Goal: Information Seeking & Learning: Learn about a topic

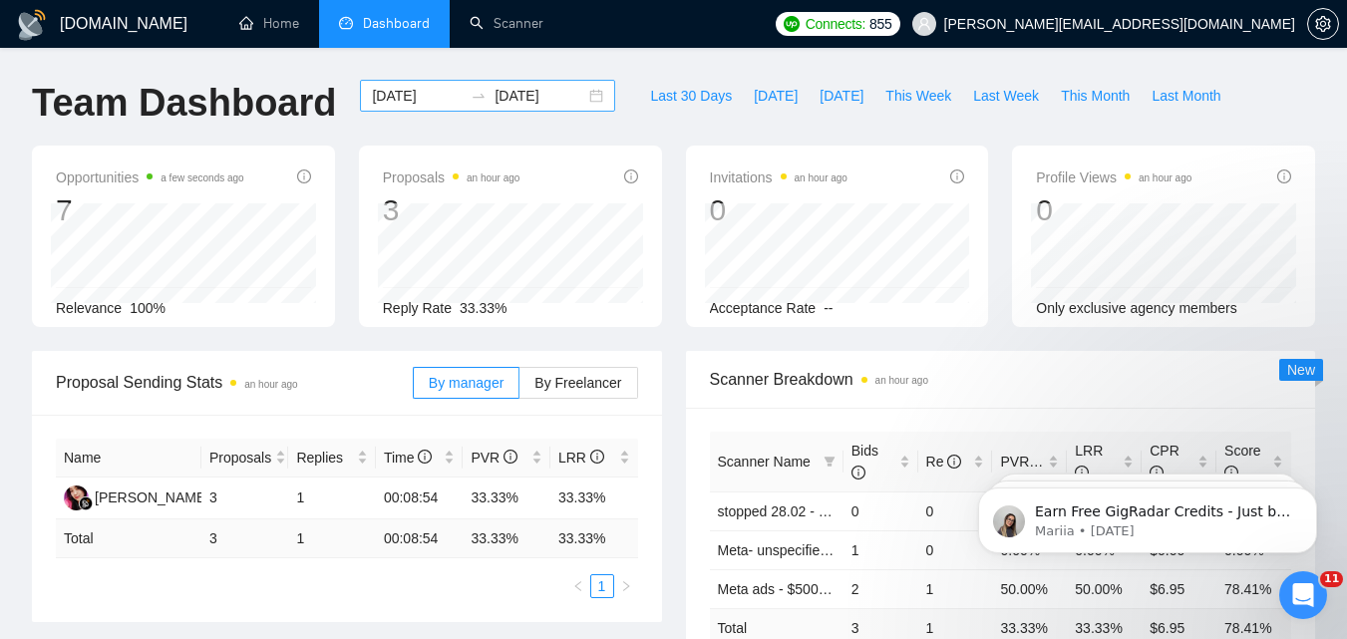
click at [417, 100] on input "[DATE]" at bounding box center [417, 96] width 91 height 22
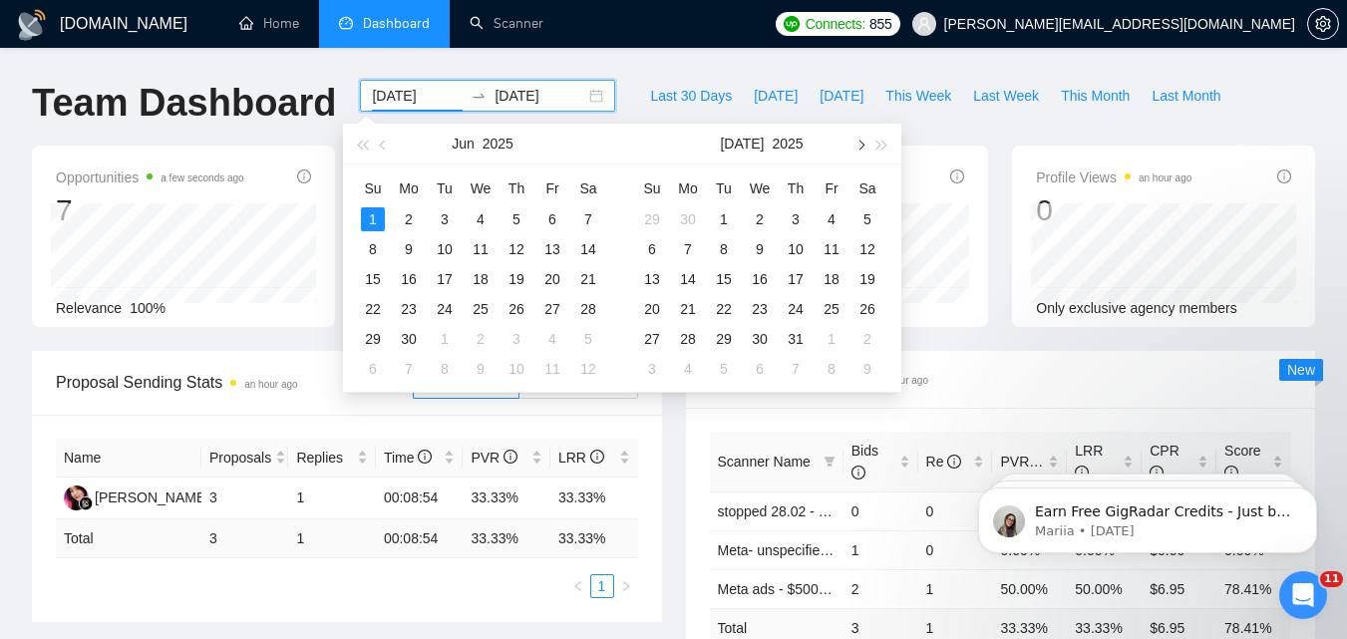
click at [863, 144] on span "button" at bounding box center [860, 145] width 10 height 10
type input "[DATE]"
click at [828, 277] on div "15" at bounding box center [832, 279] width 24 height 24
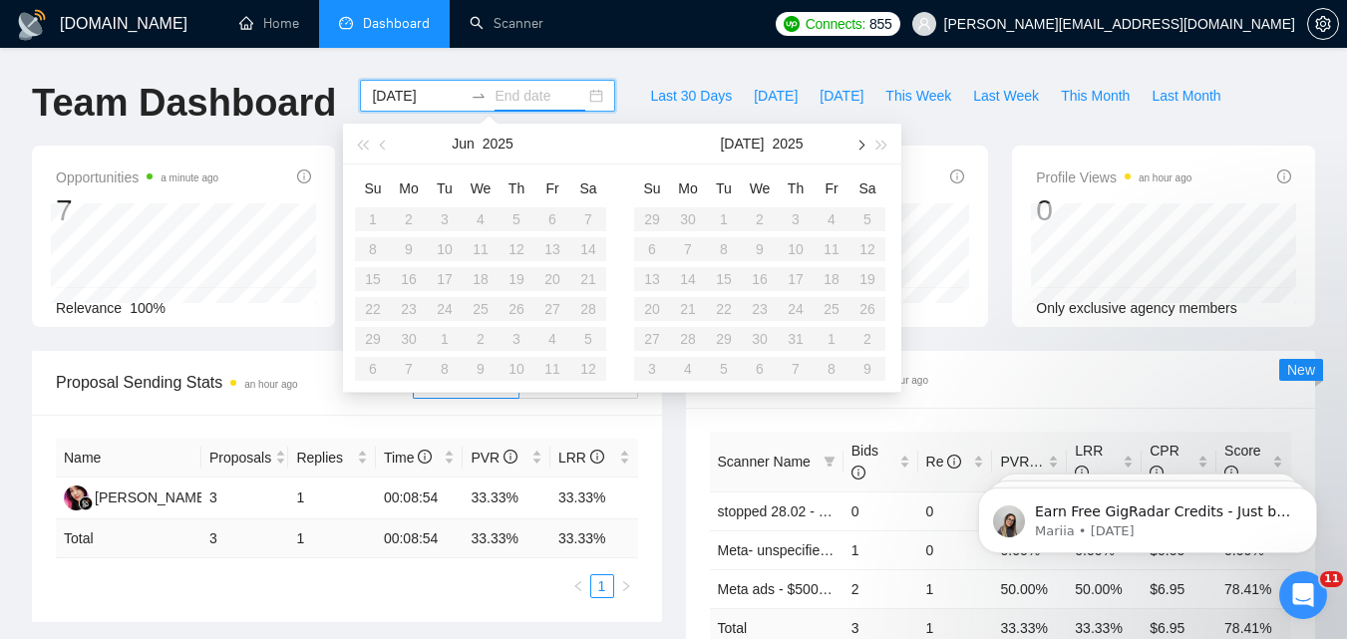
click at [854, 141] on button "button" at bounding box center [860, 144] width 22 height 40
type input "[DATE]"
click at [804, 306] on div "21" at bounding box center [796, 309] width 24 height 24
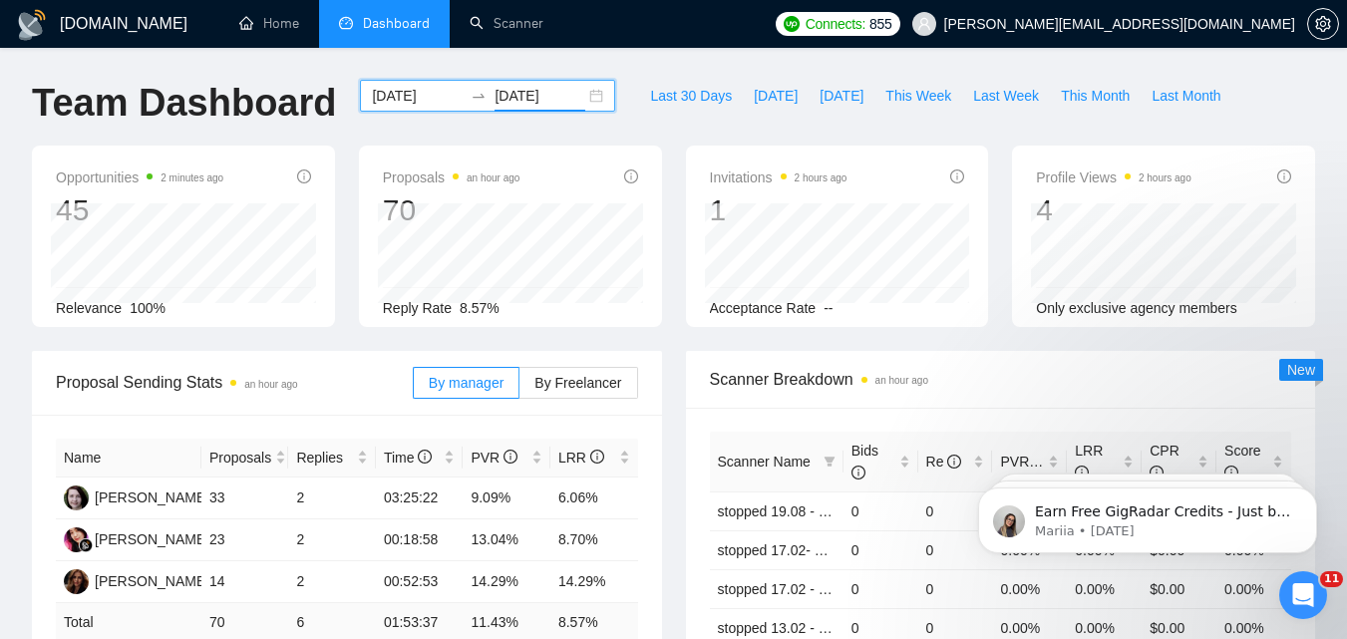
click at [434, 96] on input "[DATE]" at bounding box center [417, 96] width 91 height 22
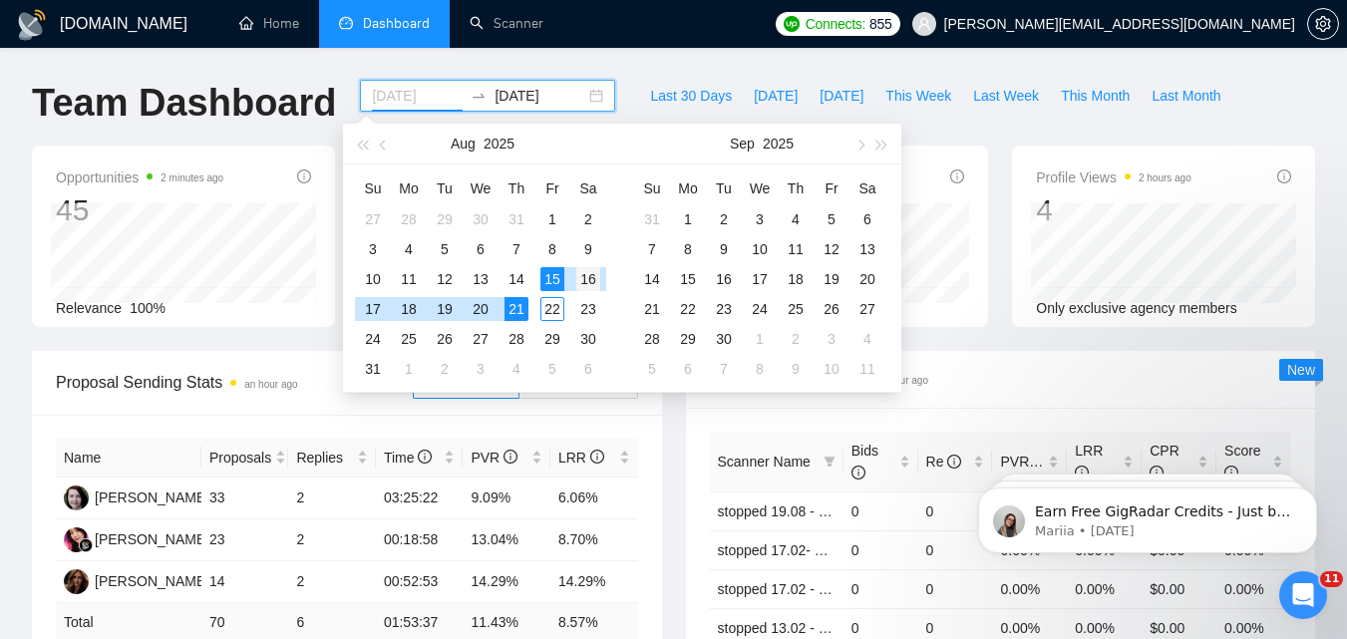
type input "[DATE]"
click at [591, 270] on div "16" at bounding box center [588, 279] width 24 height 24
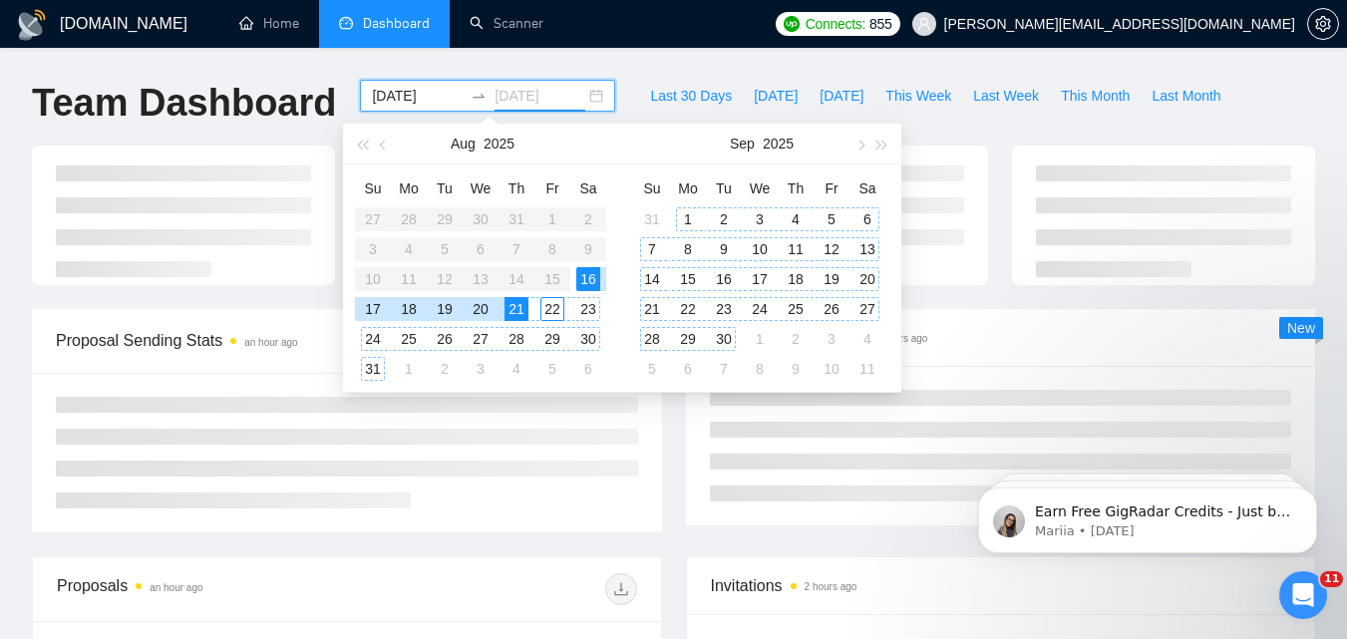
type input "[DATE]"
click at [674, 448] on div "Scanner Breakdown 2 hours ago New" at bounding box center [1001, 417] width 654 height 216
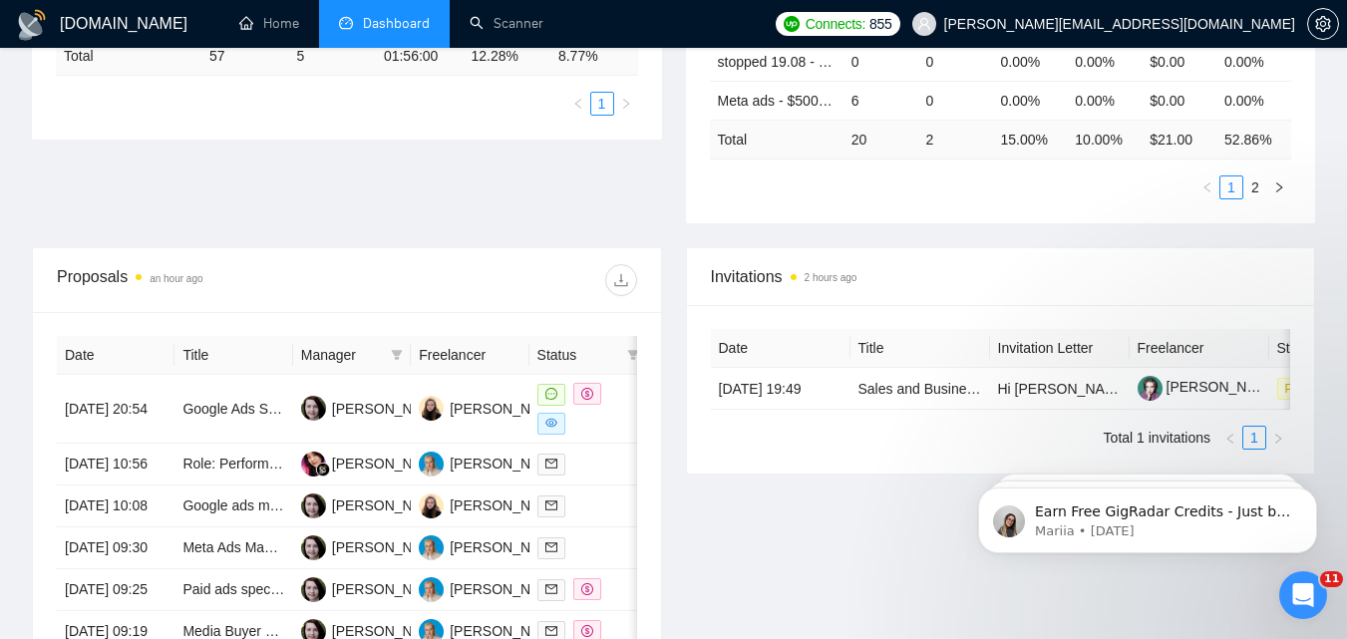
scroll to position [598, 0]
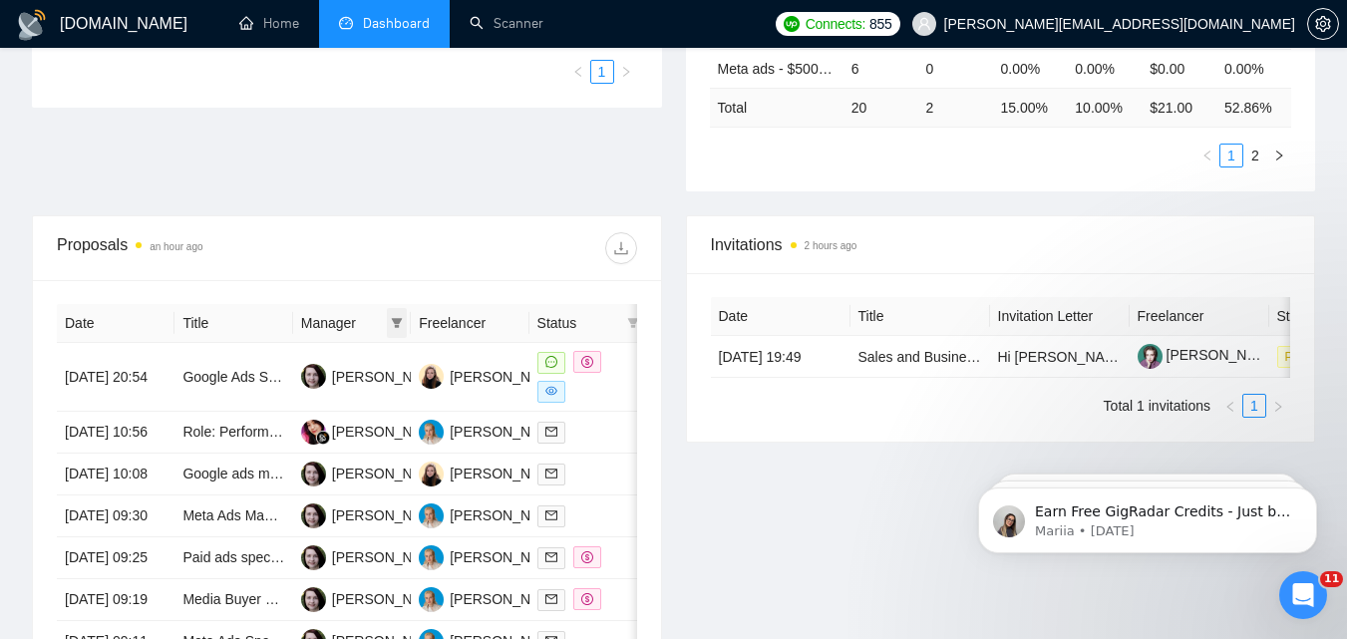
click at [401, 322] on icon "filter" at bounding box center [397, 323] width 12 height 12
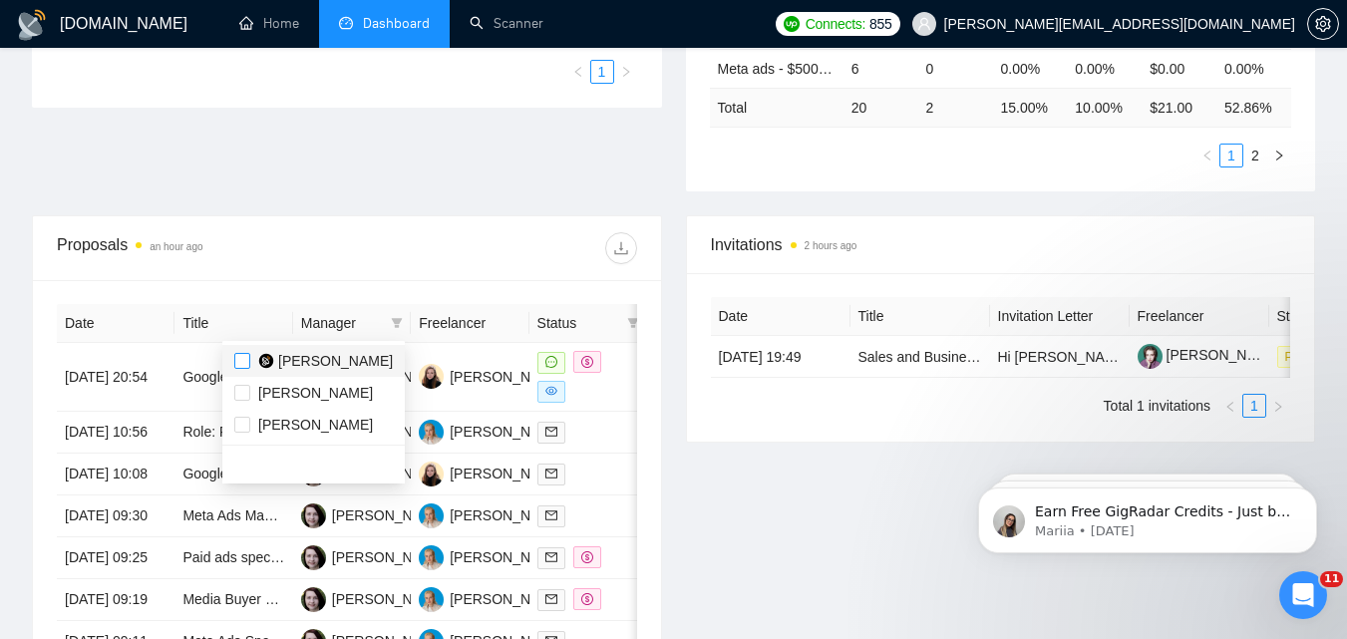
click at [235, 359] on input "checkbox" at bounding box center [242, 361] width 16 height 16
checkbox input "true"
click at [338, 274] on div "Proposals an hour ago" at bounding box center [347, 248] width 580 height 64
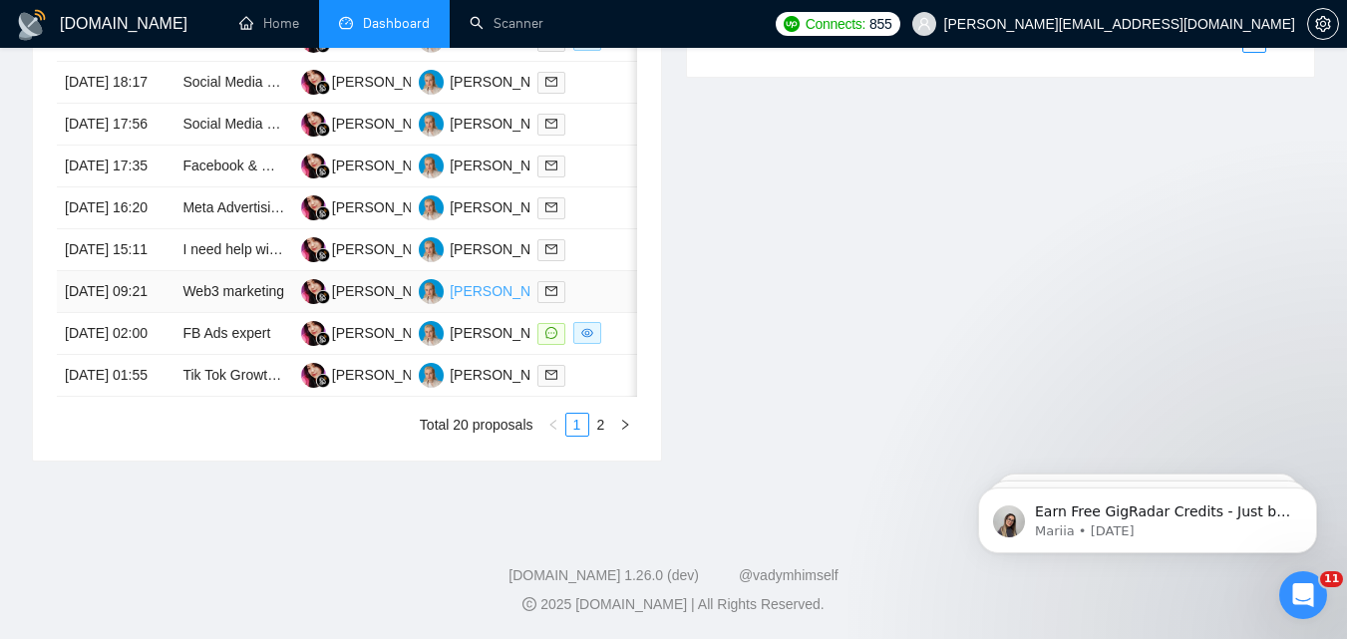
scroll to position [1097, 0]
click at [600, 436] on link "2" at bounding box center [601, 425] width 22 height 22
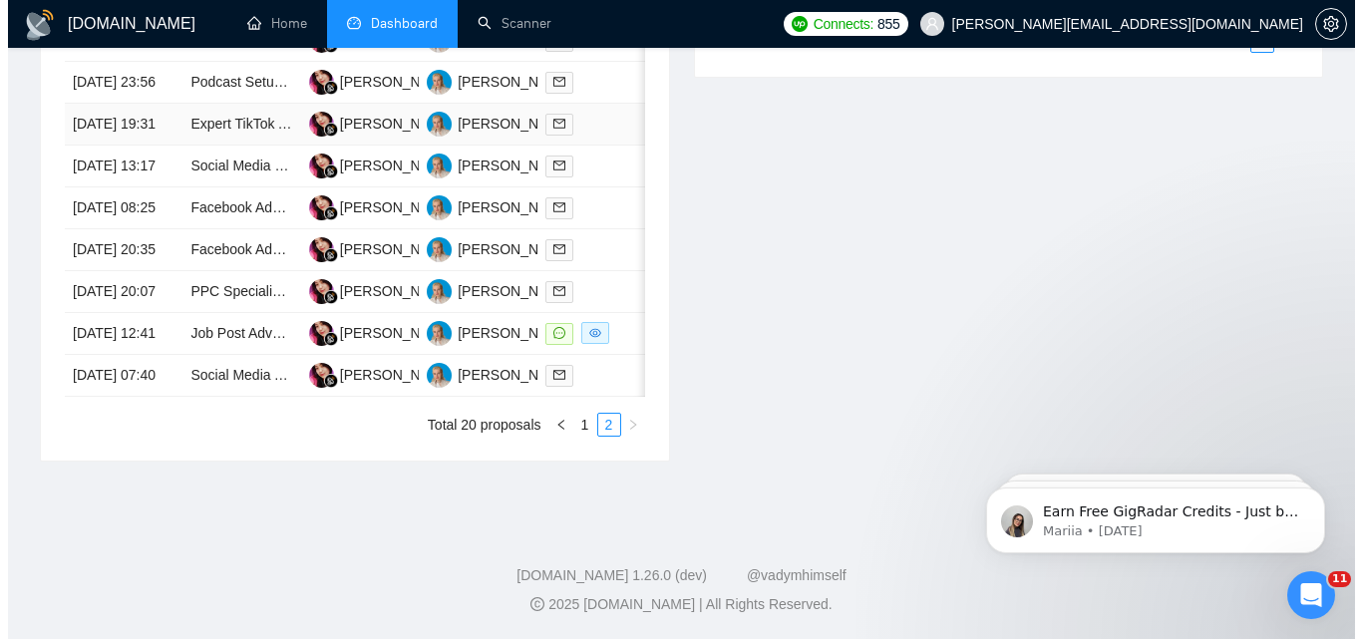
scroll to position [1168, 0]
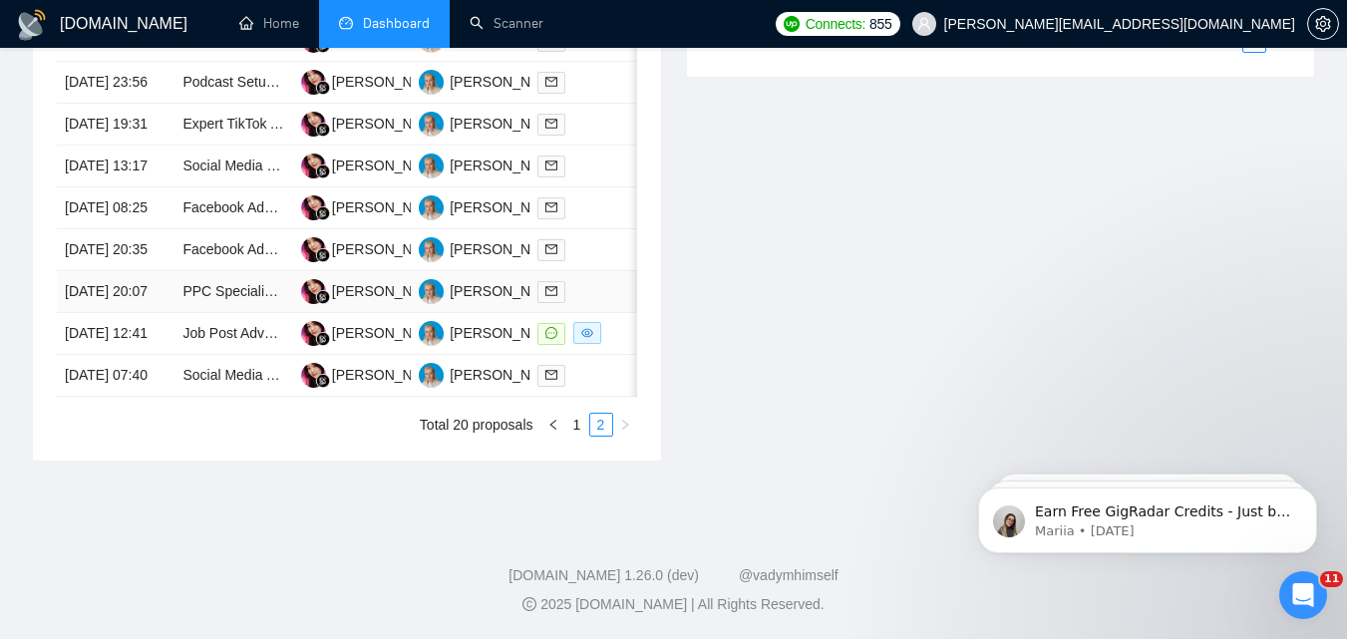
click at [598, 271] on td at bounding box center [588, 292] width 118 height 42
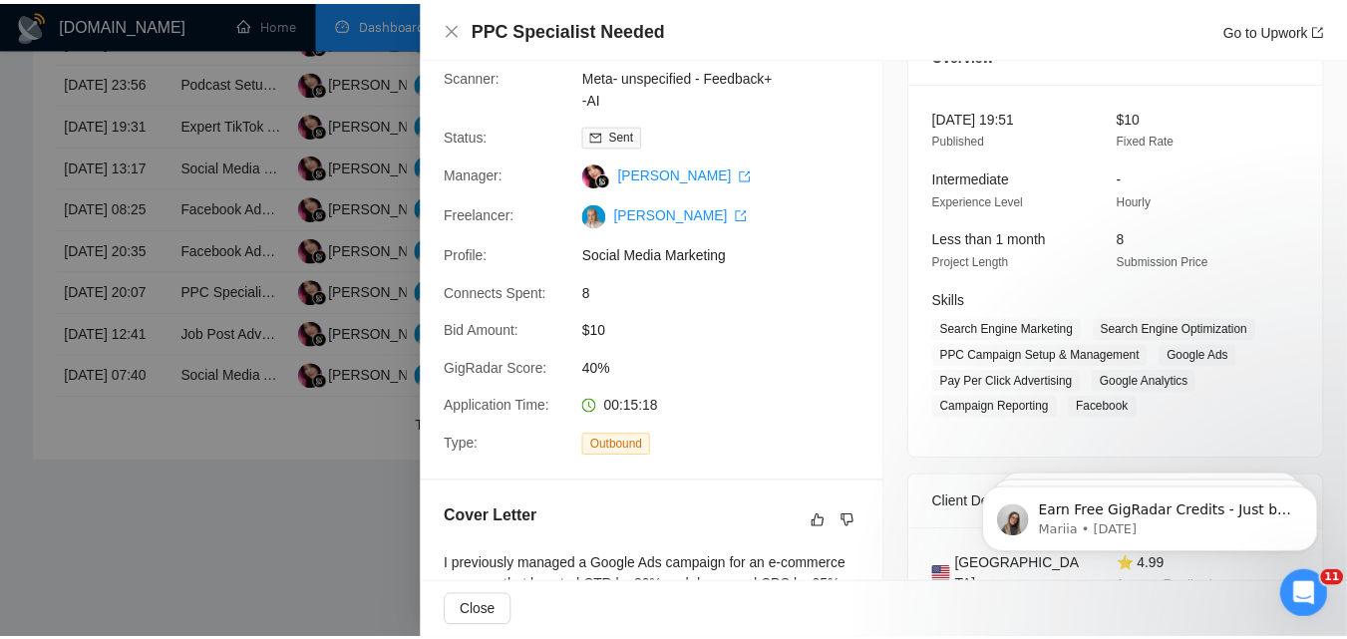
scroll to position [532, 0]
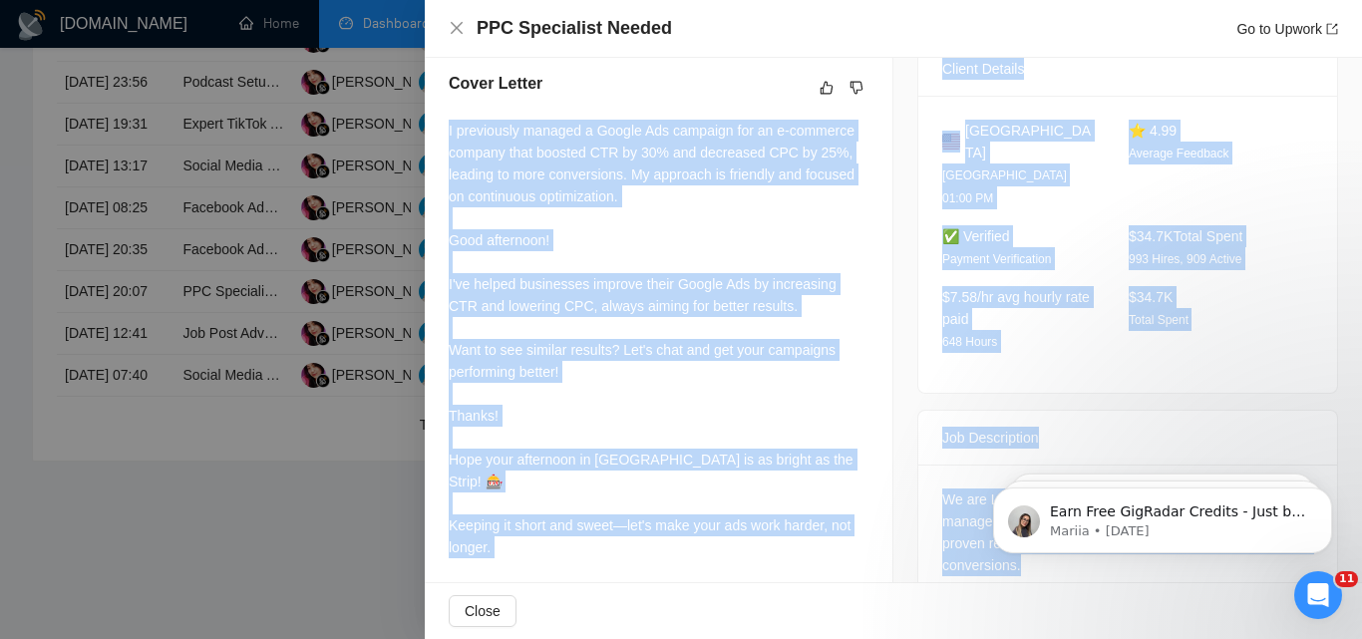
drag, startPoint x: 446, startPoint y: 125, endPoint x: 654, endPoint y: 583, distance: 503.8
click at [654, 583] on div "PPC Specialist Needed Go to Upwork Proposal Details Date: [DATE] 20:07 Scanner:…" at bounding box center [893, 319] width 937 height 639
click at [635, 502] on div "I previously managed a Google Ads campaign for an e-commerce company that boost…" at bounding box center [659, 339] width 420 height 439
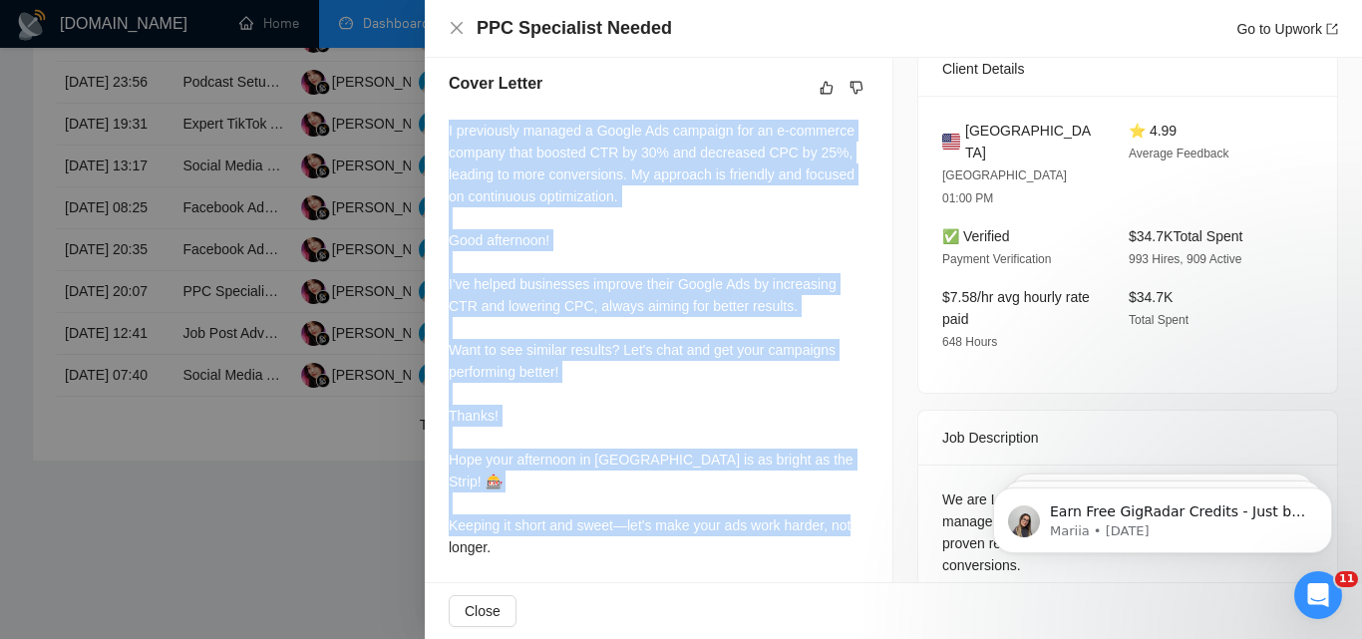
drag, startPoint x: 519, startPoint y: 511, endPoint x: 506, endPoint y: 140, distance: 371.2
click at [445, 119] on div "Cover Letter I previously managed a Google Ads campaign for an e-commerce compa…" at bounding box center [659, 319] width 468 height 542
copy div "I previously managed a Google Ads campaign for an e-commerce company that boost…"
click at [282, 305] on div at bounding box center [681, 319] width 1362 height 639
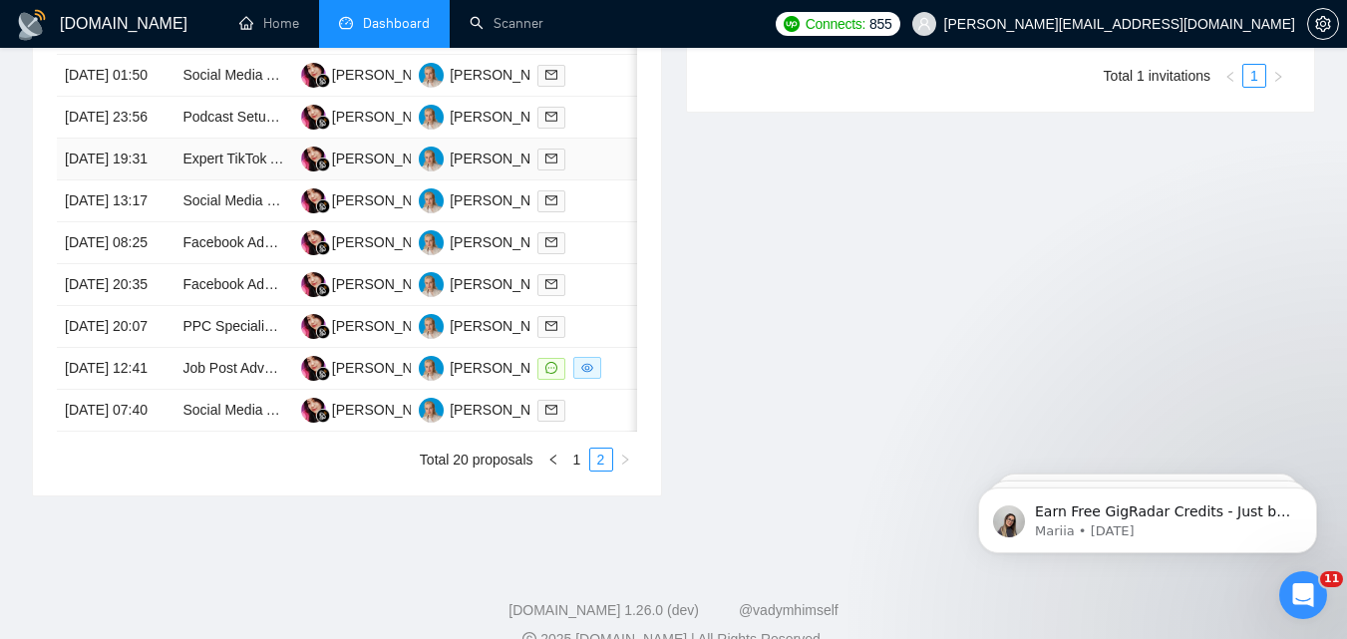
scroll to position [1068, 0]
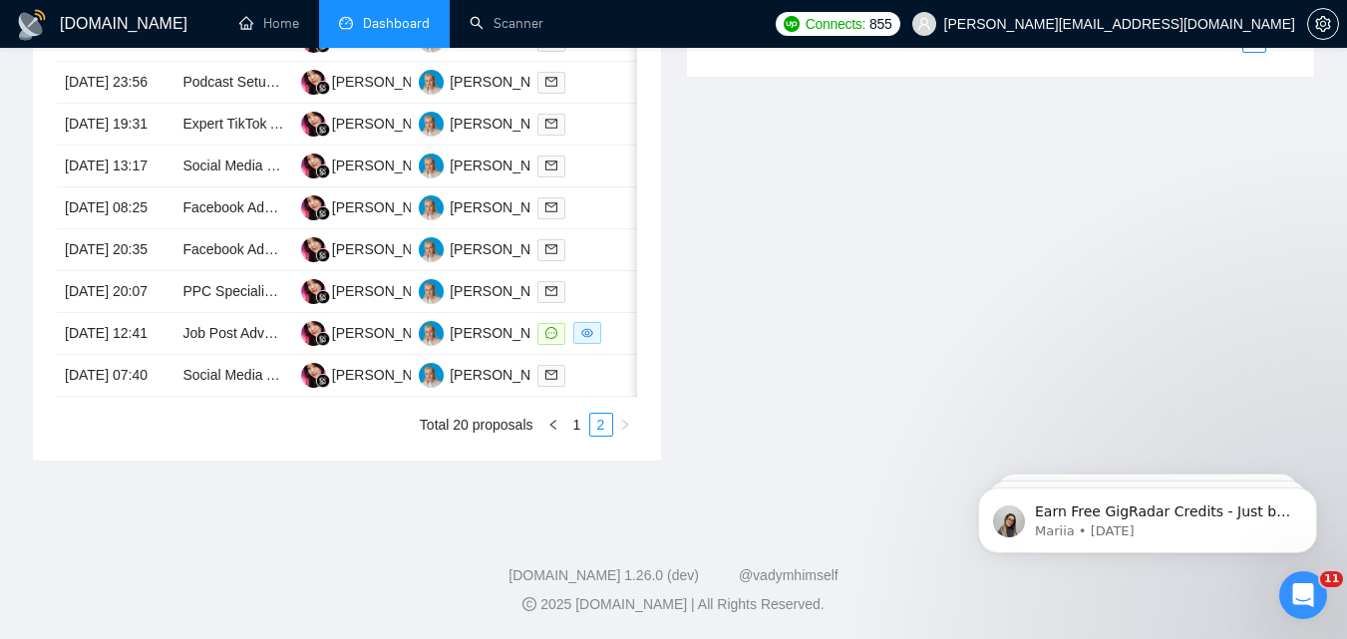
click at [1128, 276] on div "Invitations 2 hours ago Date Title Invitation Letter Freelancer Status [DATE] 1…" at bounding box center [1001, 155] width 654 height 611
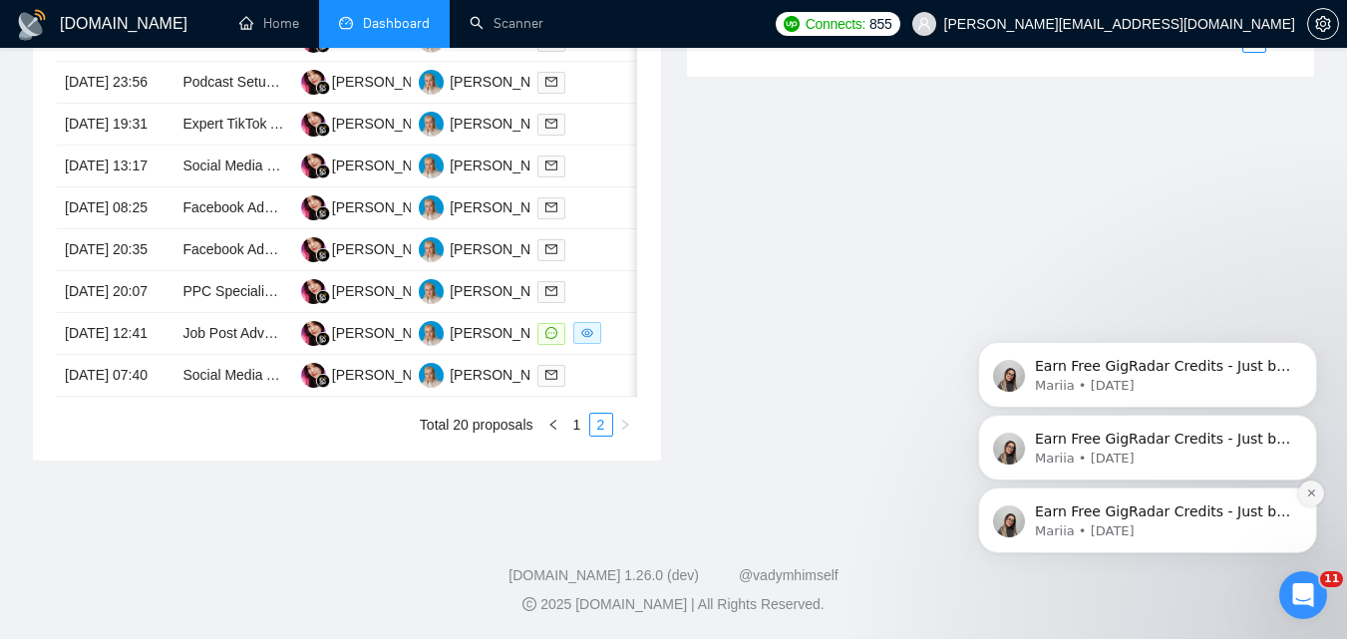
click at [1311, 496] on icon "Dismiss notification" at bounding box center [1311, 493] width 11 height 11
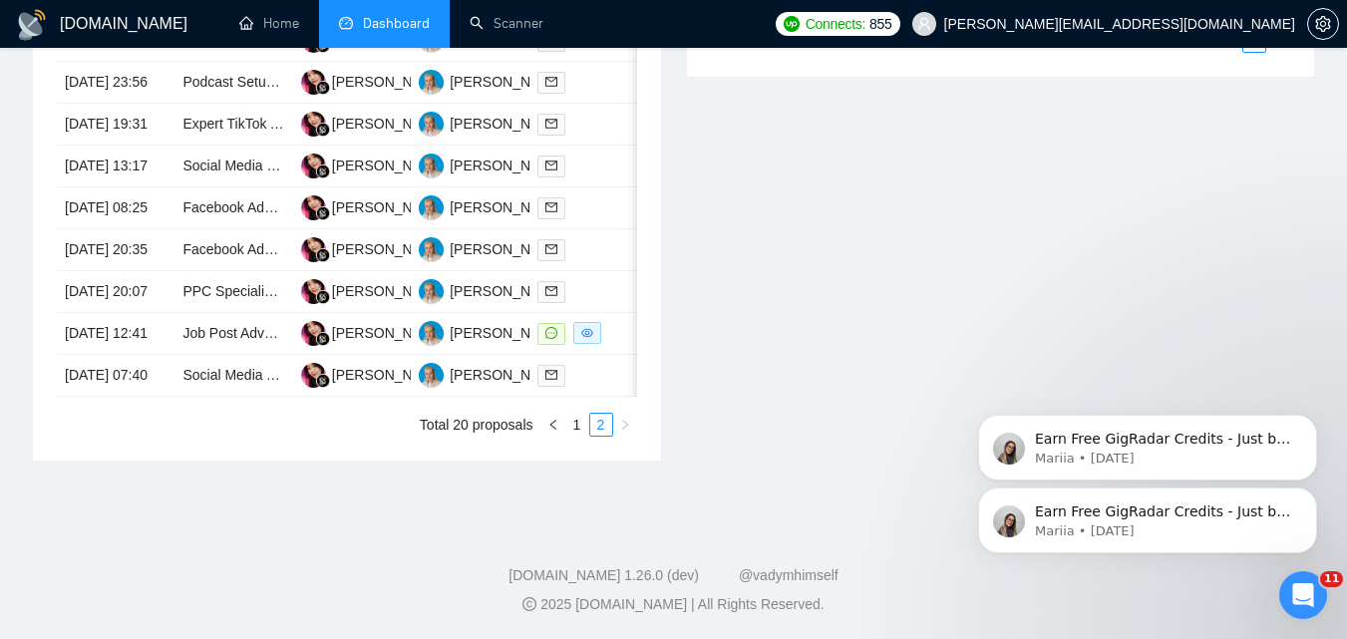
click at [1311, 496] on icon "Dismiss notification" at bounding box center [1311, 494] width 9 height 9
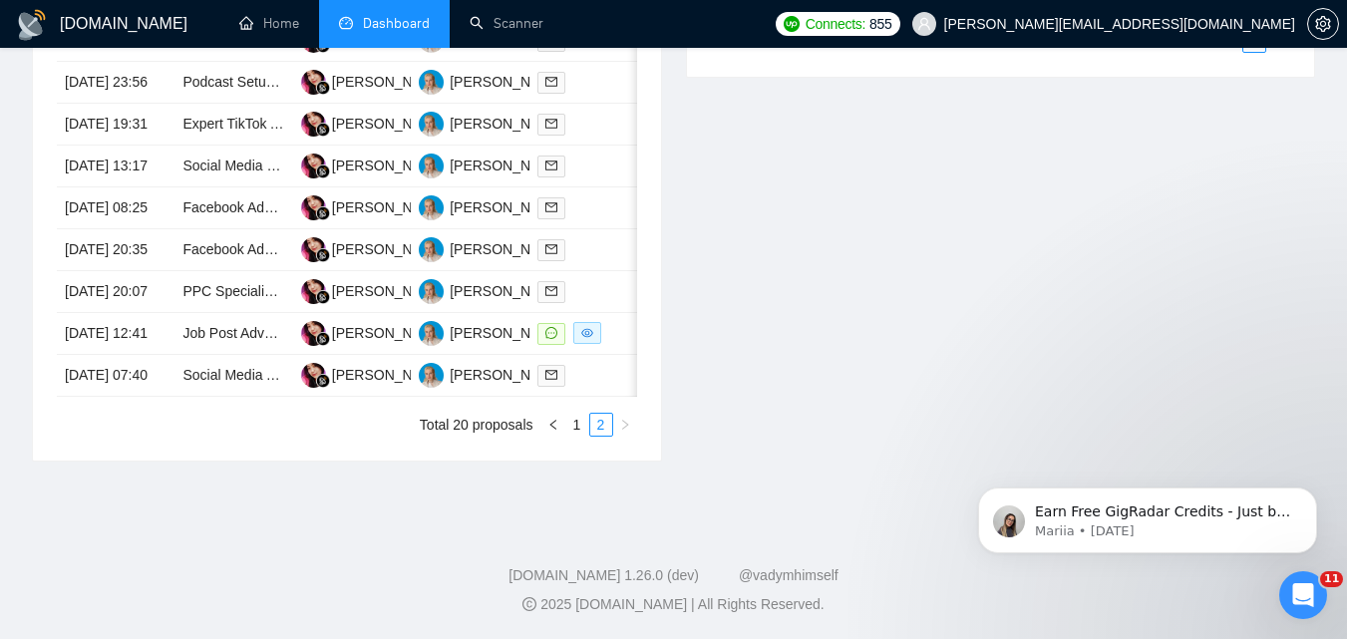
click at [1311, 496] on icon "Dismiss notification" at bounding box center [1311, 494] width 9 height 9
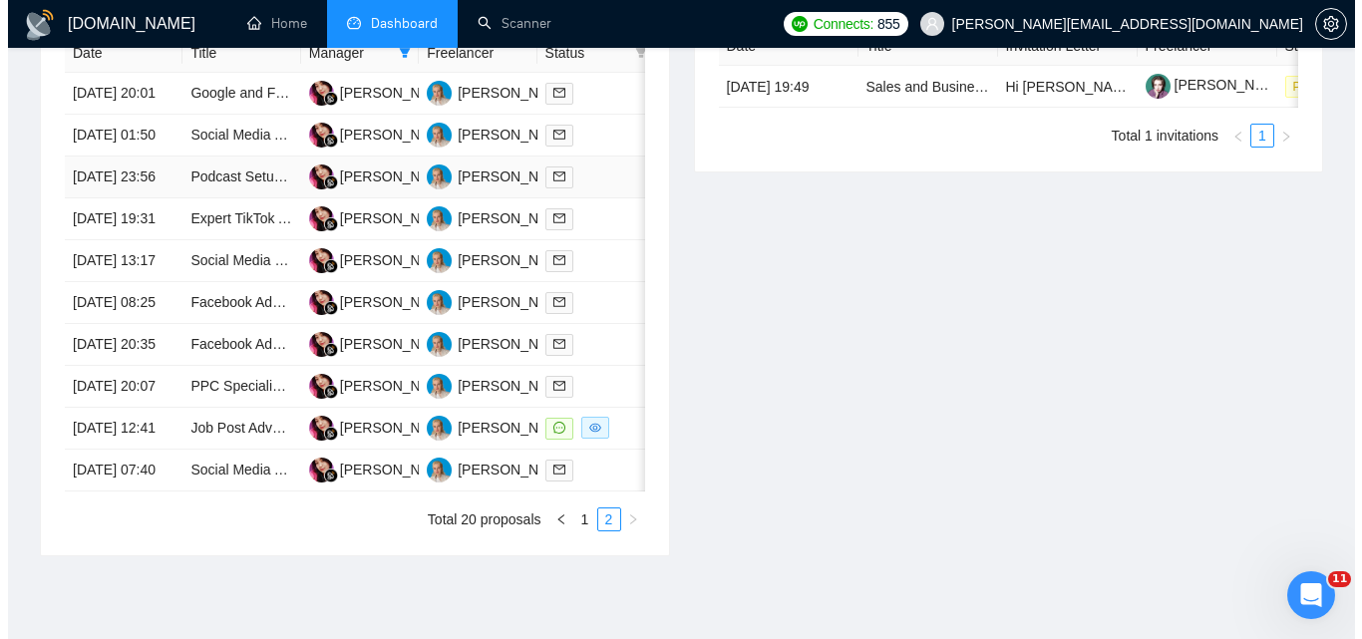
scroll to position [769, 0]
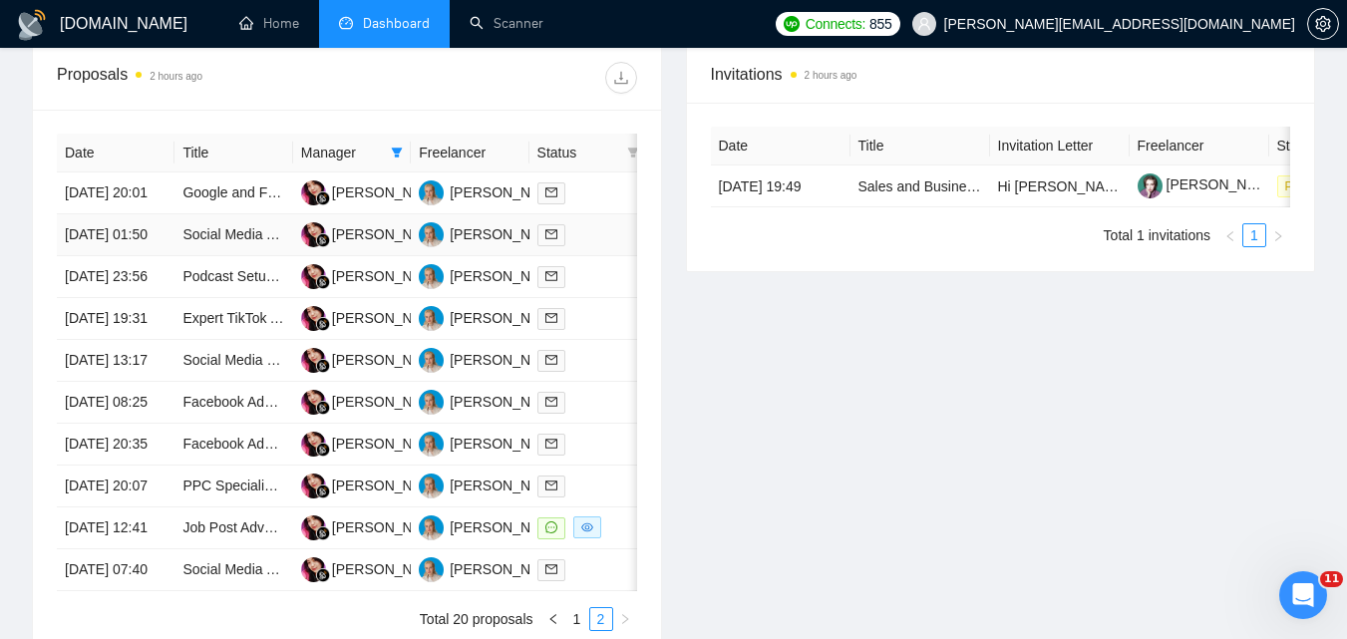
click at [611, 246] on div at bounding box center [588, 234] width 102 height 23
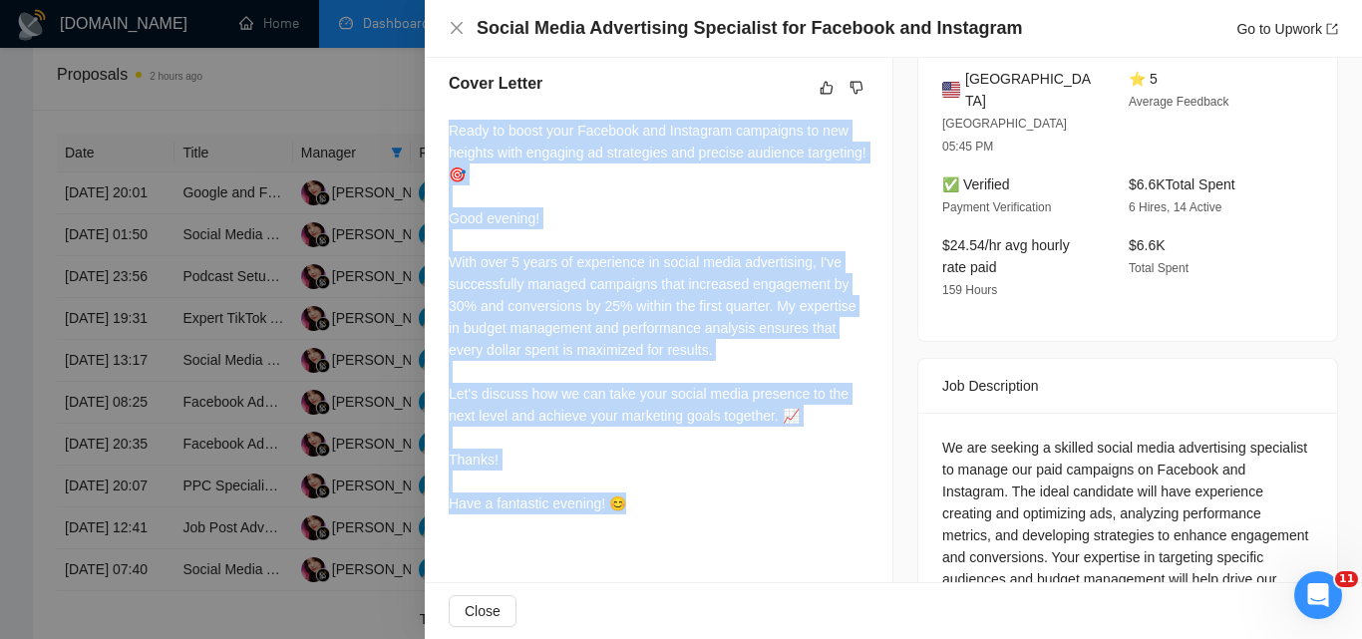
drag, startPoint x: 448, startPoint y: 124, endPoint x: 718, endPoint y: 521, distance: 480.1
click at [718, 521] on div "Cover Letter Ready to boost your Facebook and Instagram campaigns to new height…" at bounding box center [659, 297] width 468 height 499
copy div "Ready to boost your Facebook and Instagram campaigns to new heights with engagi…"
click at [225, 213] on div at bounding box center [681, 319] width 1362 height 639
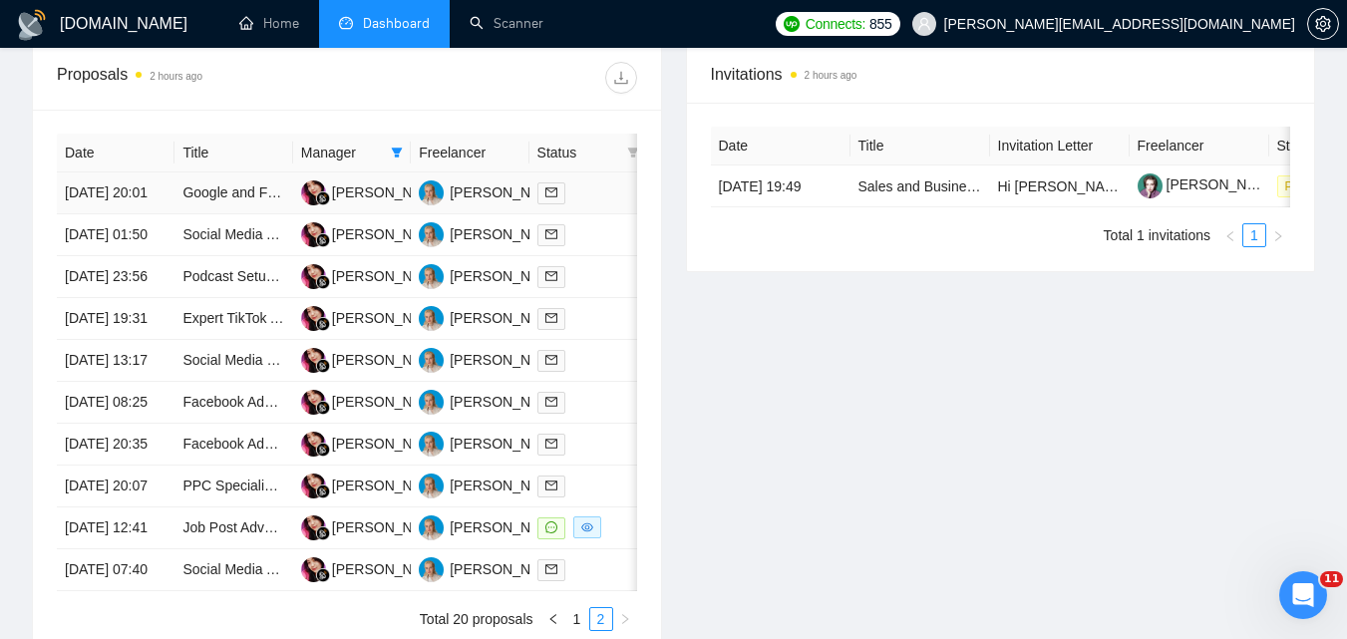
click at [579, 204] on div at bounding box center [588, 192] width 102 height 23
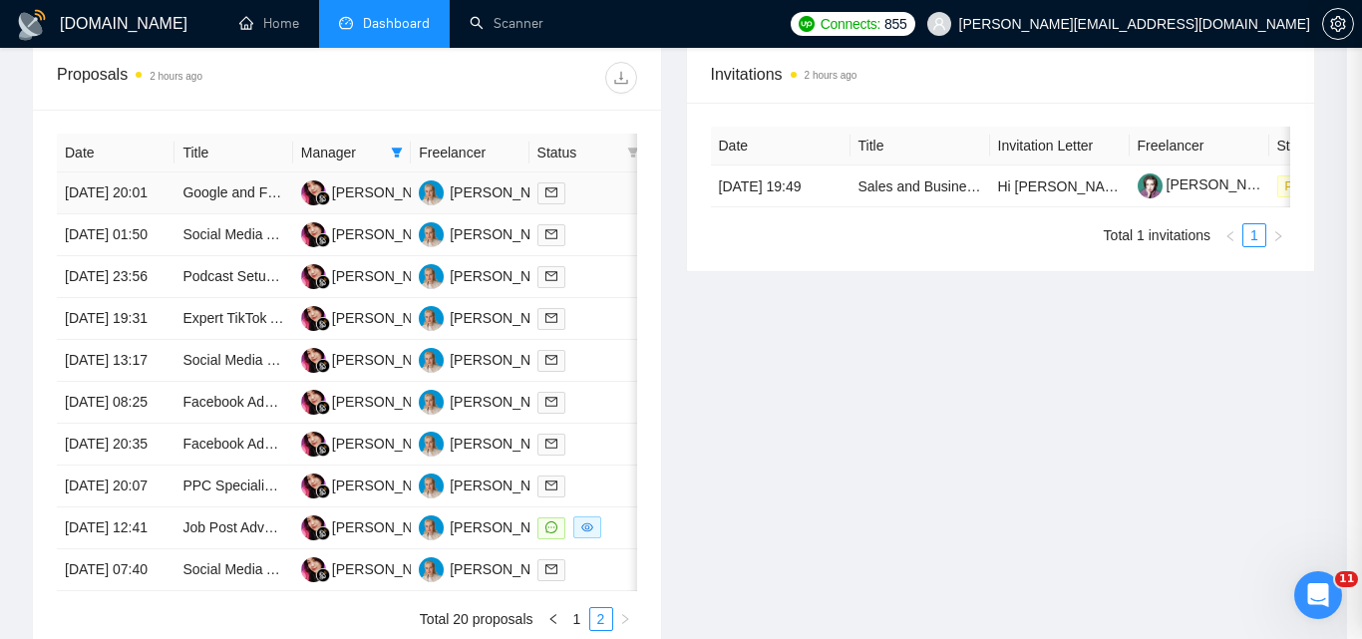
scroll to position [496, 0]
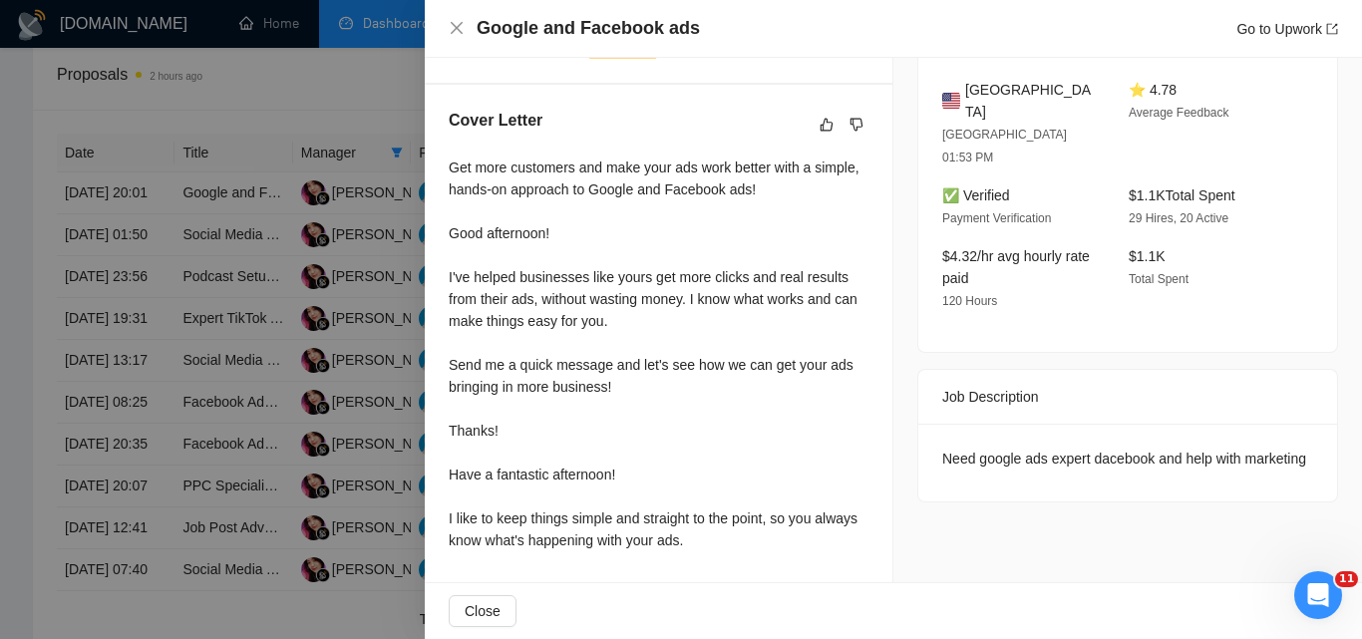
click at [376, 409] on div at bounding box center [681, 319] width 1362 height 639
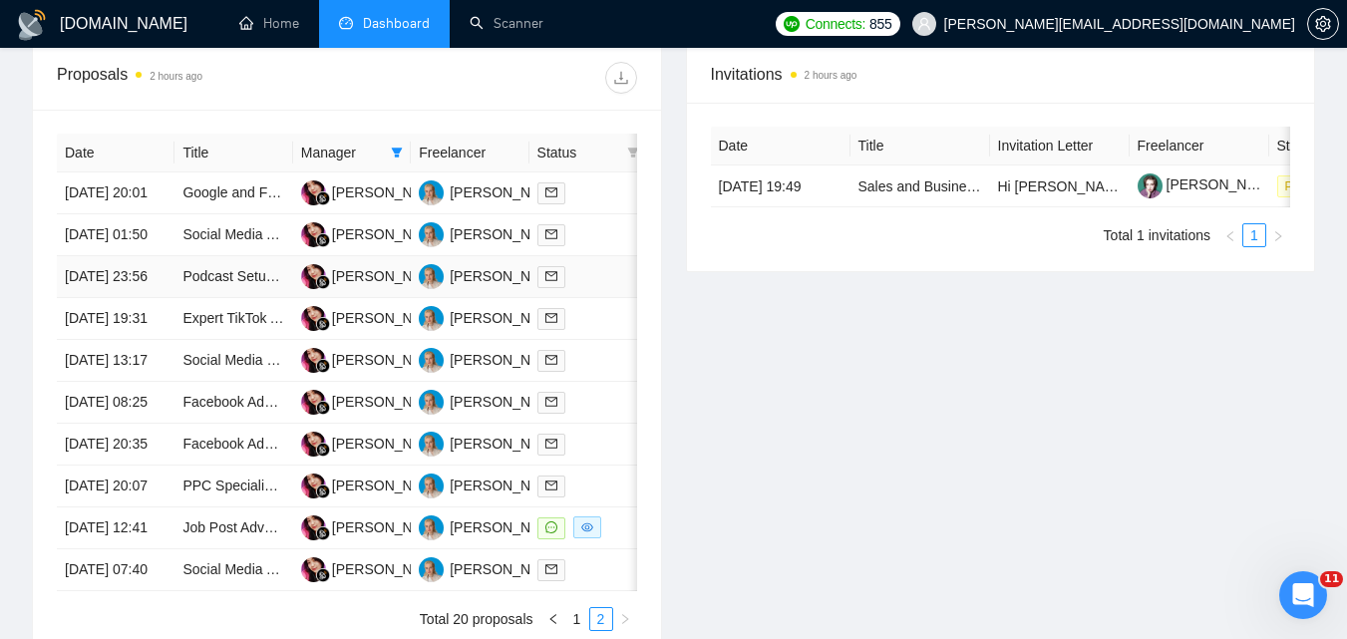
click at [593, 288] on div at bounding box center [588, 276] width 102 height 23
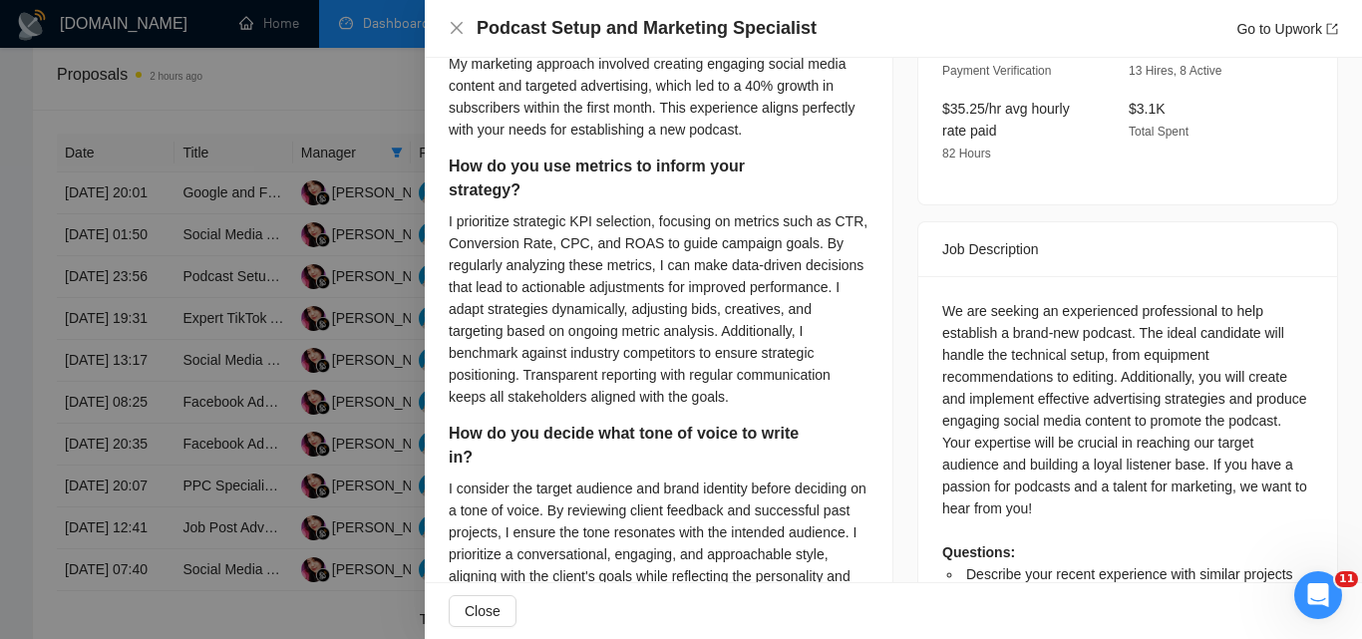
scroll to position [795, 0]
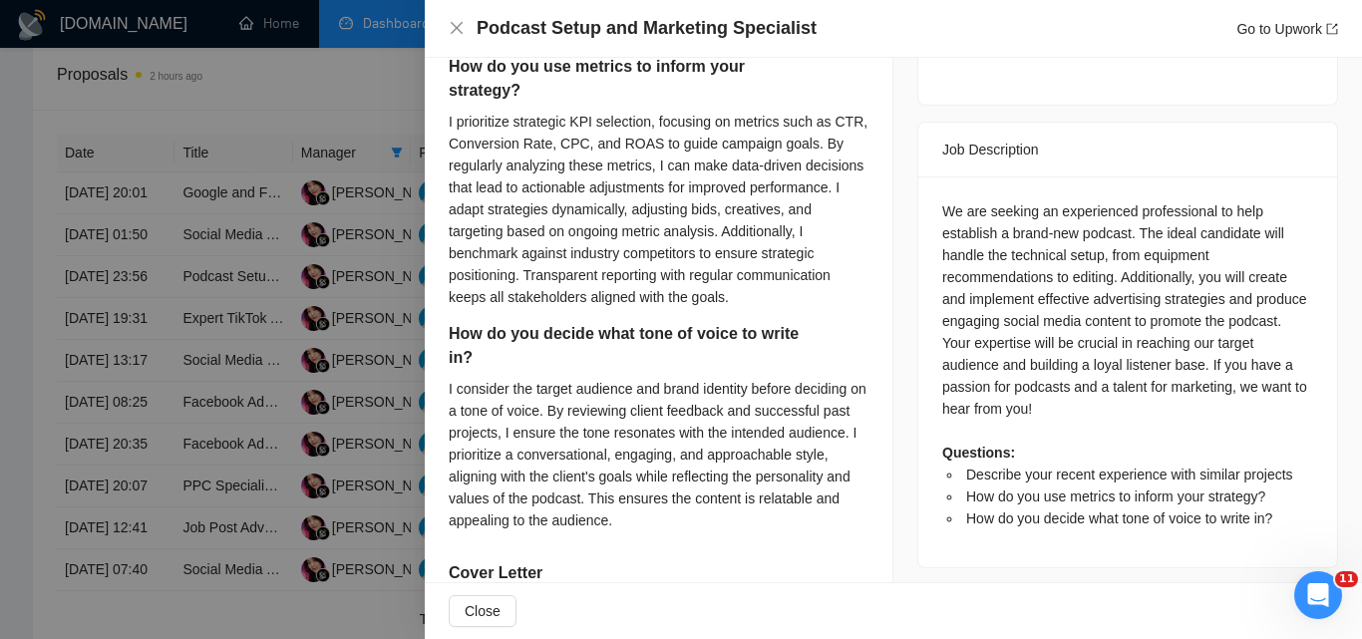
click at [138, 221] on div at bounding box center [681, 319] width 1362 height 639
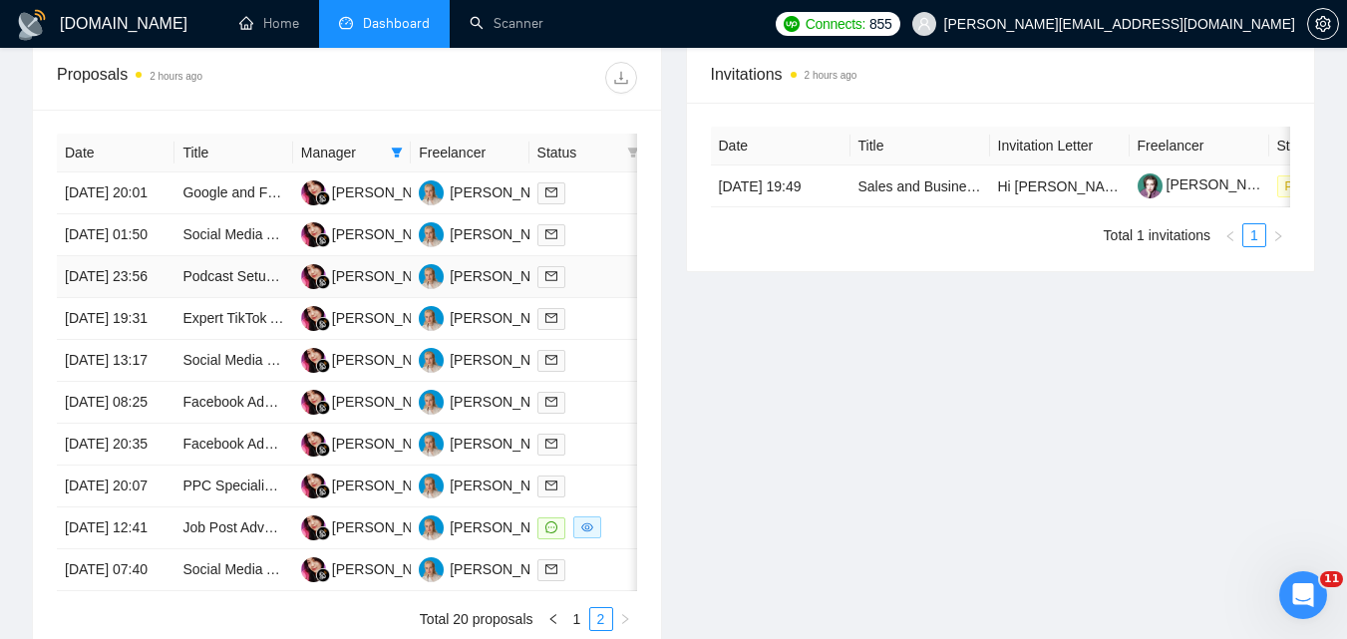
click at [592, 298] on td at bounding box center [588, 277] width 118 height 42
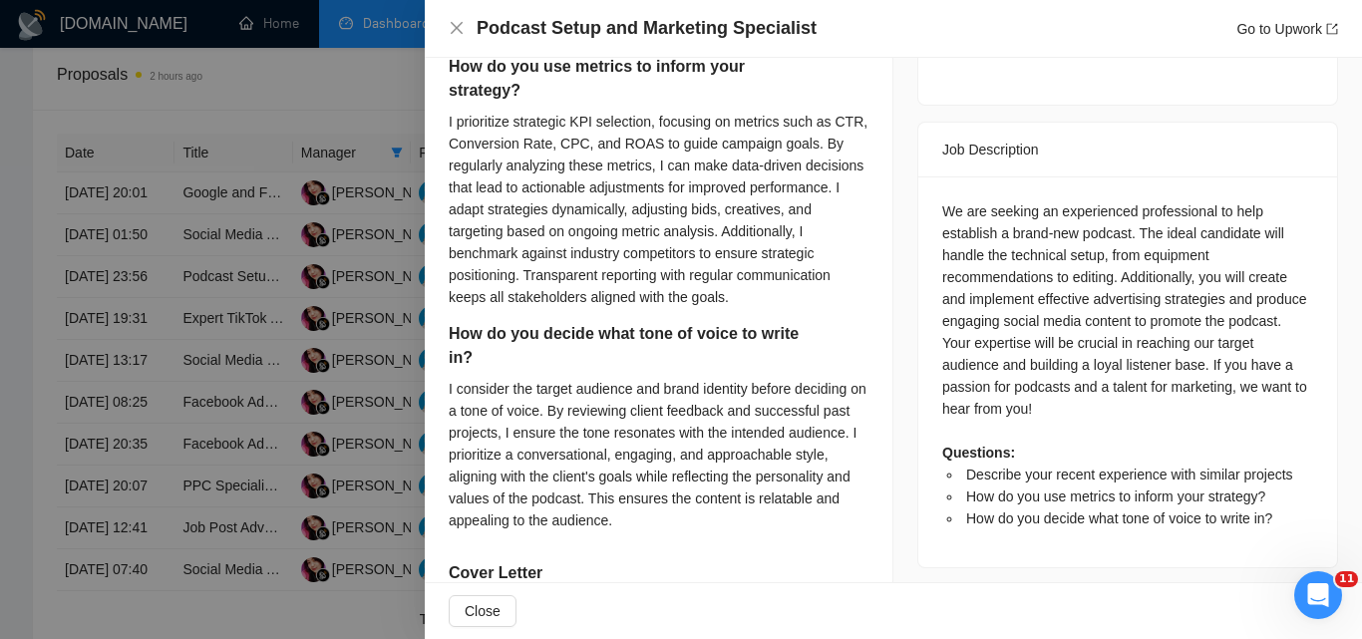
click at [361, 370] on div at bounding box center [681, 319] width 1362 height 639
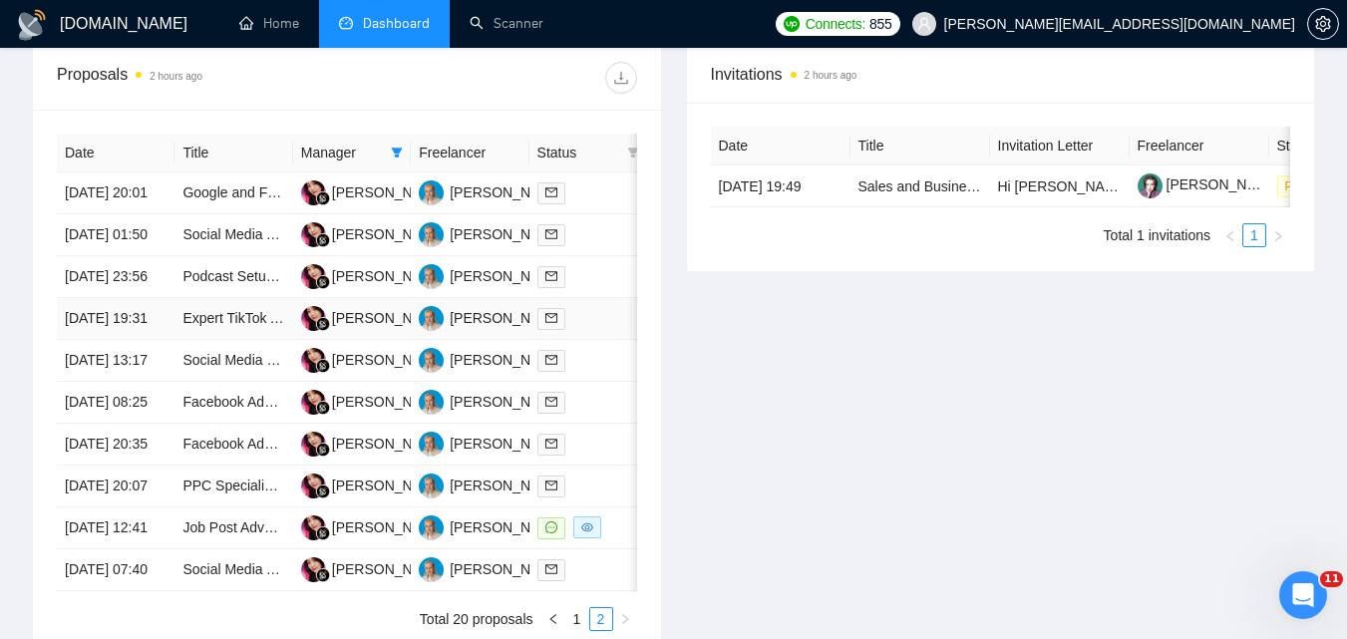
click at [626, 330] on div at bounding box center [588, 318] width 102 height 23
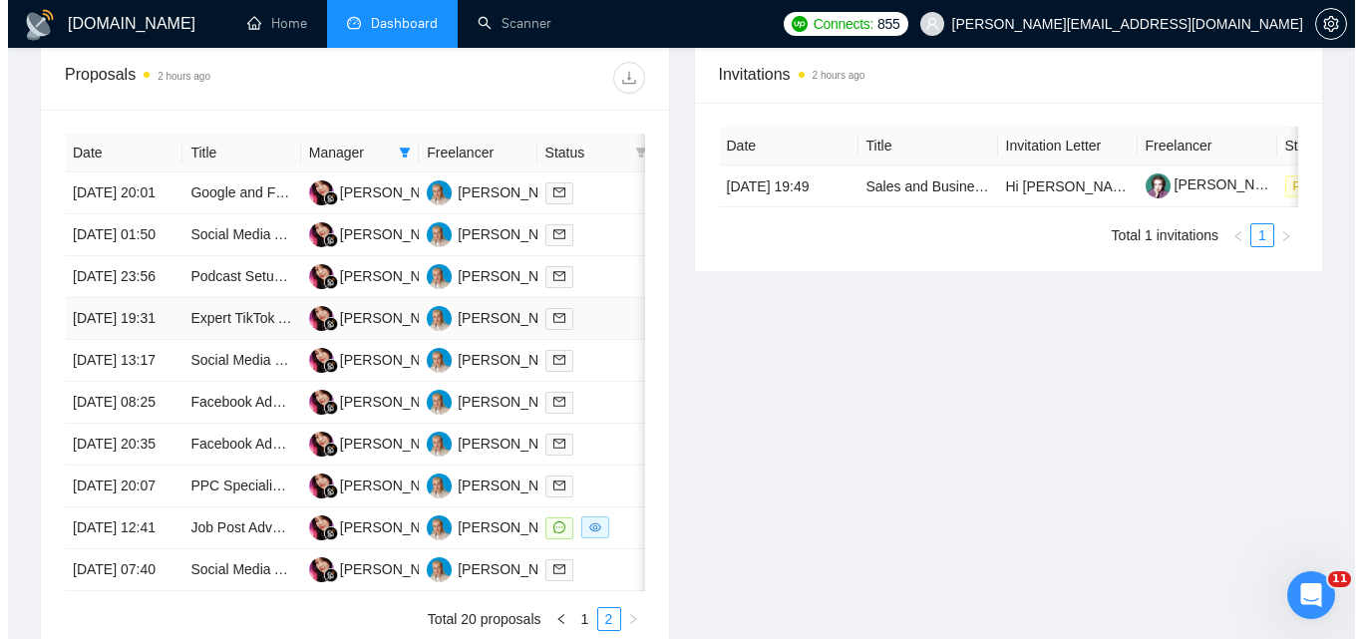
scroll to position [638, 0]
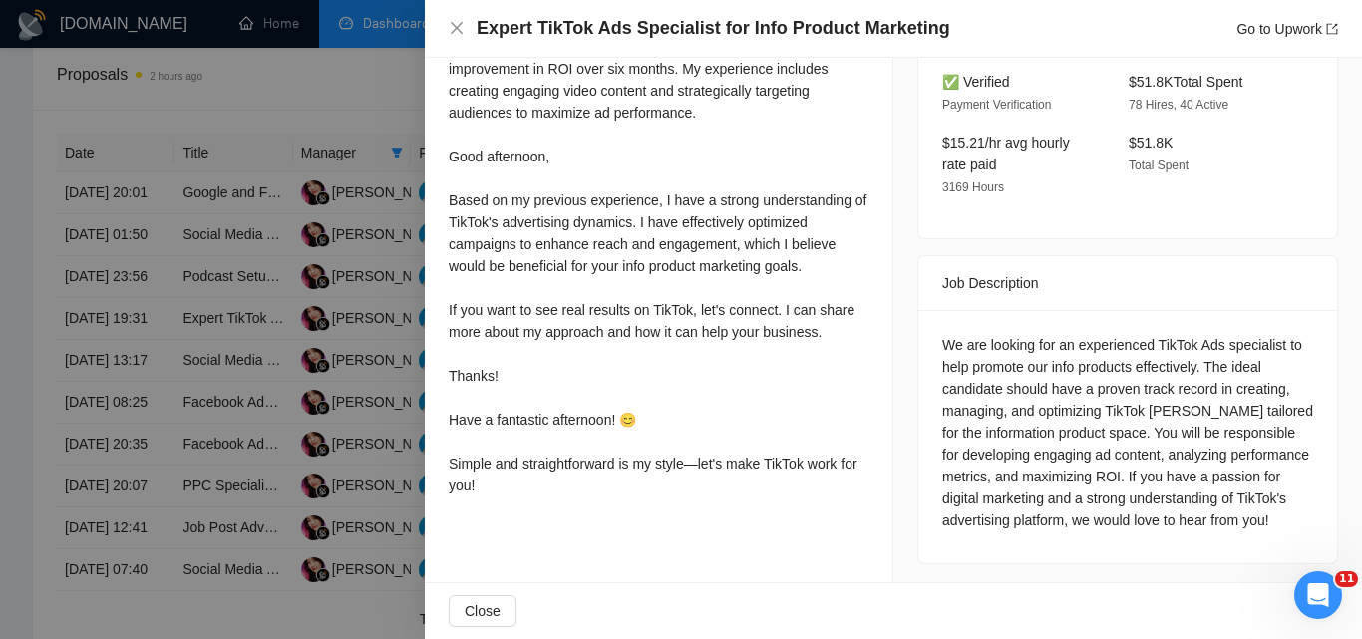
click at [287, 269] on div at bounding box center [681, 319] width 1362 height 639
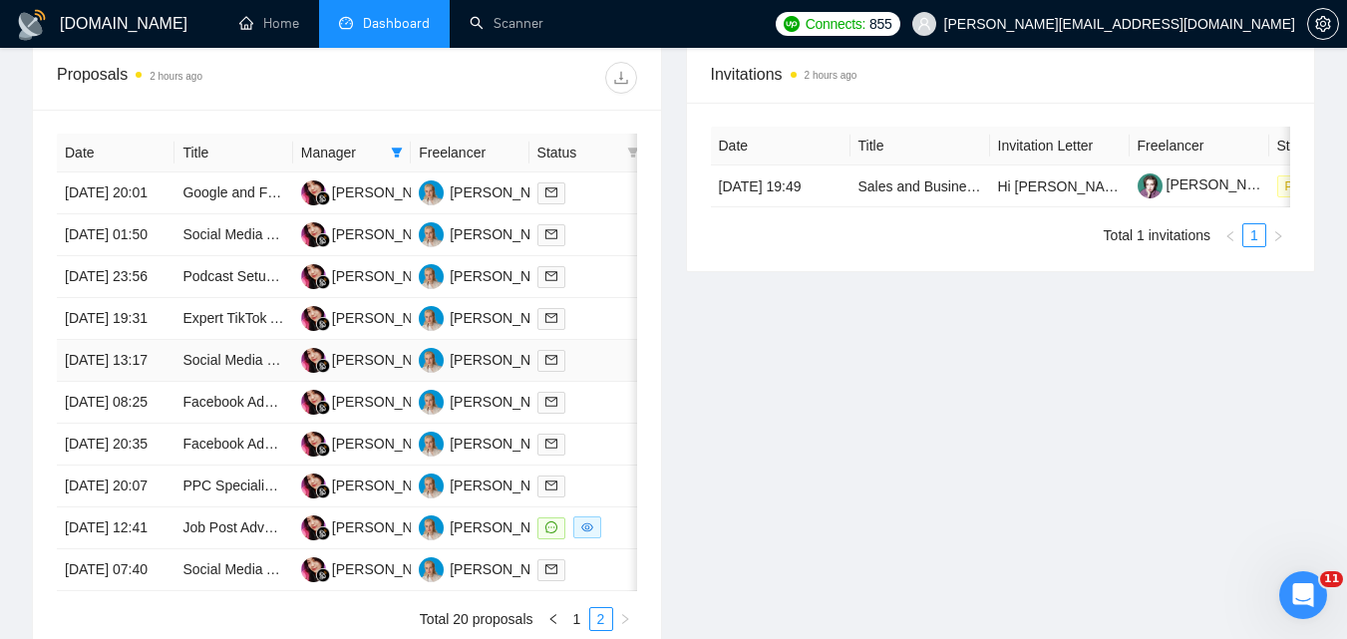
click at [594, 382] on td at bounding box center [588, 361] width 118 height 42
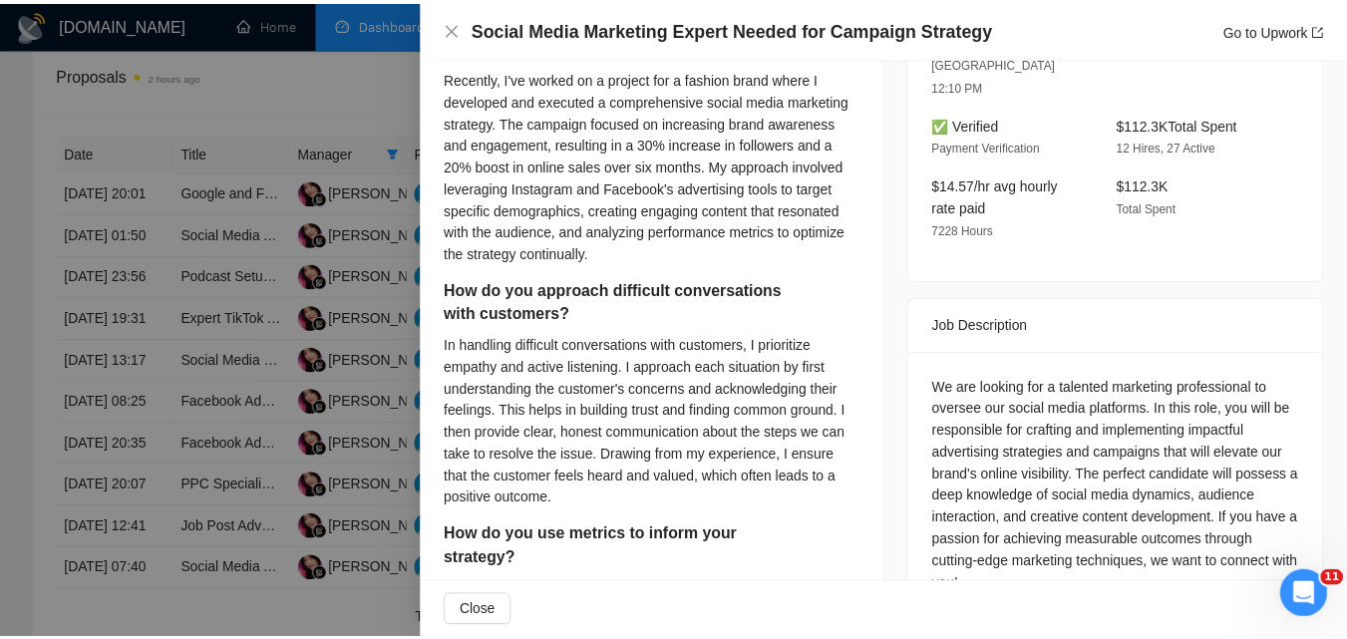
scroll to position [892, 0]
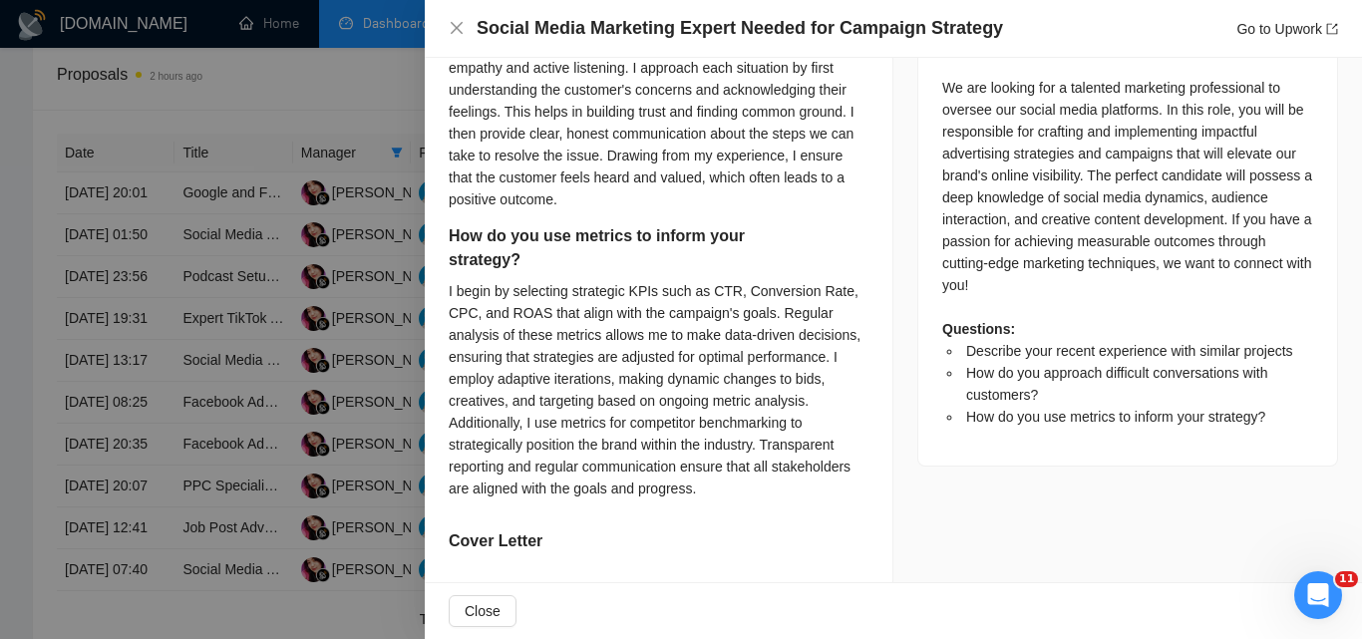
click at [140, 341] on div at bounding box center [681, 319] width 1362 height 639
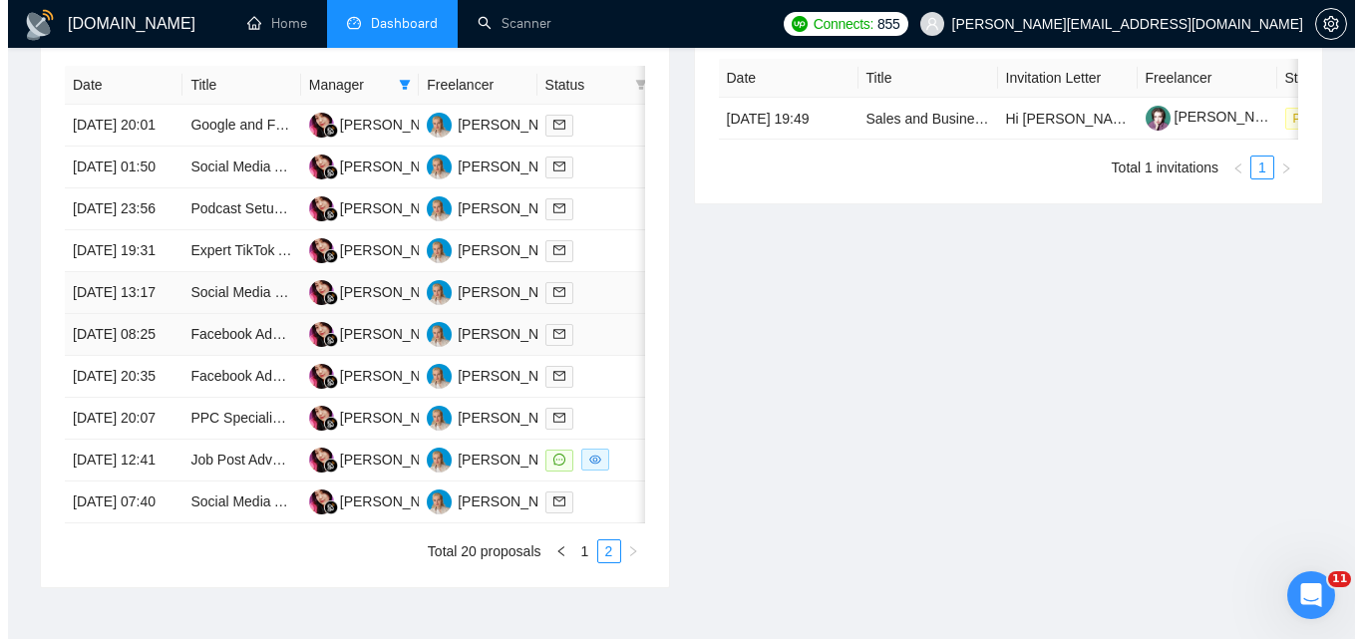
scroll to position [869, 0]
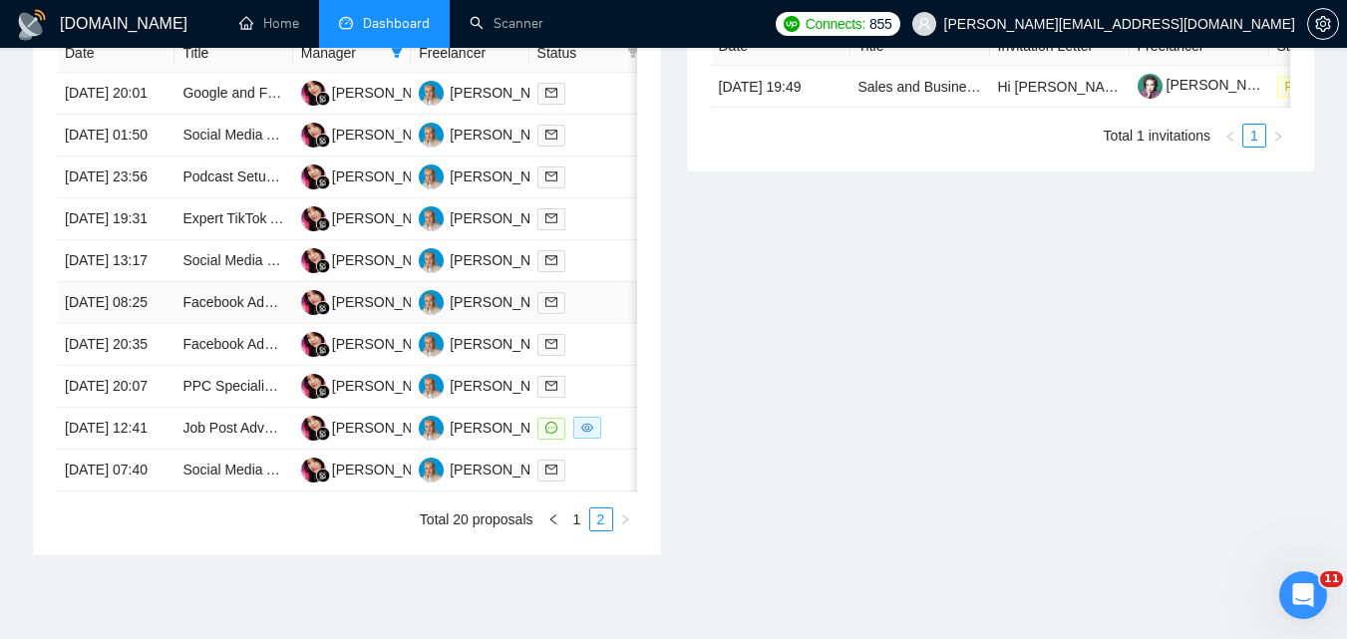
click at [601, 314] on div at bounding box center [588, 302] width 102 height 23
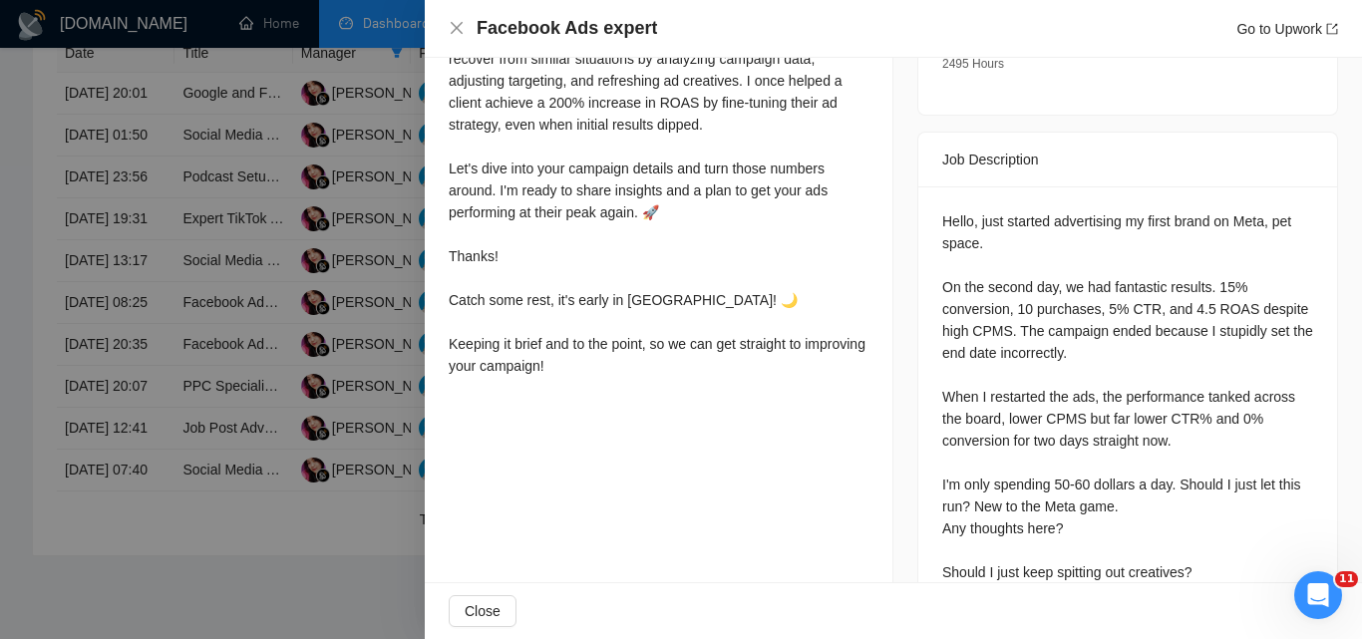
scroll to position [766, 0]
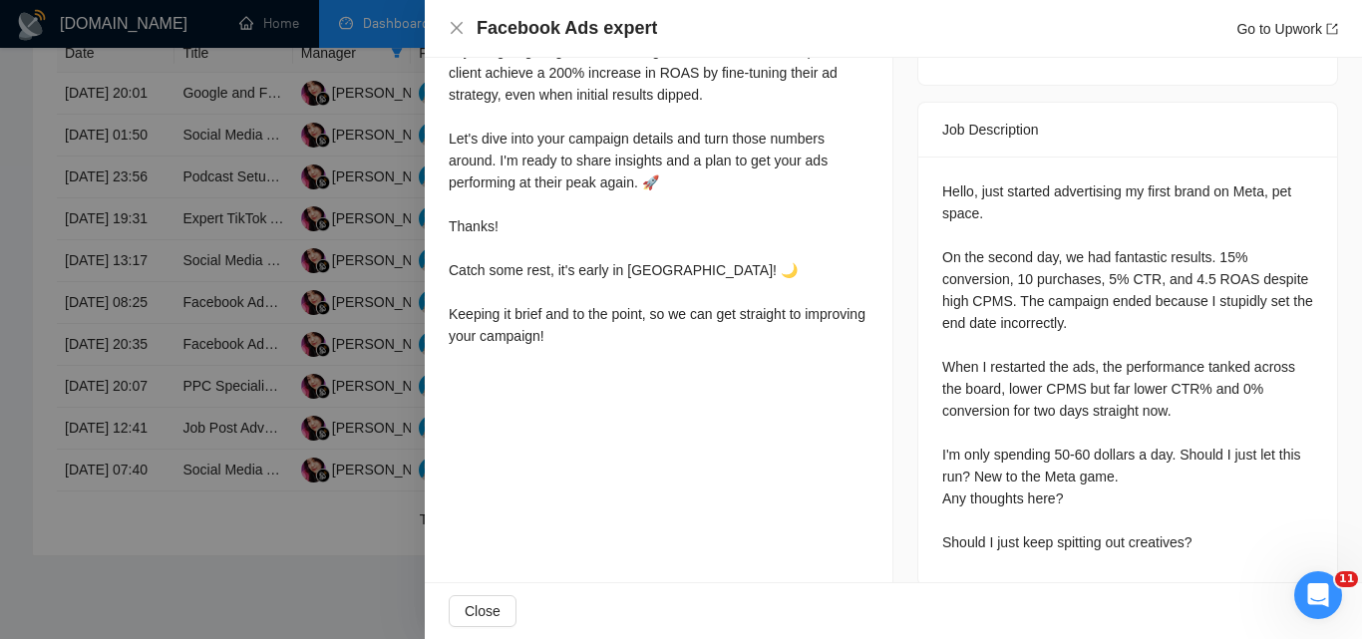
click at [248, 348] on div at bounding box center [681, 319] width 1362 height 639
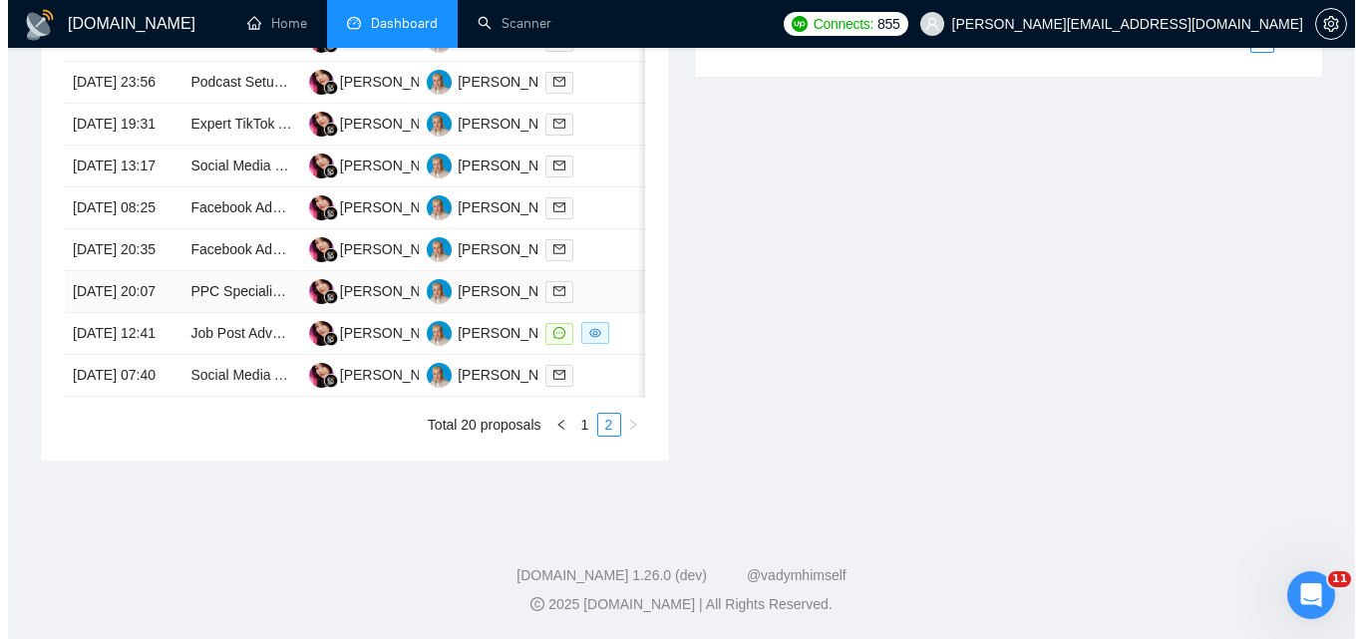
scroll to position [1068, 0]
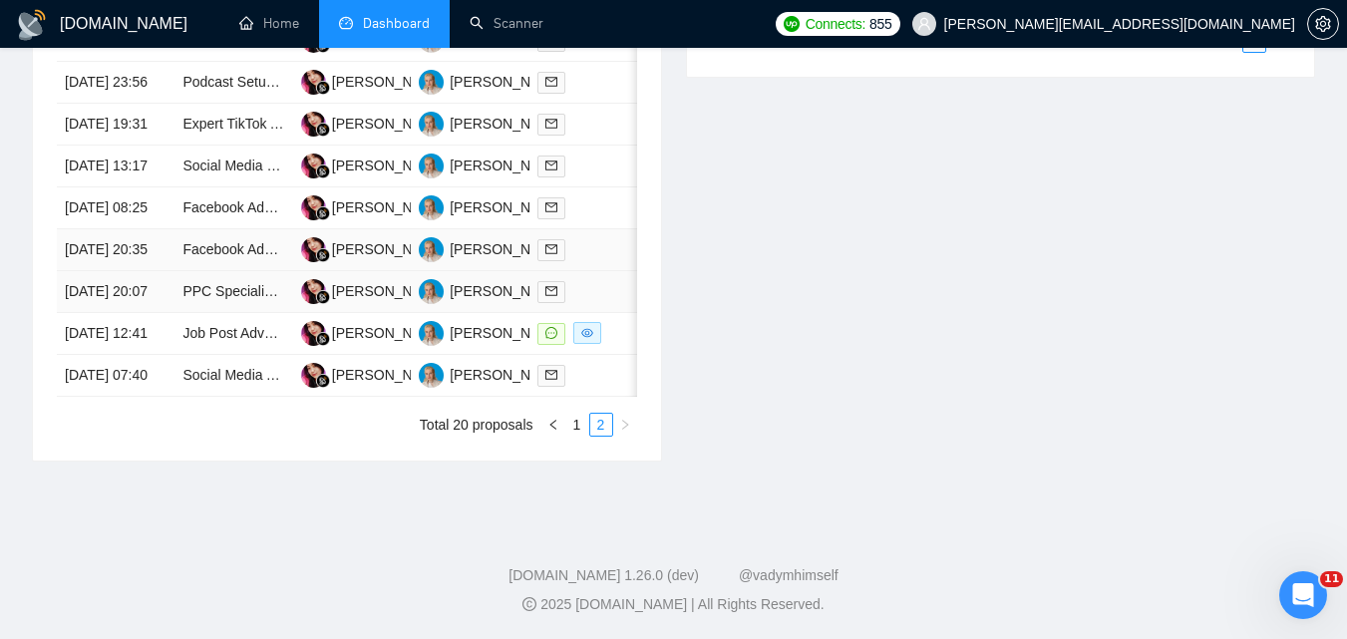
click at [594, 261] on div at bounding box center [588, 249] width 102 height 23
click at [627, 271] on td at bounding box center [588, 250] width 118 height 42
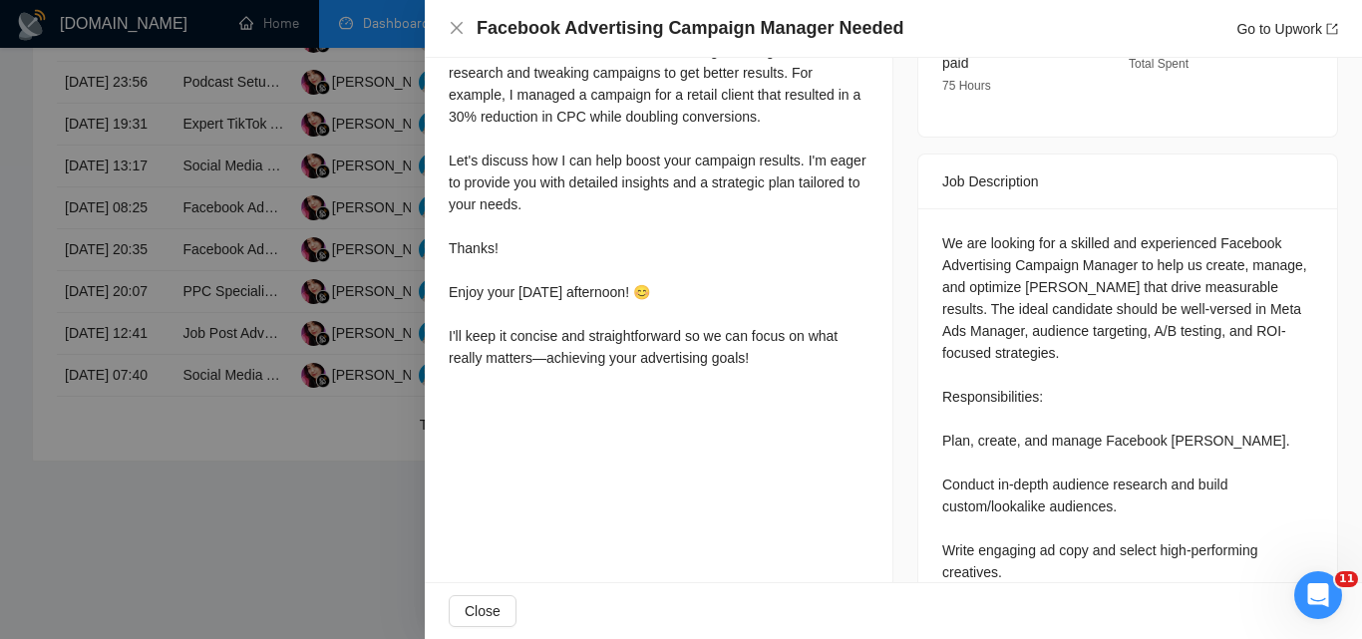
click at [279, 296] on div at bounding box center [681, 319] width 1362 height 639
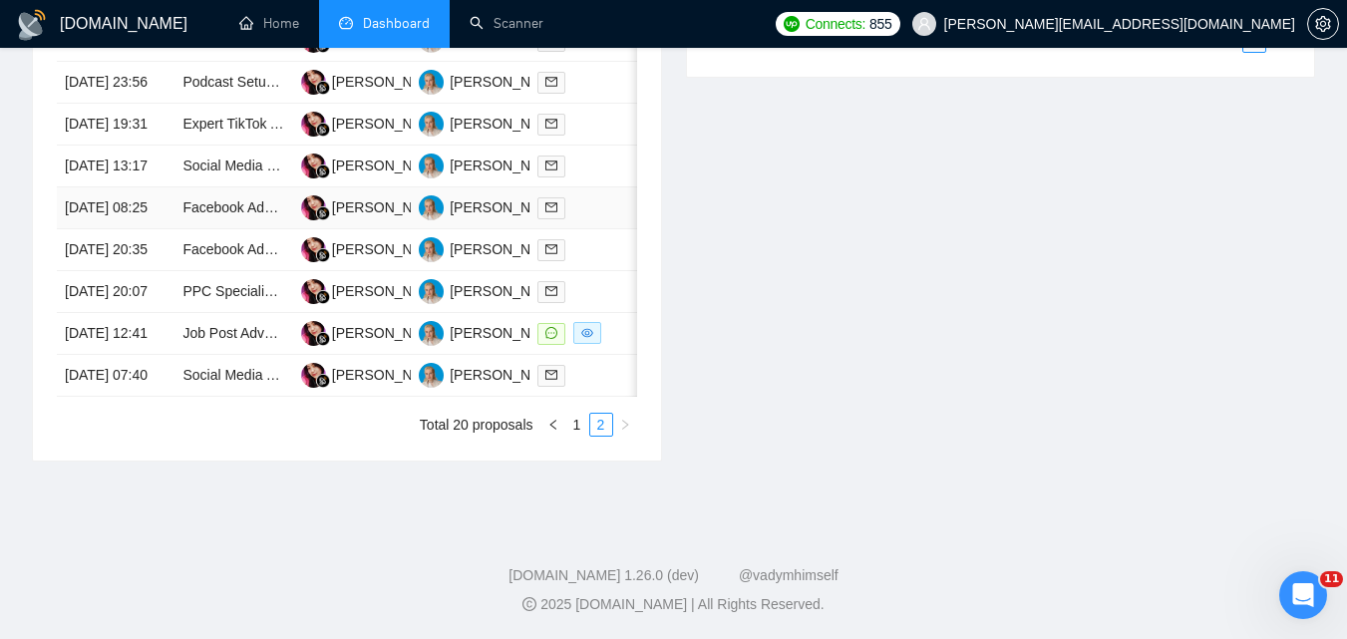
click at [545, 218] on td at bounding box center [588, 208] width 118 height 42
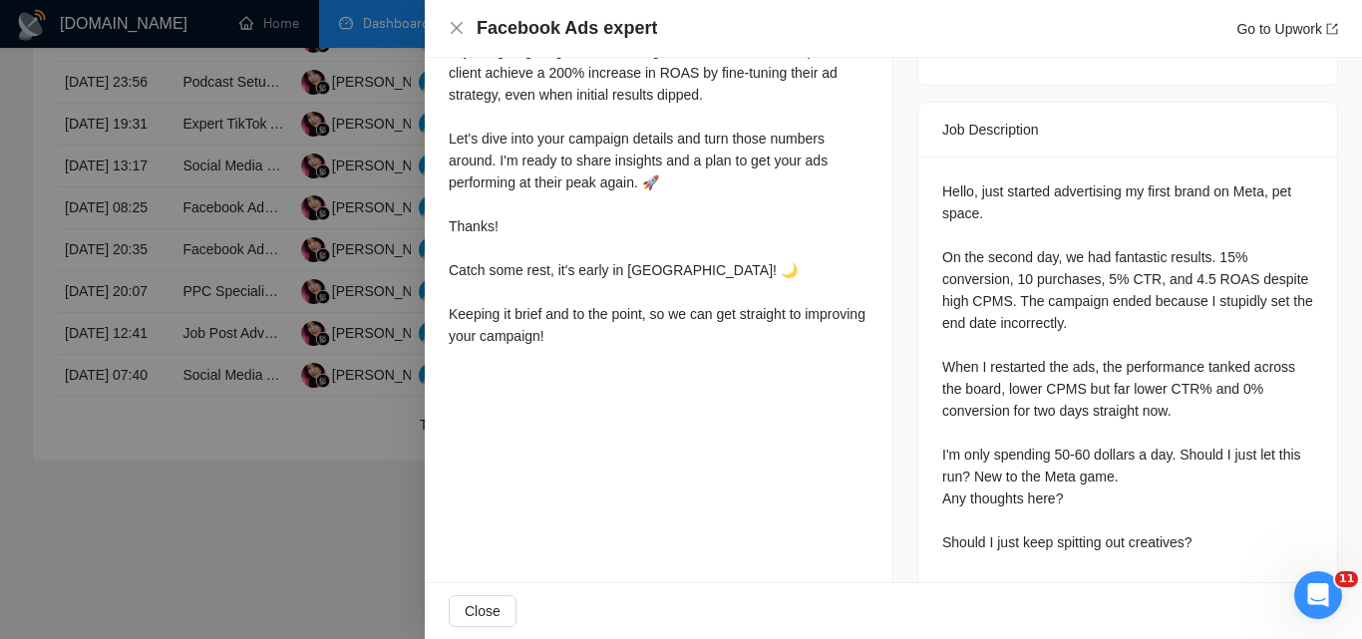
click at [361, 303] on div at bounding box center [681, 319] width 1362 height 639
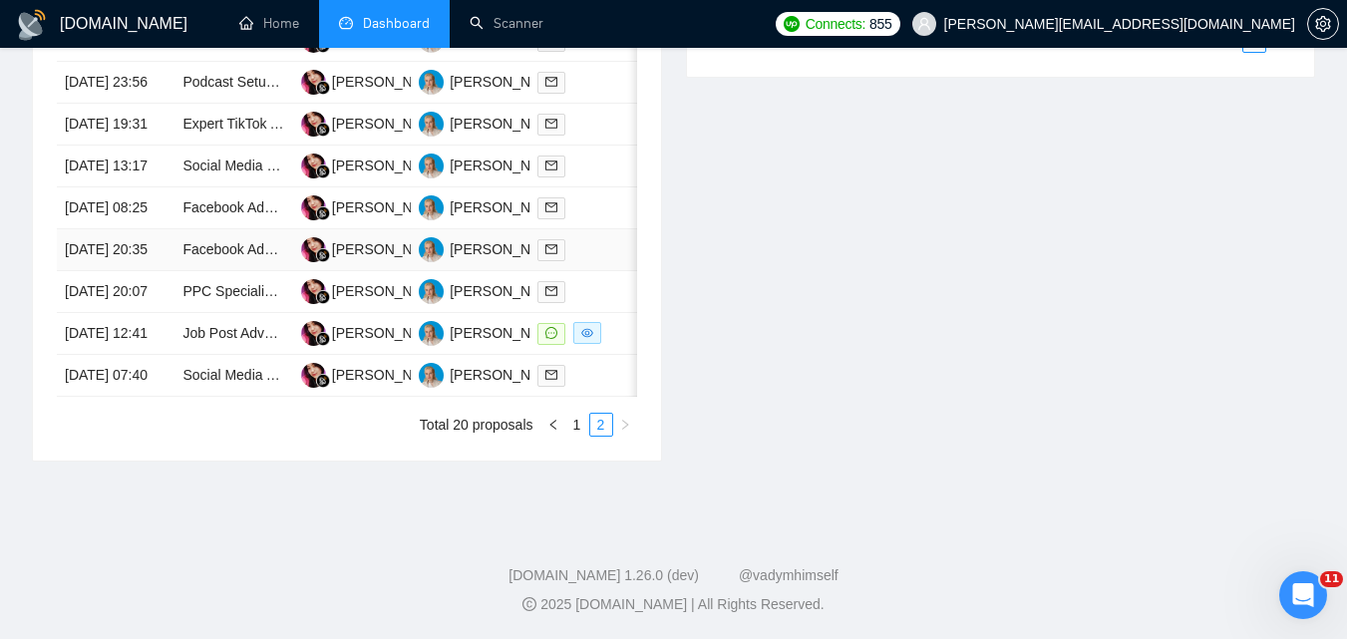
click at [598, 261] on div at bounding box center [588, 249] width 102 height 23
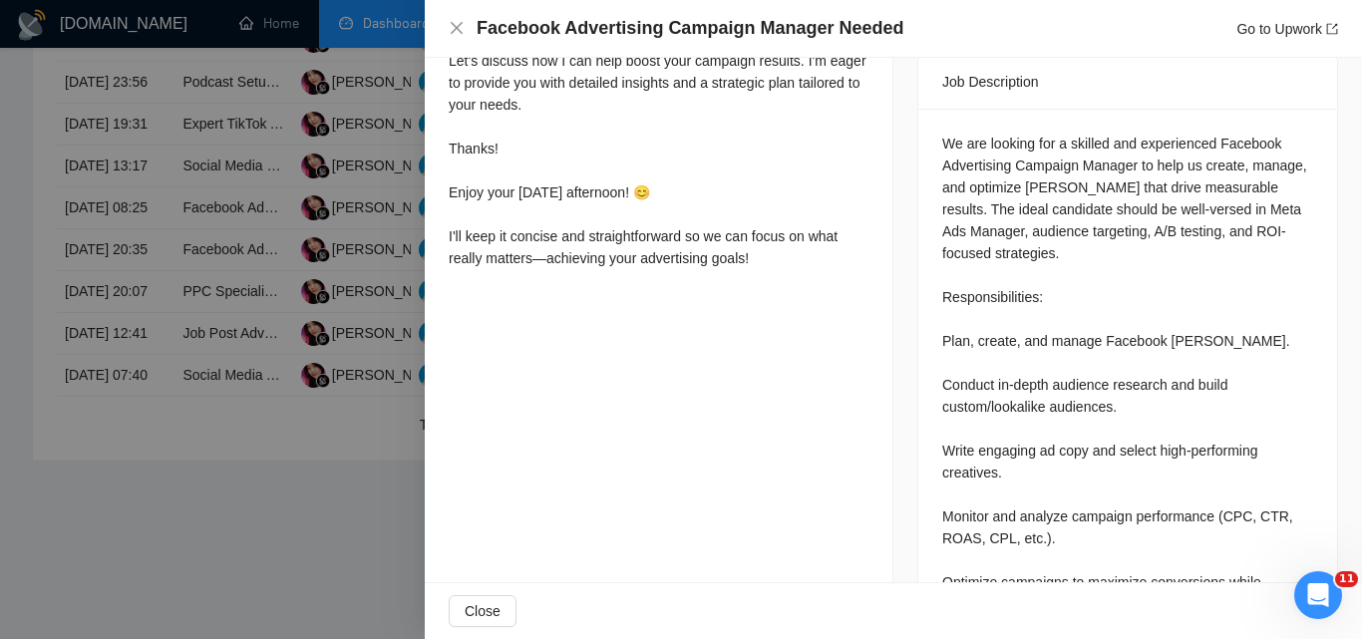
scroll to position [993, 0]
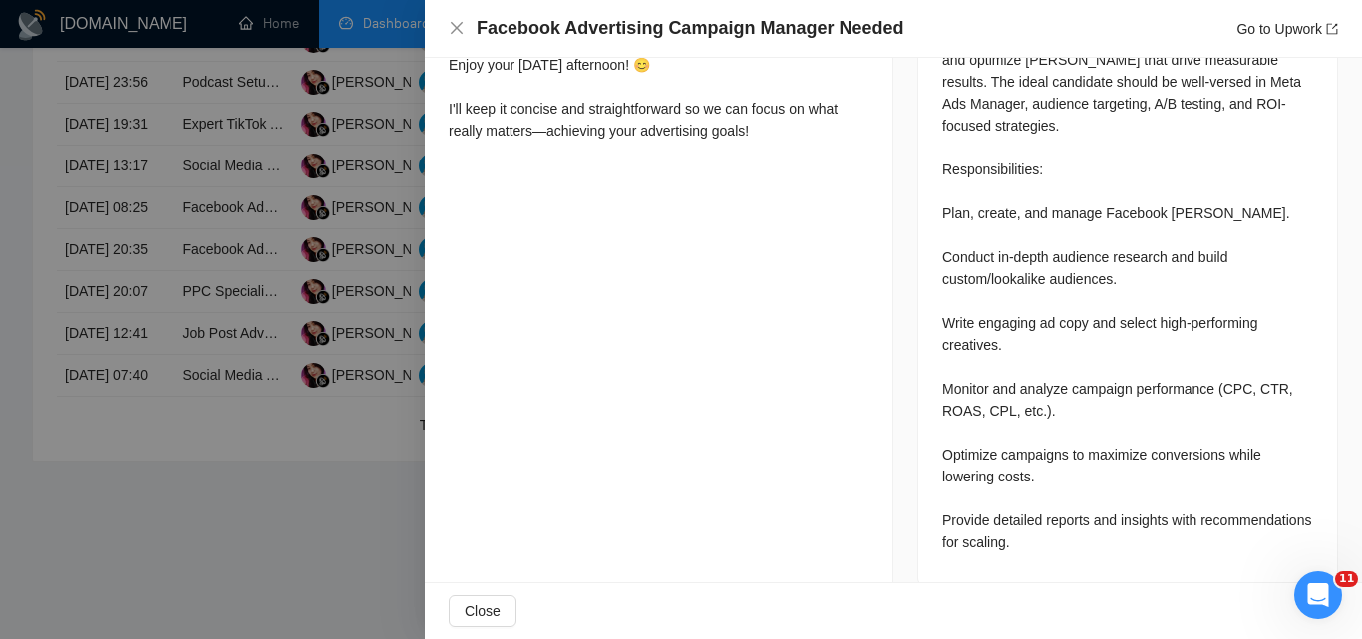
click at [315, 231] on div at bounding box center [681, 319] width 1362 height 639
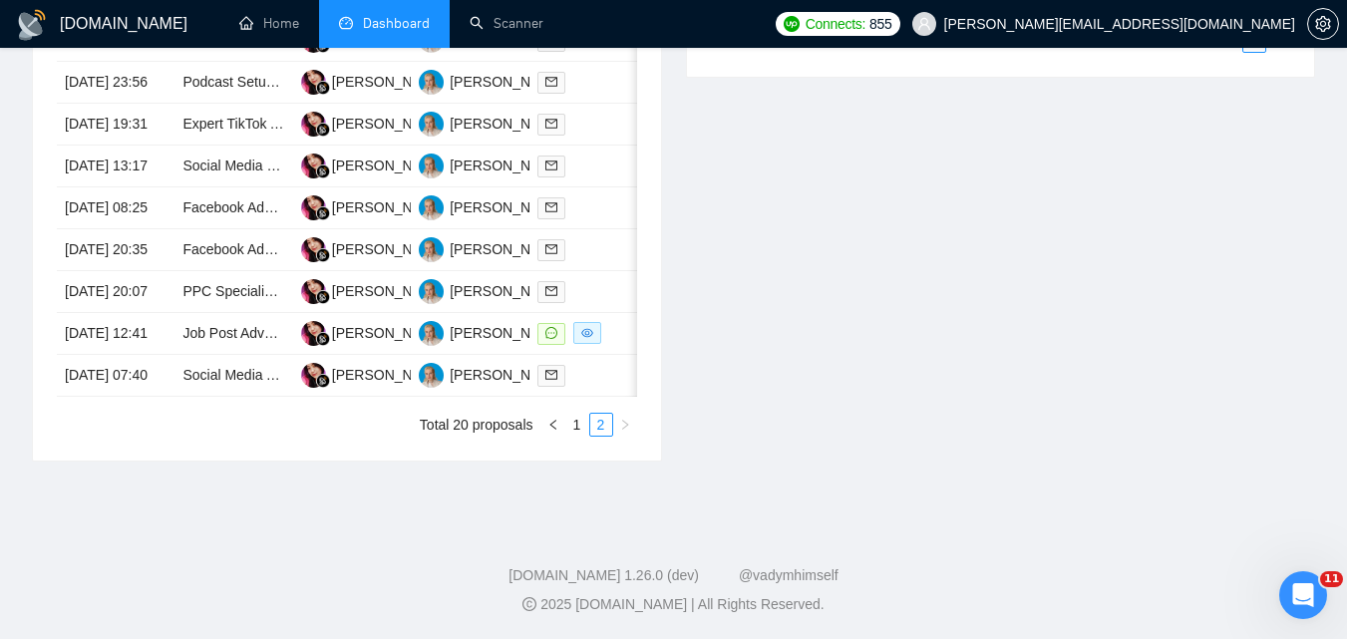
scroll to position [1168, 0]
click at [582, 430] on link "1" at bounding box center [577, 425] width 22 height 22
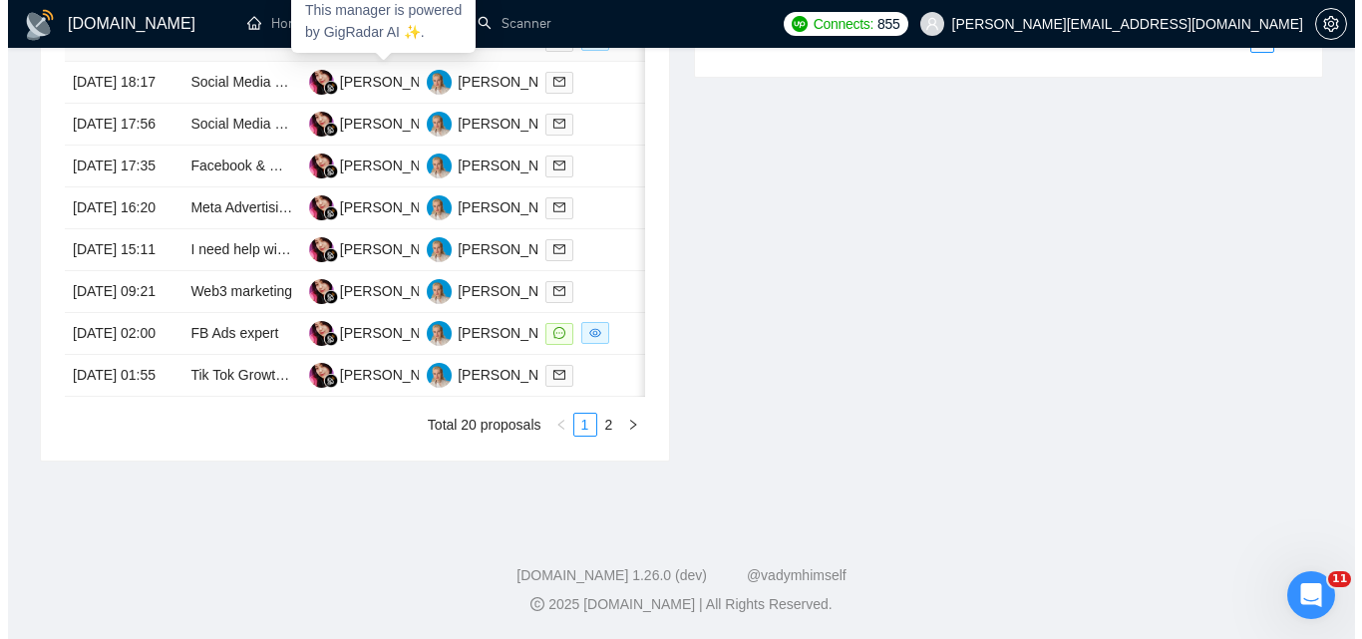
scroll to position [968, 0]
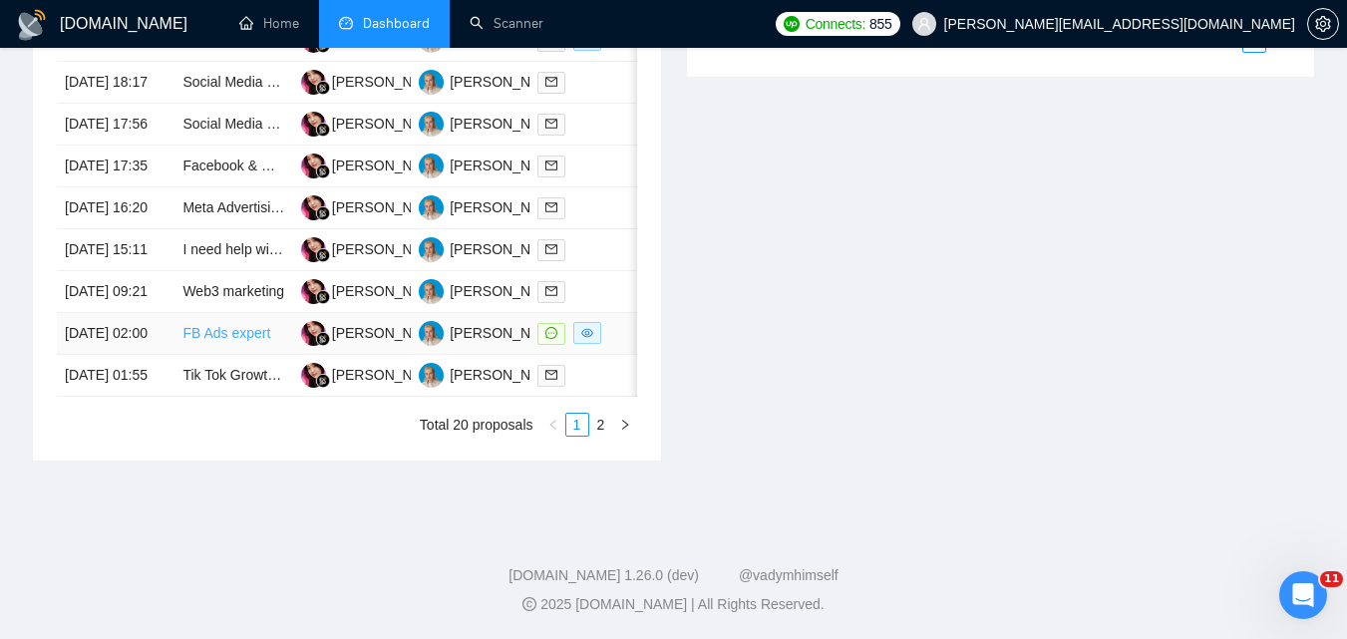
click at [230, 341] on link "FB Ads expert" at bounding box center [226, 333] width 88 height 16
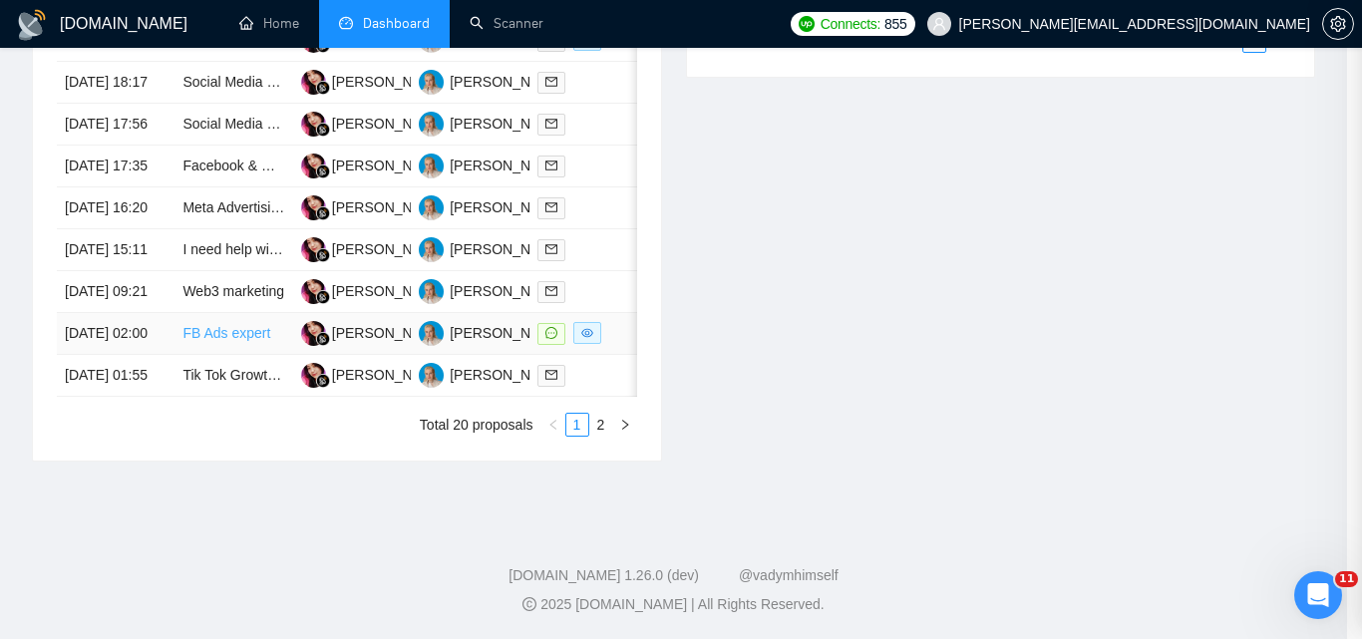
scroll to position [518, 0]
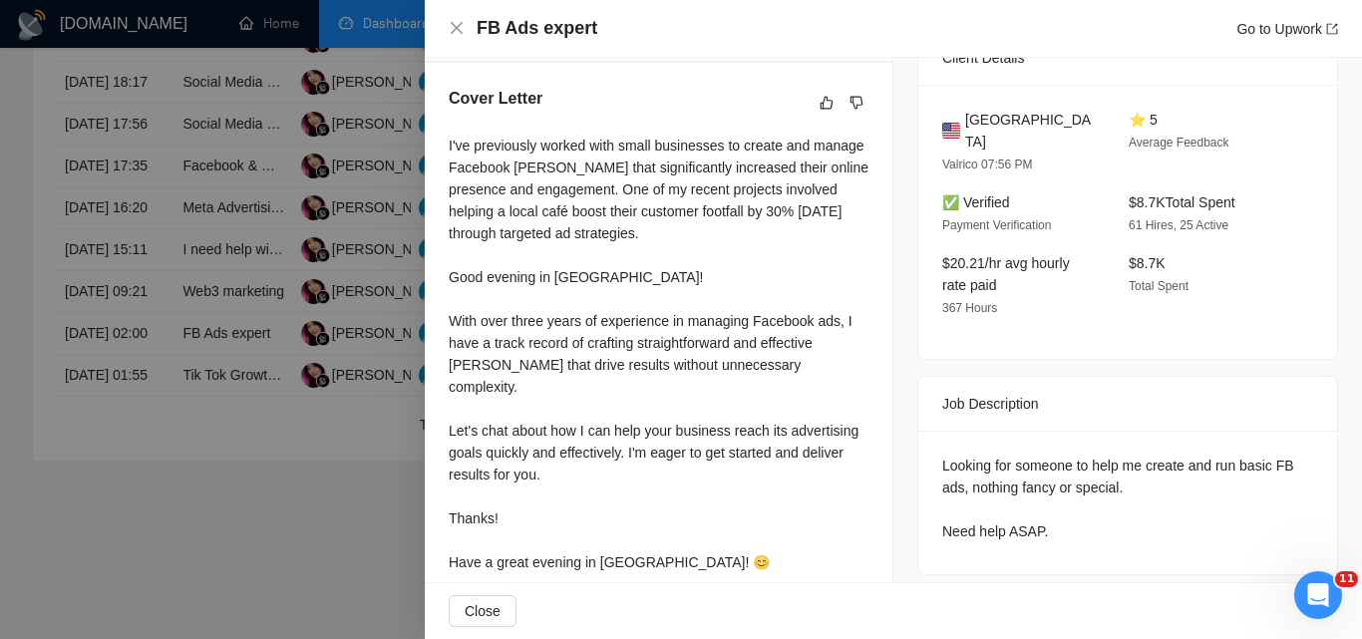
click at [377, 398] on div at bounding box center [681, 319] width 1362 height 639
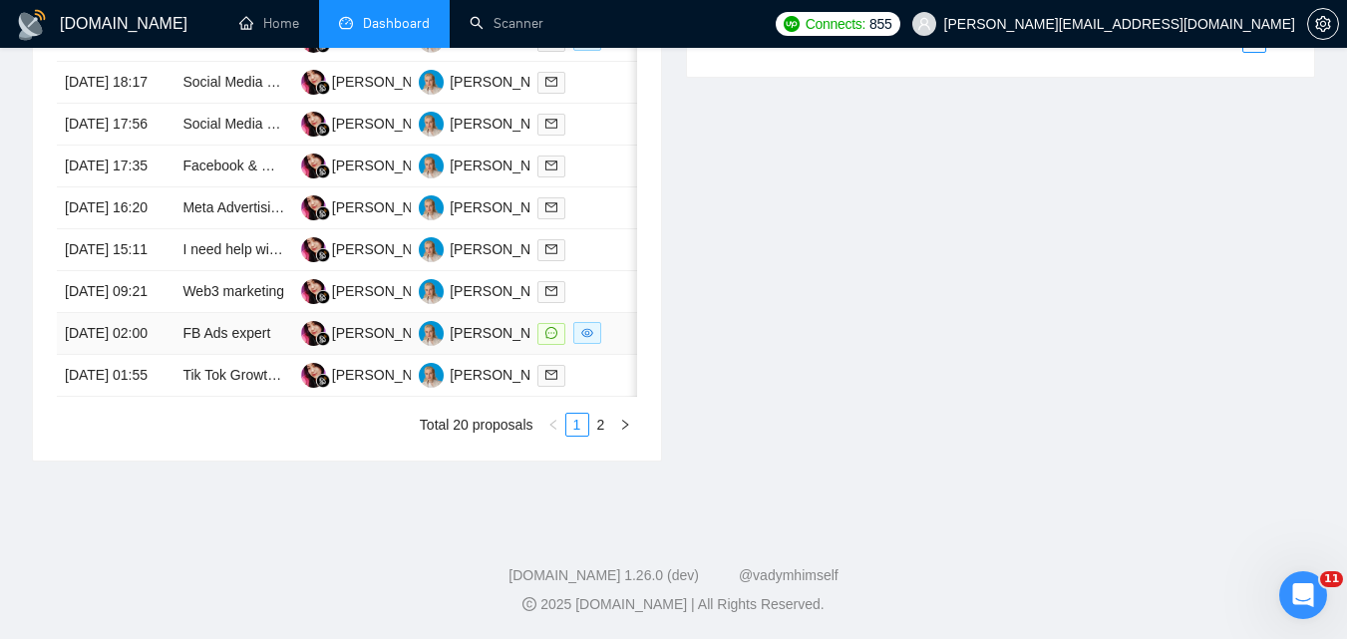
click at [618, 345] on div at bounding box center [588, 333] width 102 height 23
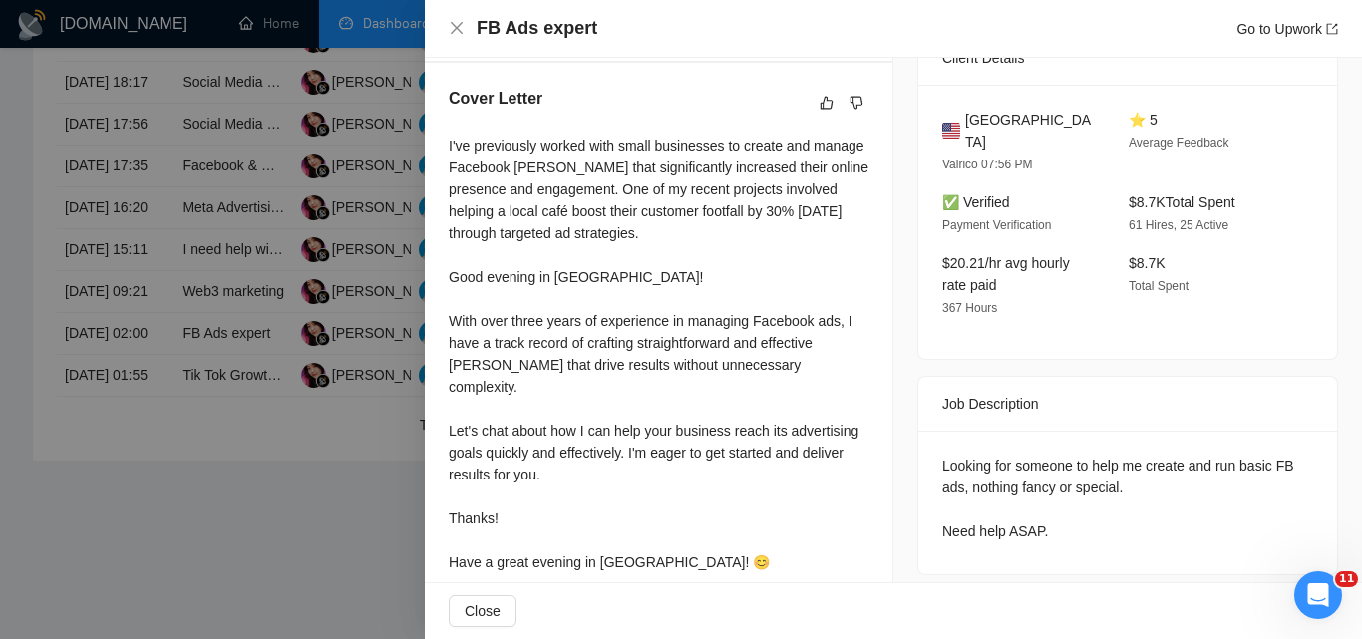
click at [323, 397] on div at bounding box center [681, 319] width 1362 height 639
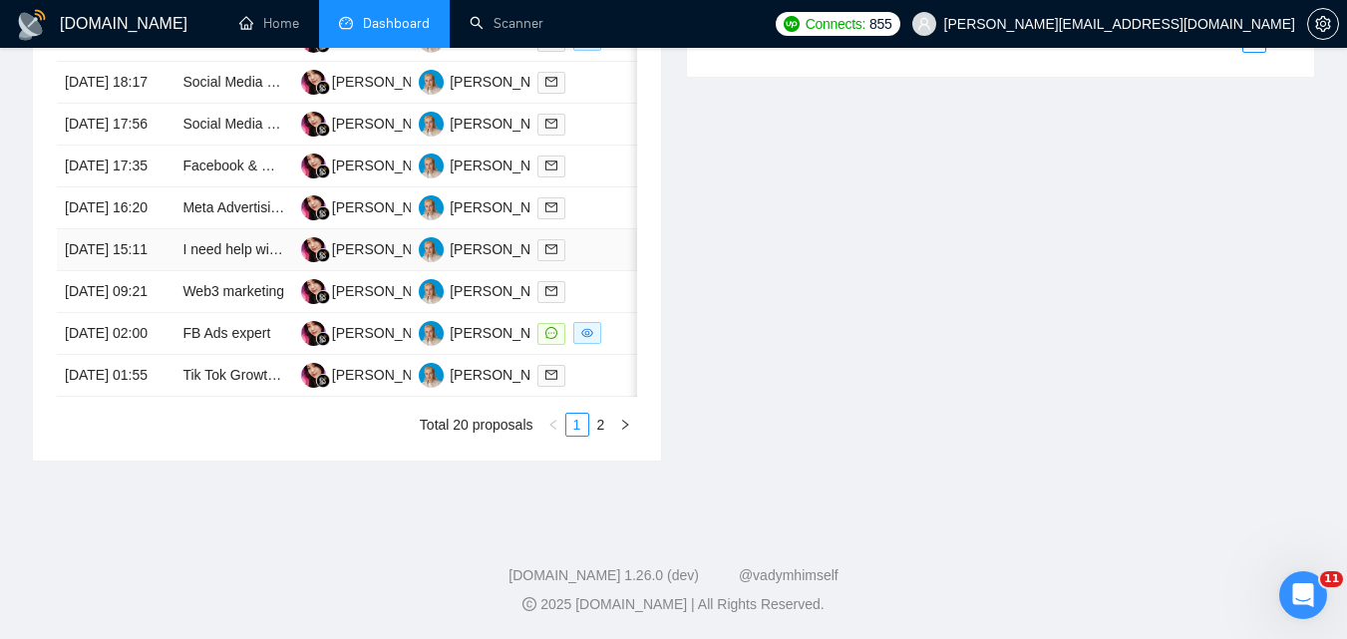
click at [589, 261] on div at bounding box center [588, 249] width 102 height 23
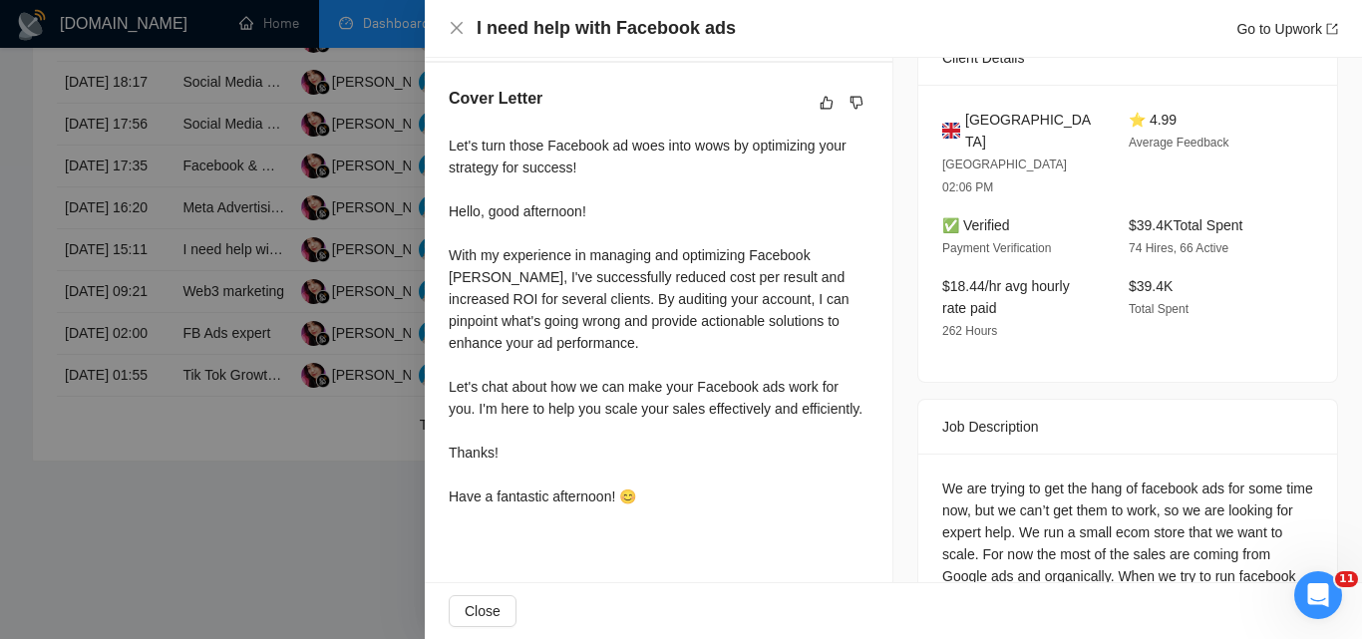
click at [369, 368] on div at bounding box center [681, 319] width 1362 height 639
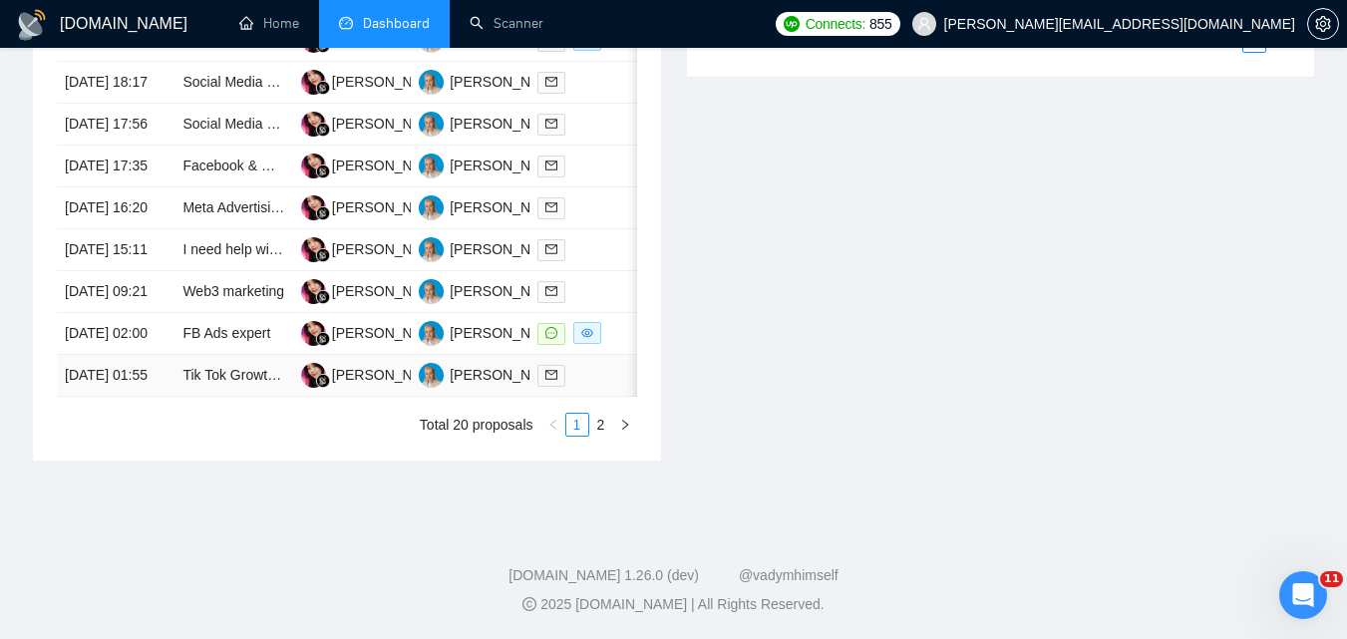
click at [608, 397] on td at bounding box center [588, 376] width 118 height 42
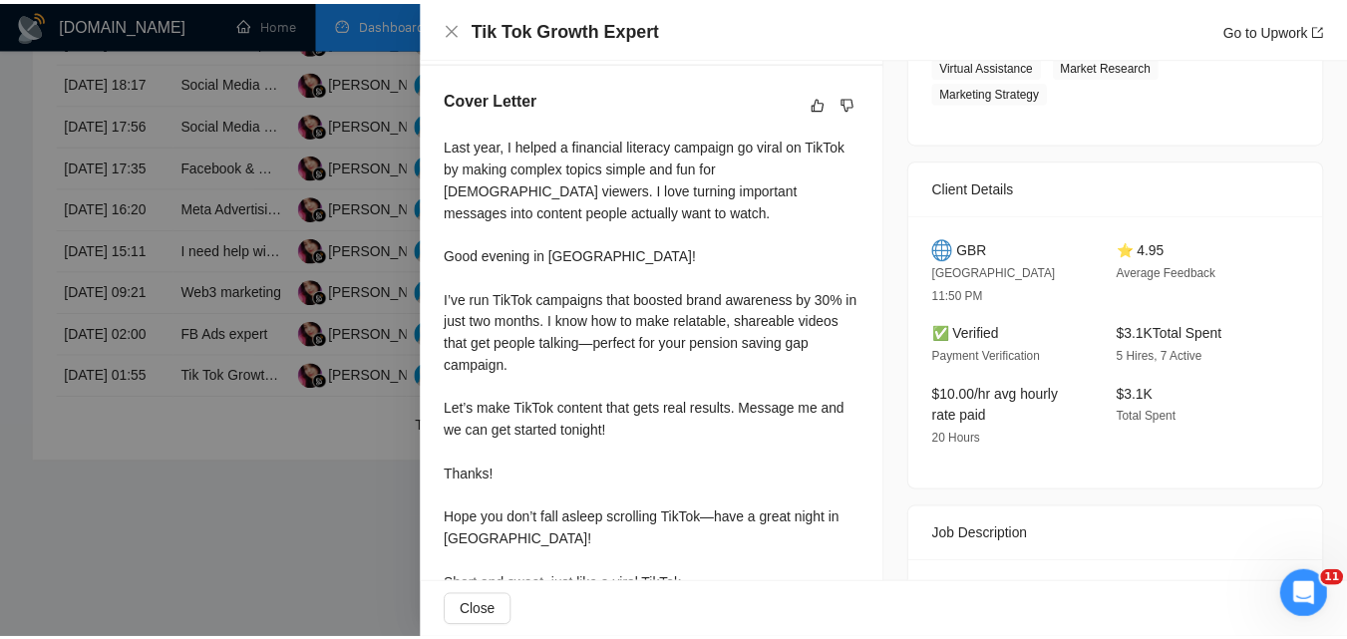
scroll to position [592, 0]
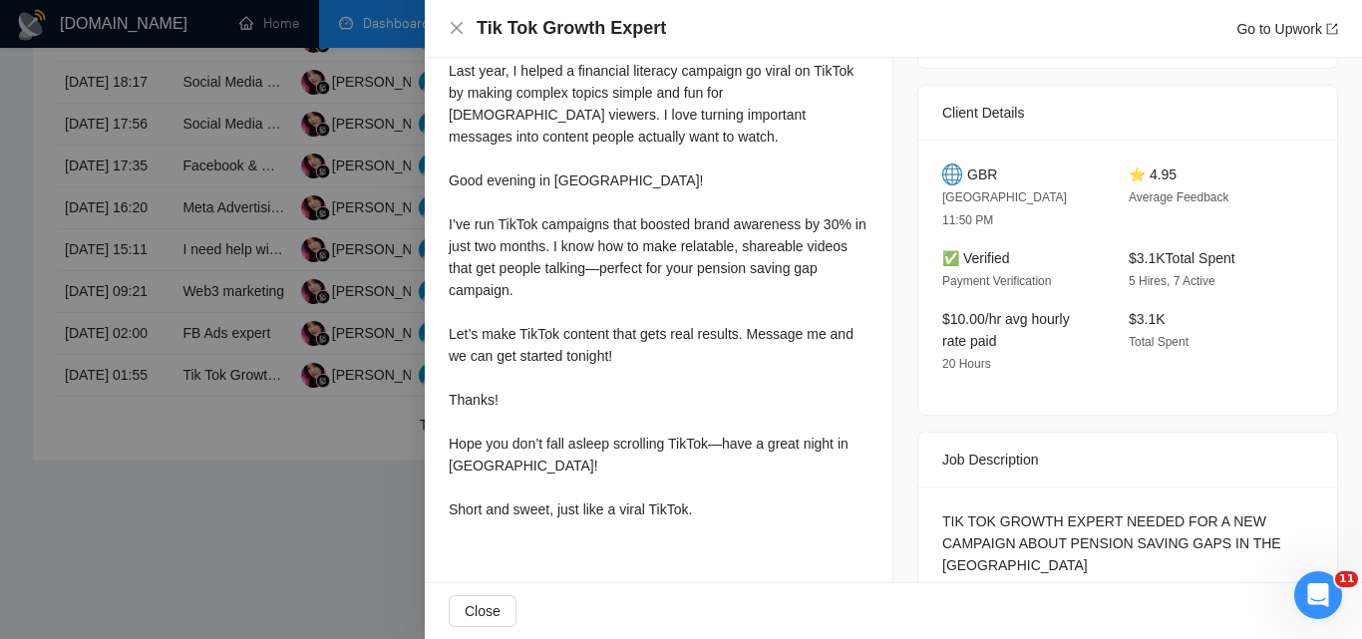
click at [231, 467] on div at bounding box center [681, 319] width 1362 height 639
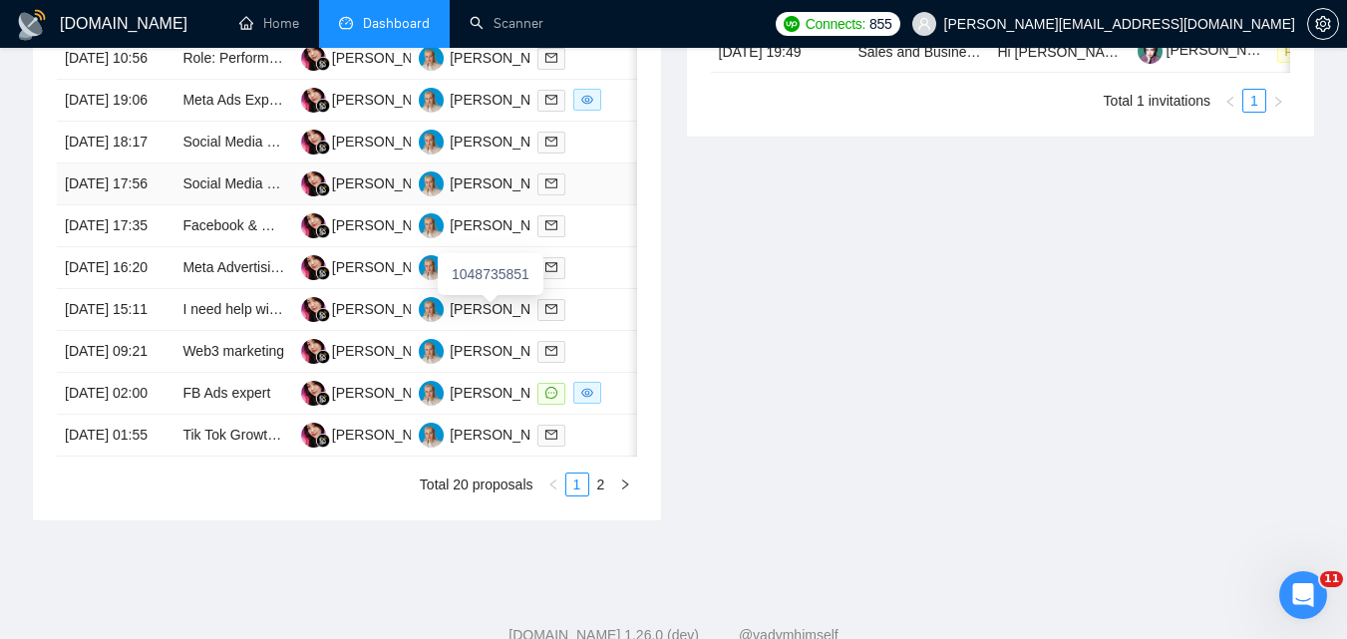
scroll to position [869, 0]
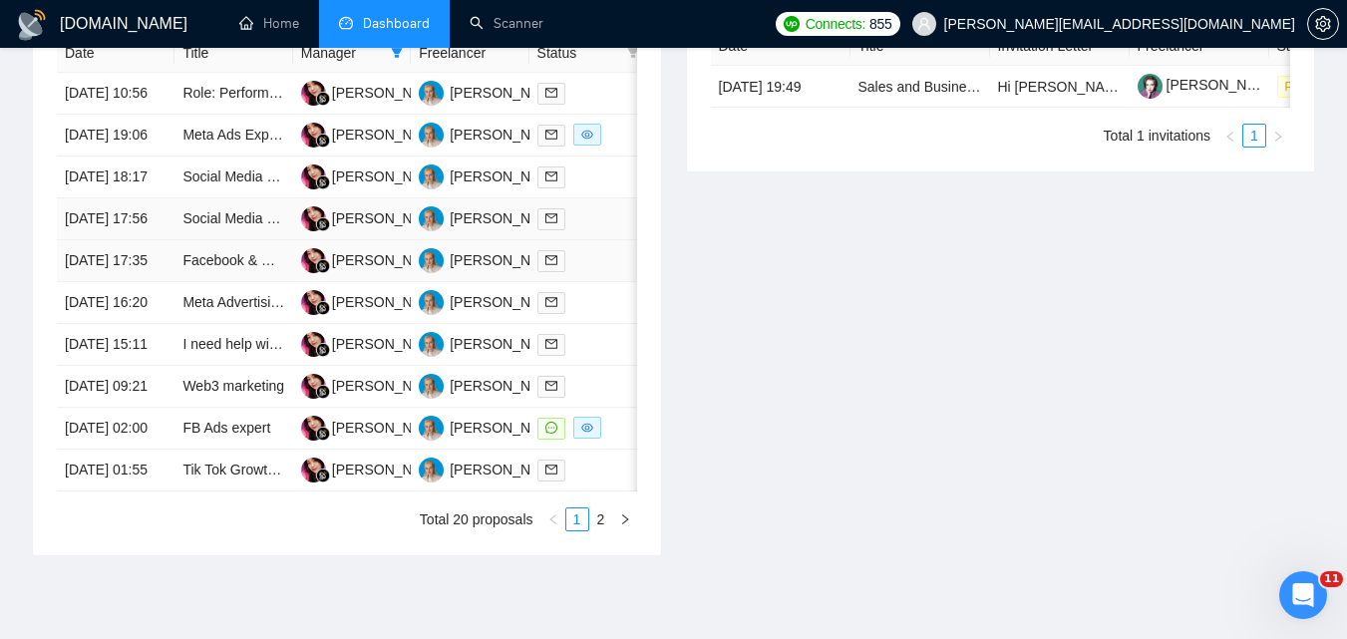
drag, startPoint x: 220, startPoint y: 290, endPoint x: 272, endPoint y: 316, distance: 58.0
click at [272, 282] on td "Facebook & Google Ads Expert" at bounding box center [233, 261] width 118 height 42
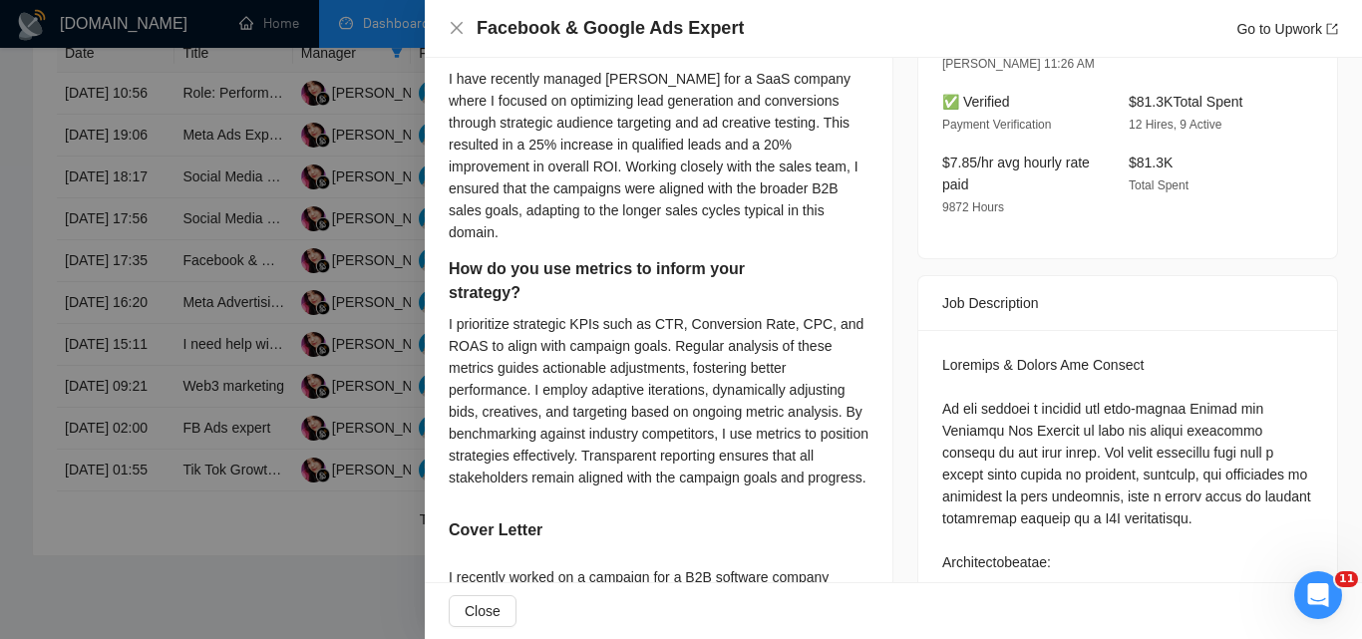
drag, startPoint x: 272, startPoint y: 316, endPoint x: 182, endPoint y: 229, distance: 124.8
click at [182, 229] on div at bounding box center [681, 319] width 1362 height 639
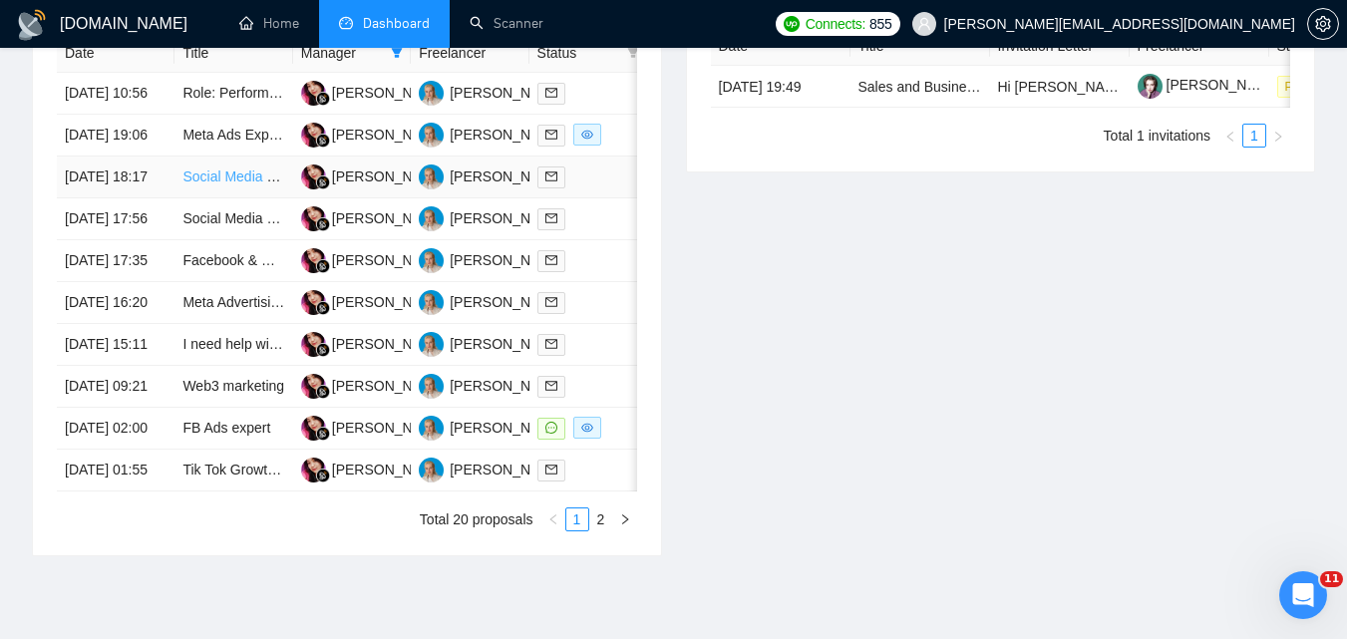
drag, startPoint x: 210, startPoint y: 233, endPoint x: 193, endPoint y: 228, distance: 17.7
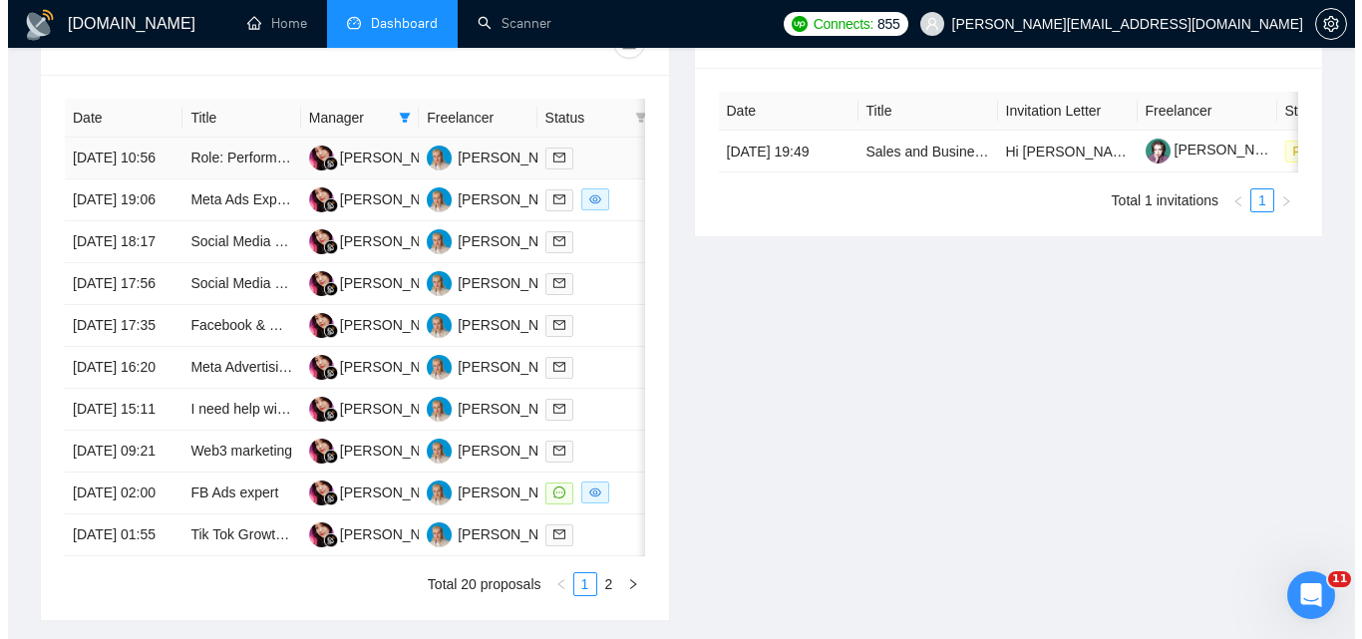
scroll to position [769, 0]
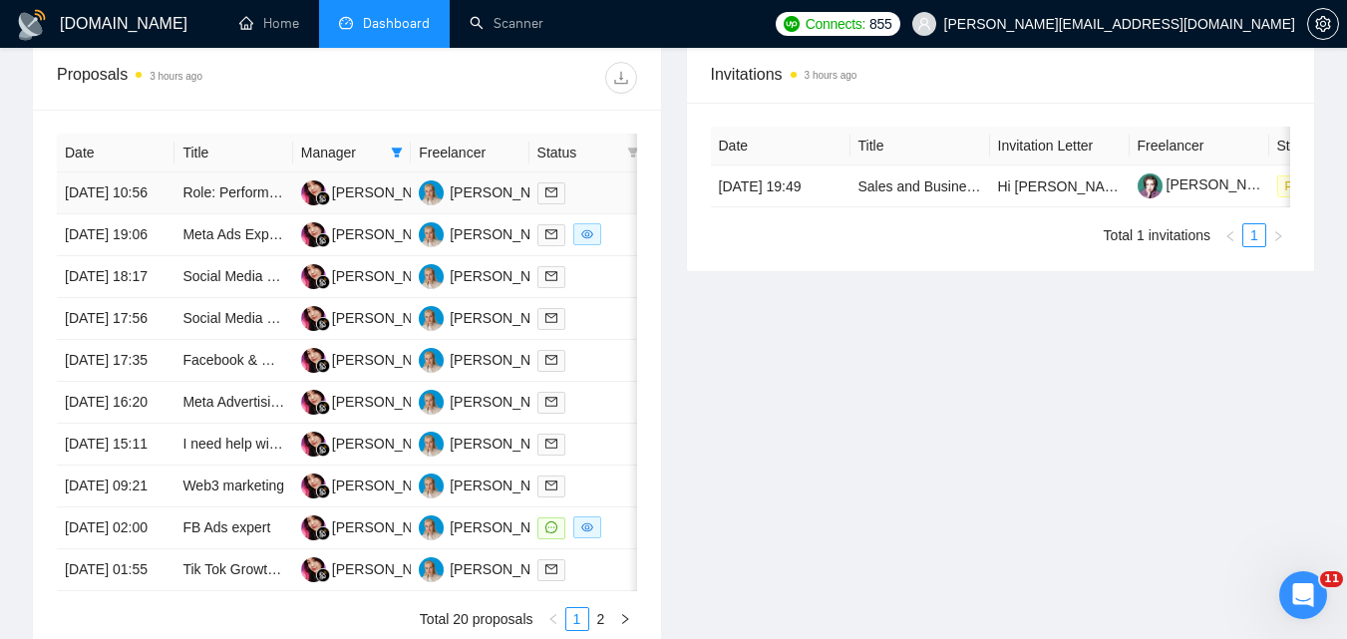
click at [600, 190] on div at bounding box center [588, 192] width 102 height 23
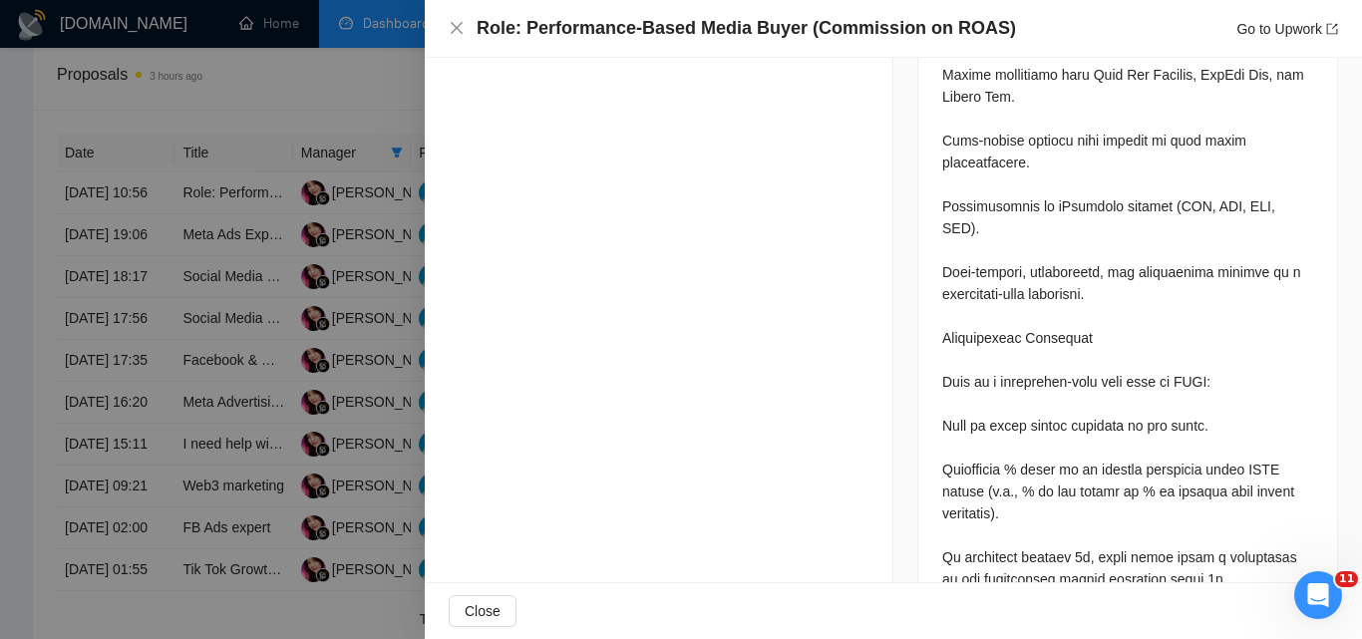
scroll to position [1691, 0]
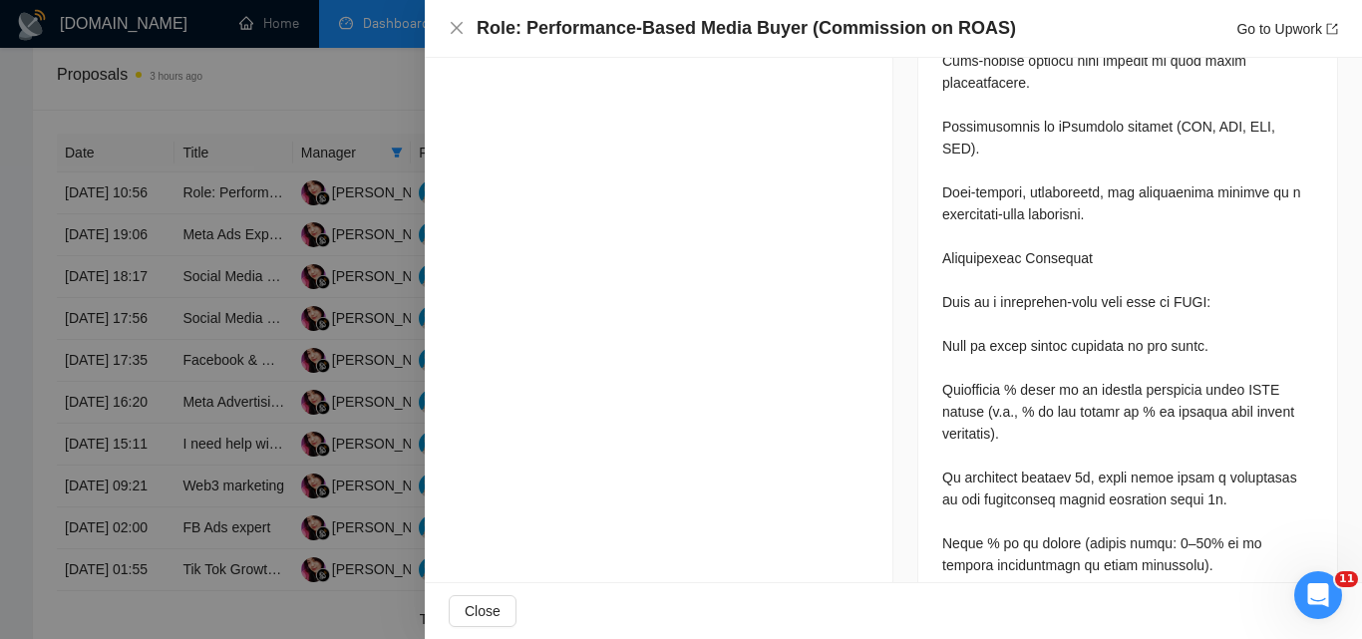
click at [237, 338] on div at bounding box center [681, 319] width 1362 height 639
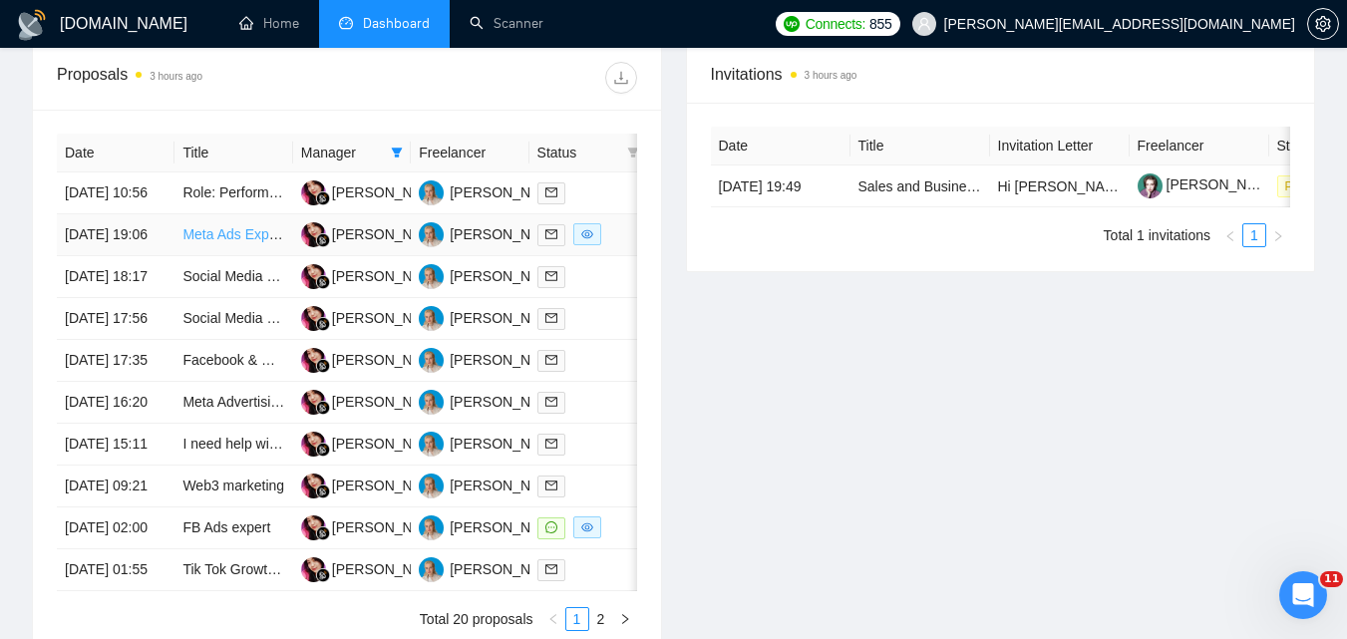
click at [218, 242] on link "Meta Ads Expert Needed for High Ticket Offer" at bounding box center [323, 234] width 283 height 16
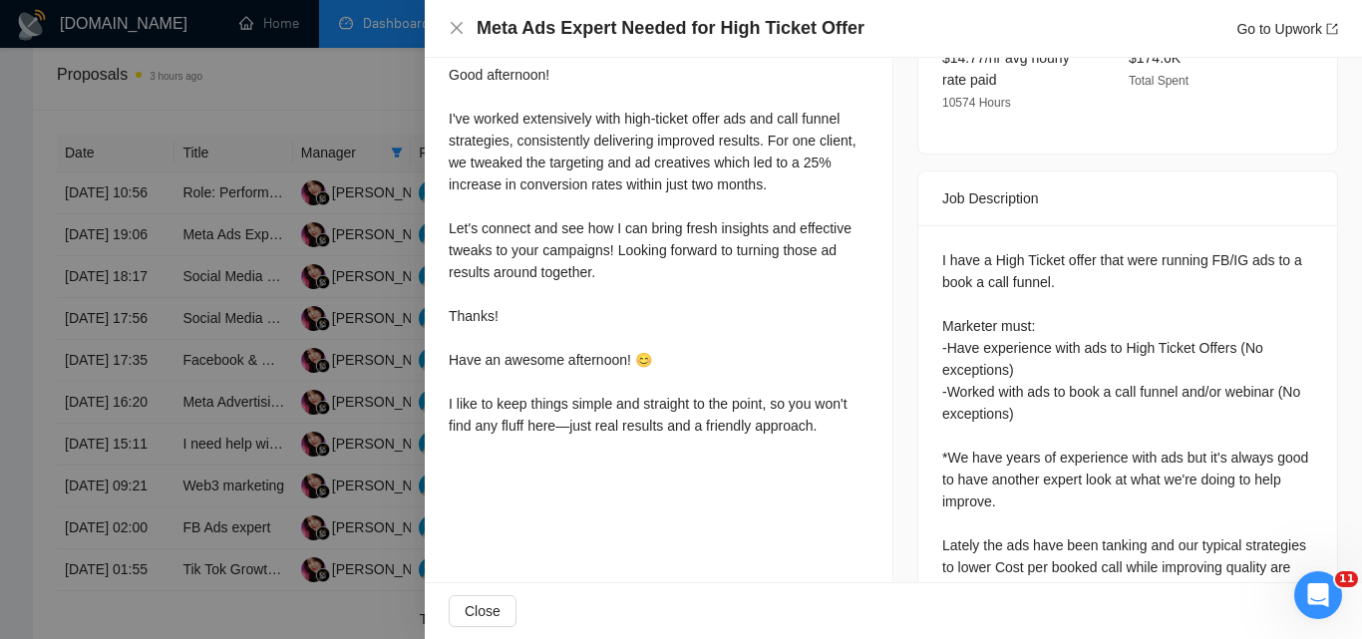
scroll to position [688, 0]
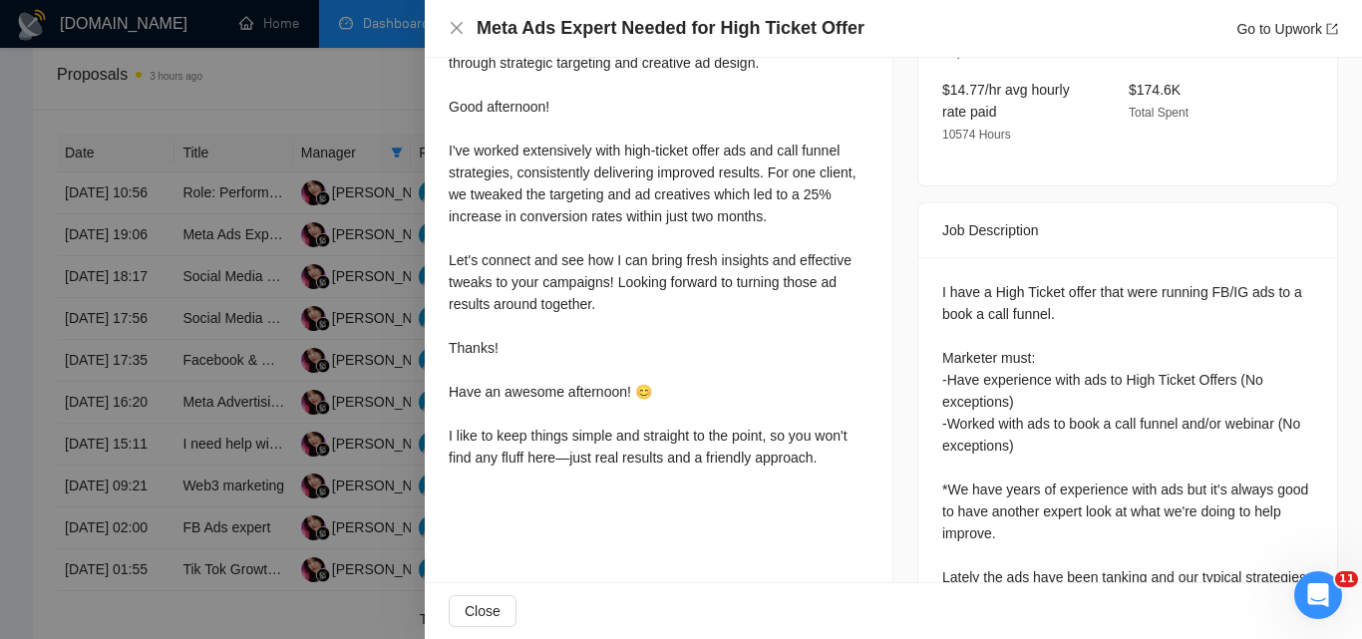
click at [852, 508] on div "Proposal Details Date: [DATE] 19:06 Scanner: Meta- unspecified - Feedback+ -AI …" at bounding box center [659, 51] width 469 height 1363
click at [240, 266] on div at bounding box center [681, 319] width 1362 height 639
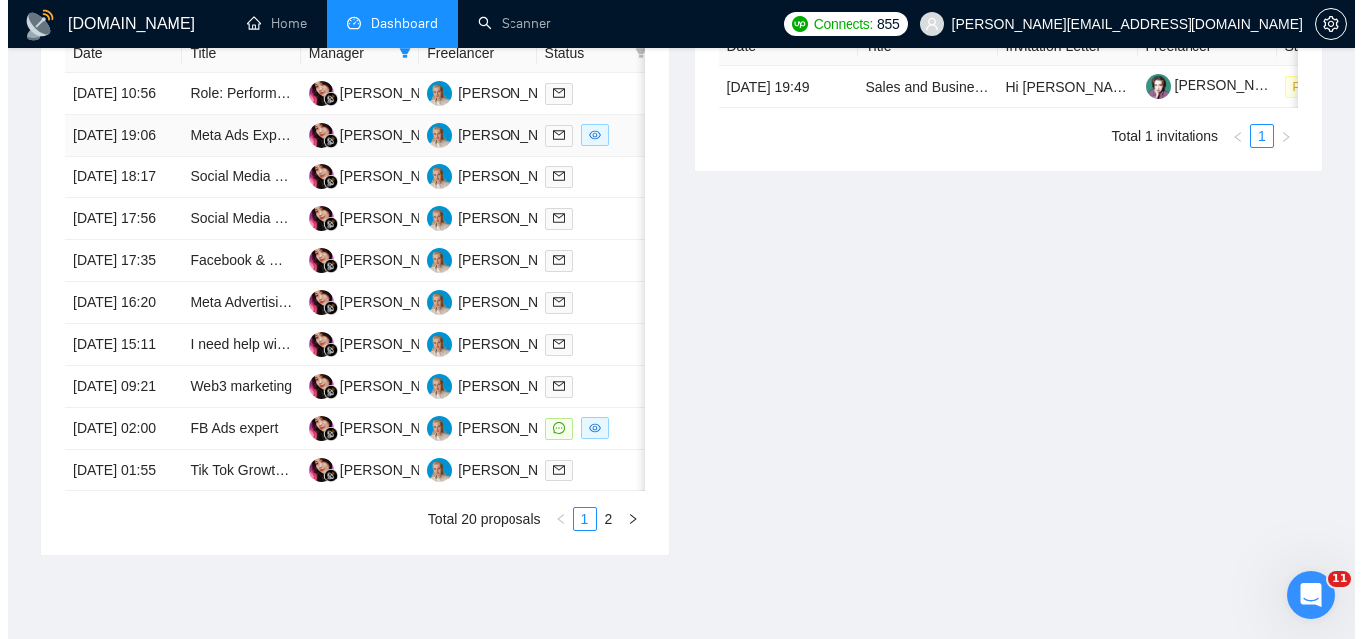
scroll to position [669, 0]
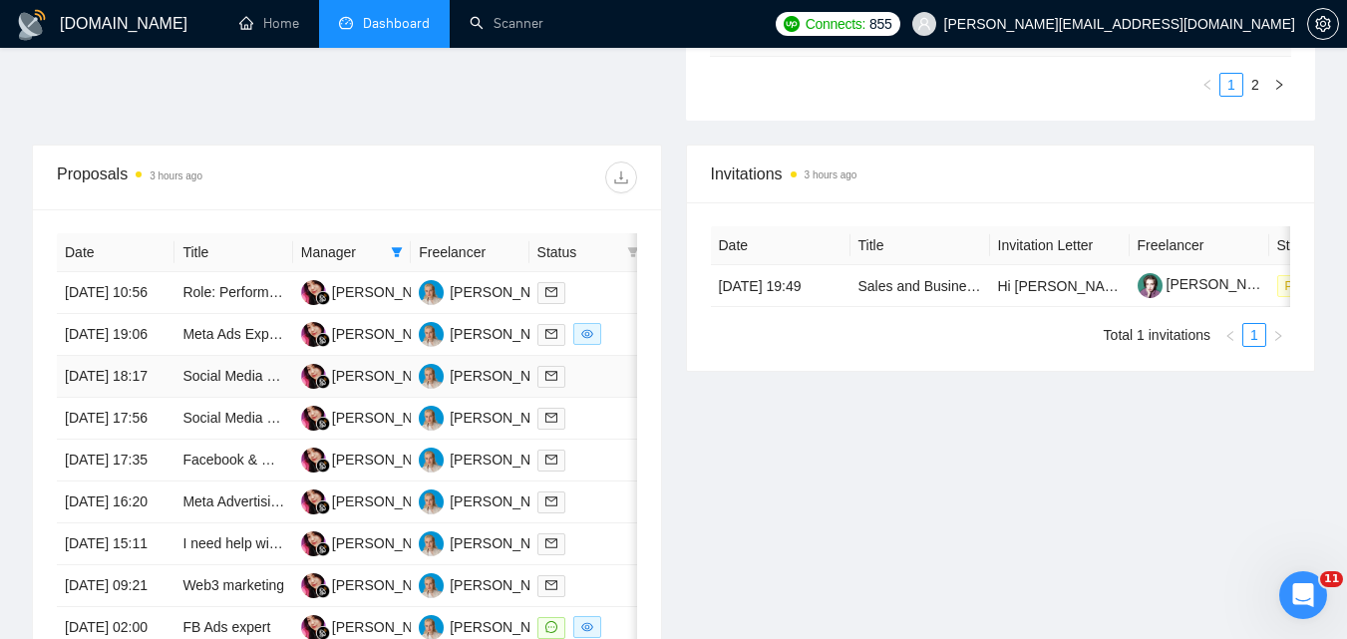
click at [567, 388] on link at bounding box center [555, 376] width 36 height 23
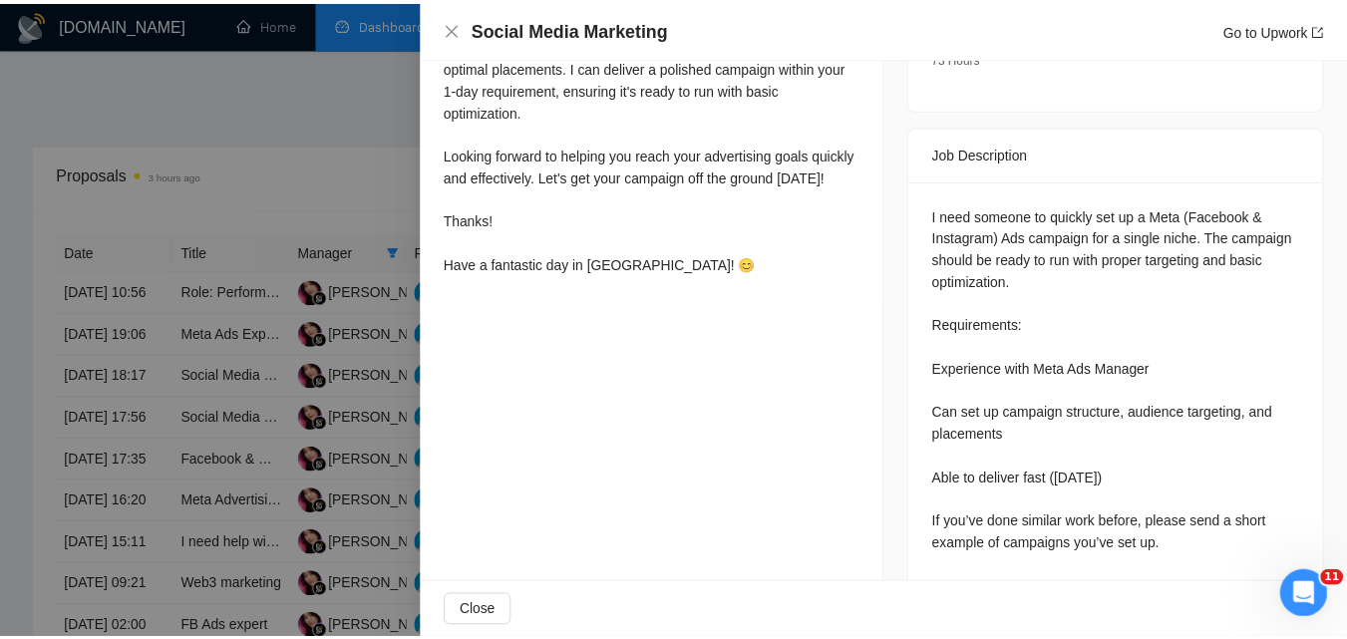
scroll to position [796, 0]
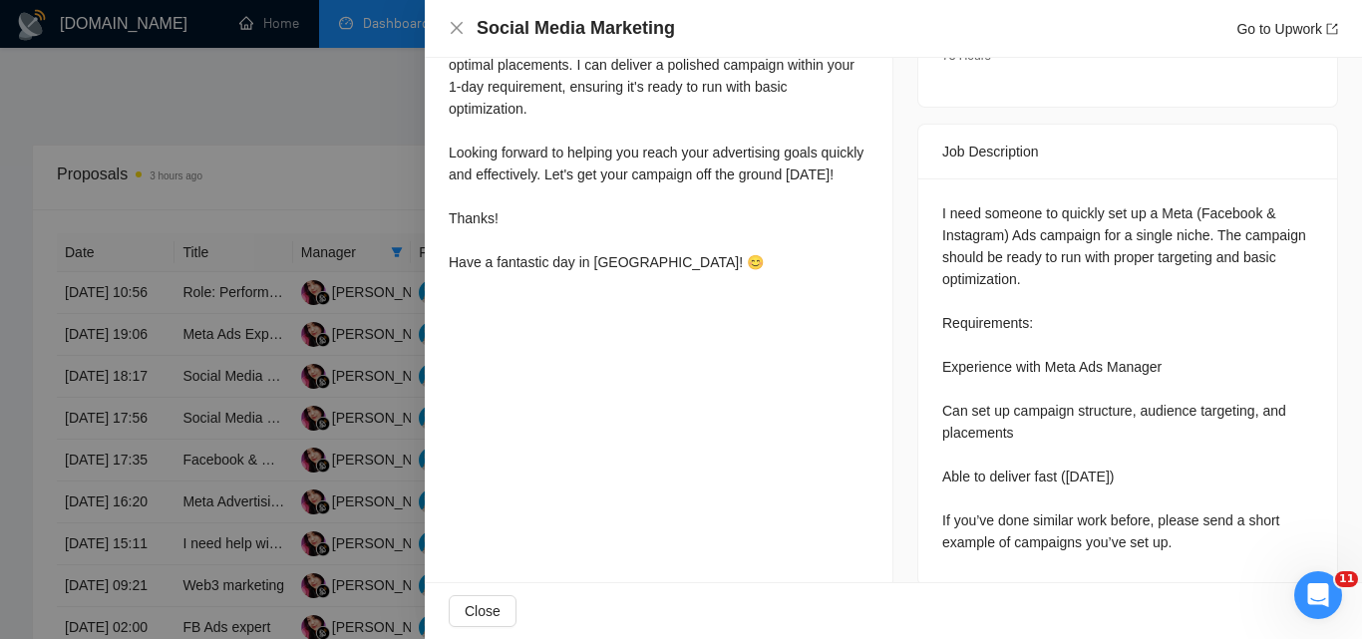
click at [157, 354] on div at bounding box center [681, 319] width 1362 height 639
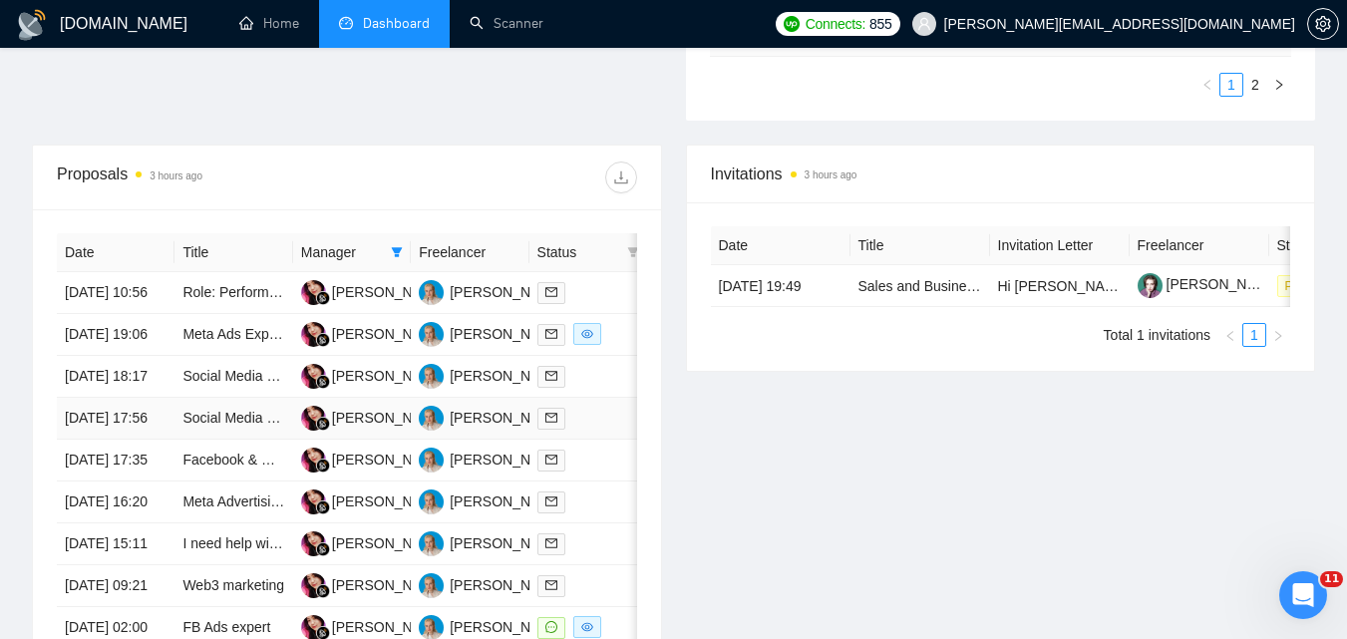
click at [594, 440] on td at bounding box center [588, 419] width 118 height 42
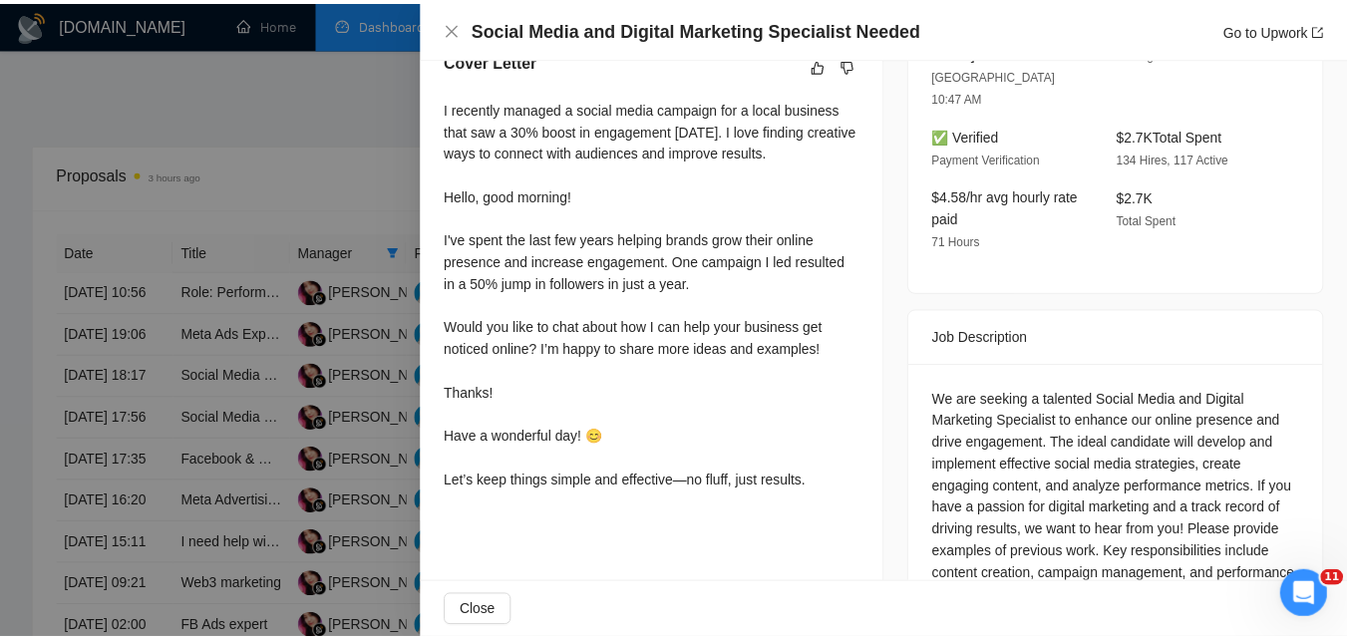
scroll to position [586, 0]
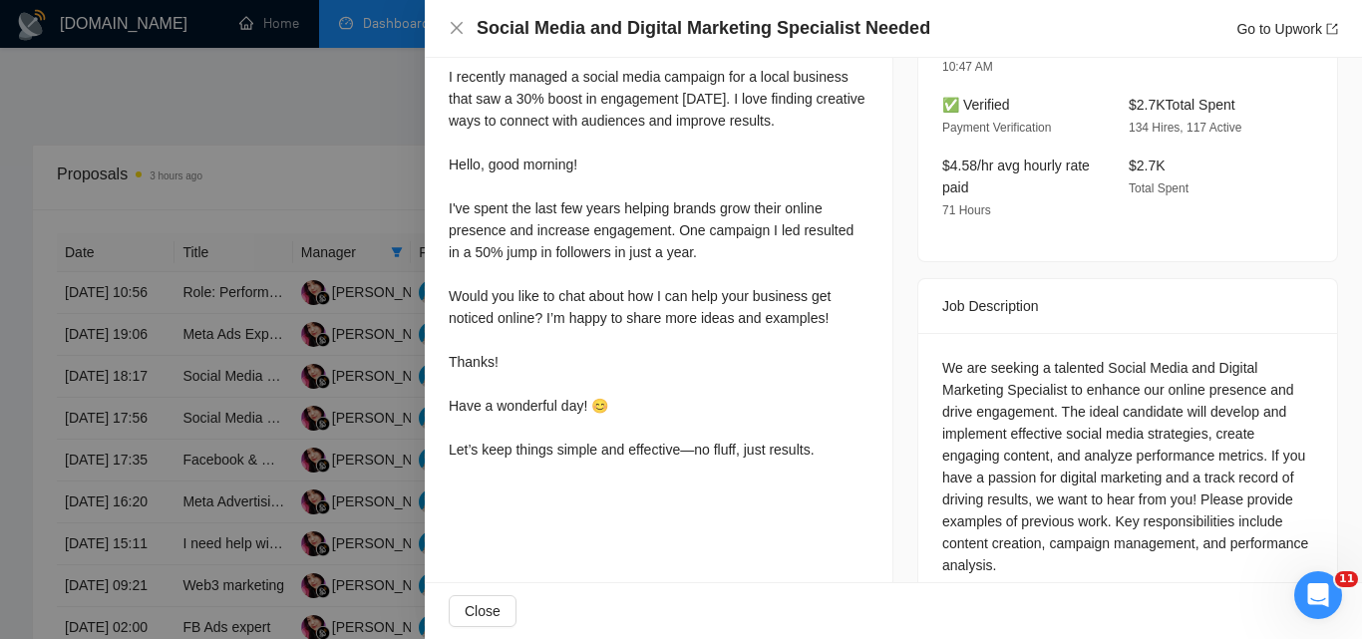
click at [209, 297] on div at bounding box center [681, 319] width 1362 height 639
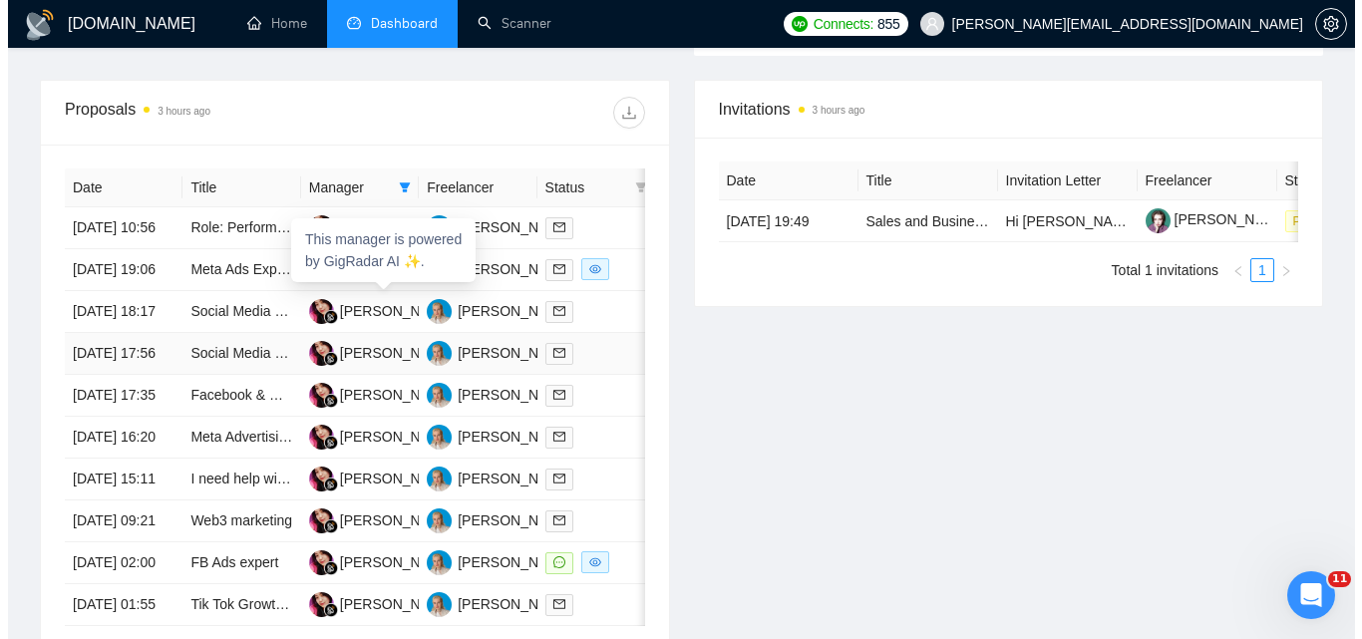
scroll to position [769, 0]
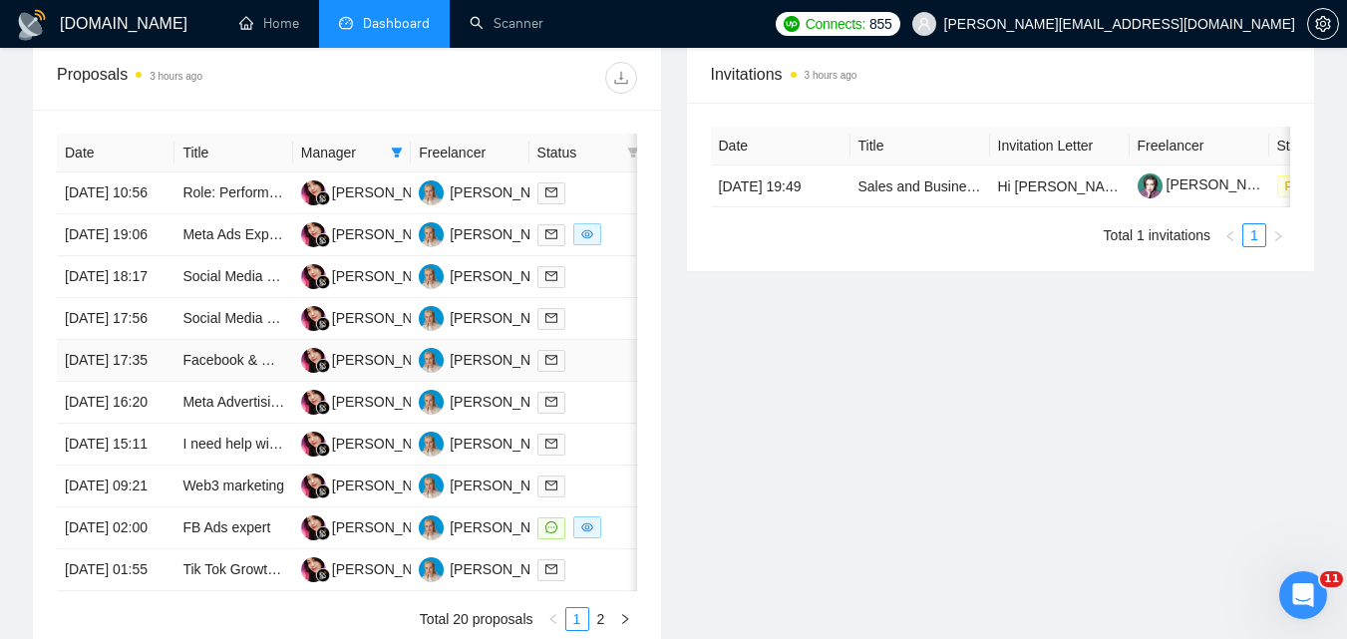
click at [588, 372] on div at bounding box center [588, 360] width 102 height 23
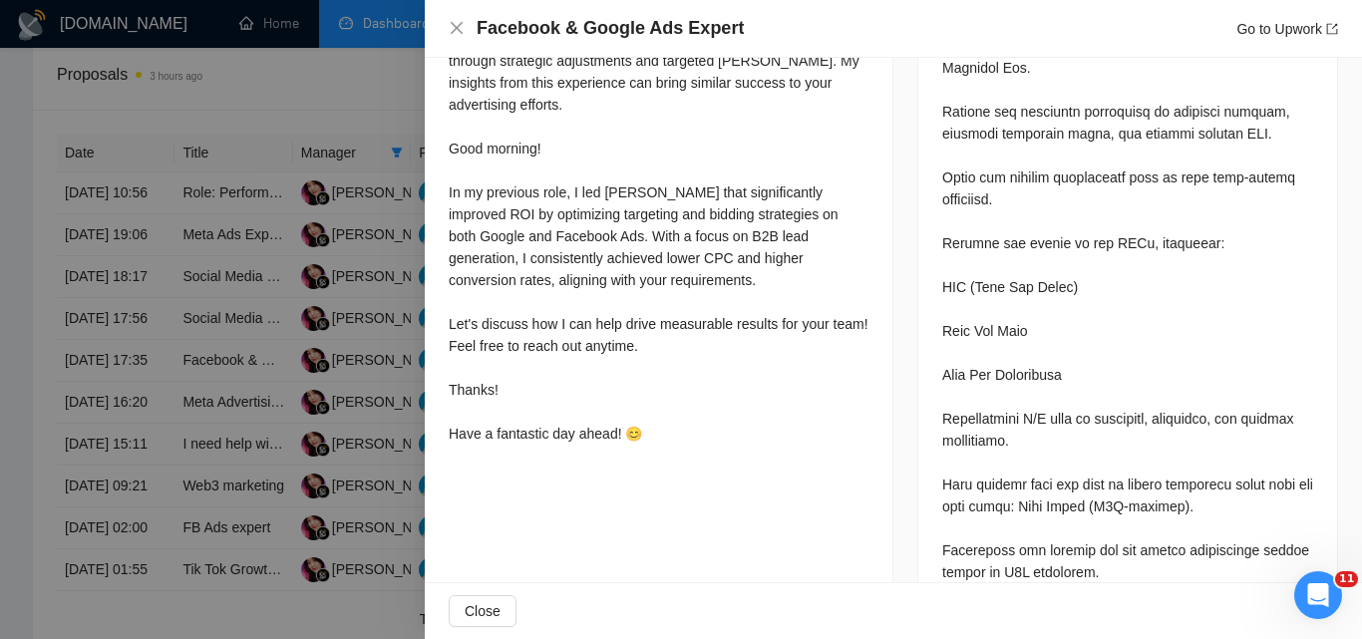
scroll to position [1185, 0]
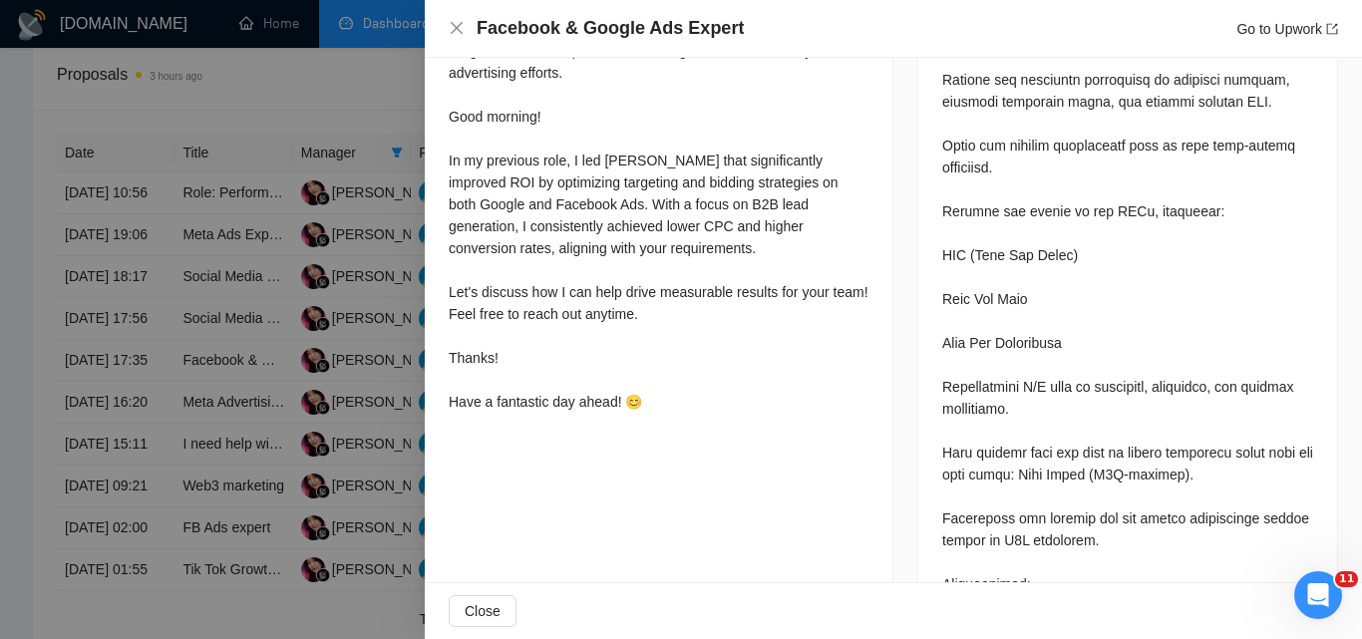
click at [245, 421] on div at bounding box center [681, 319] width 1362 height 639
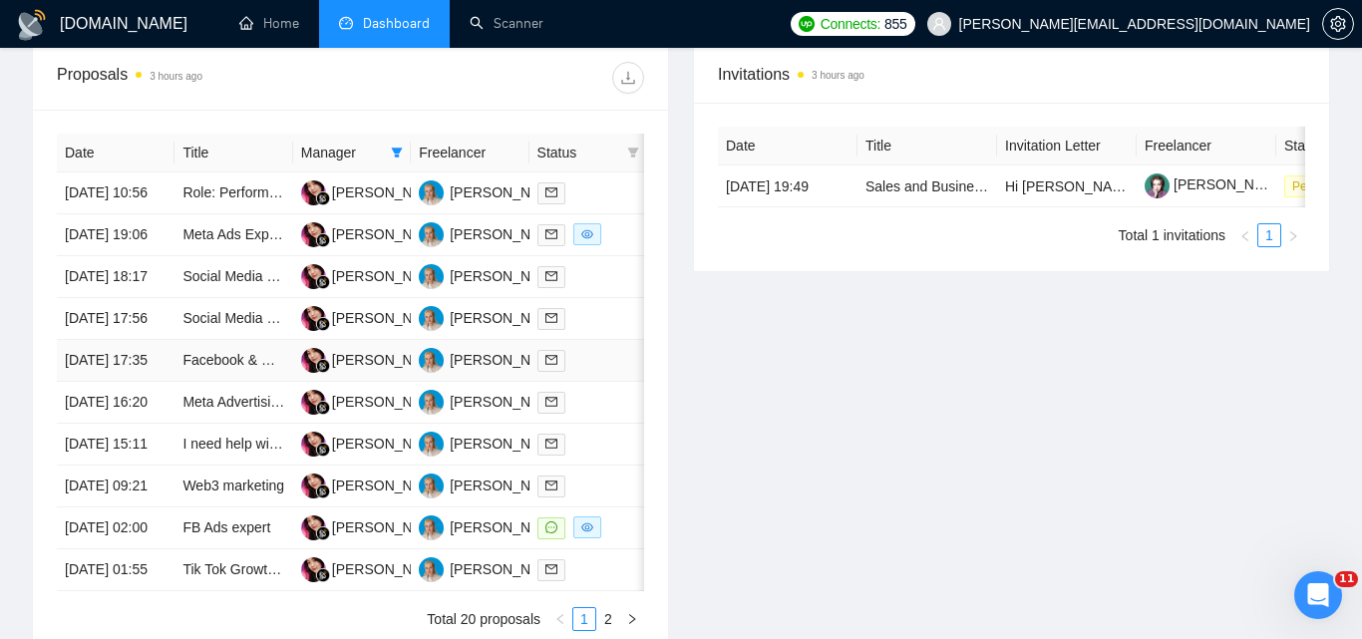
scroll to position [869, 0]
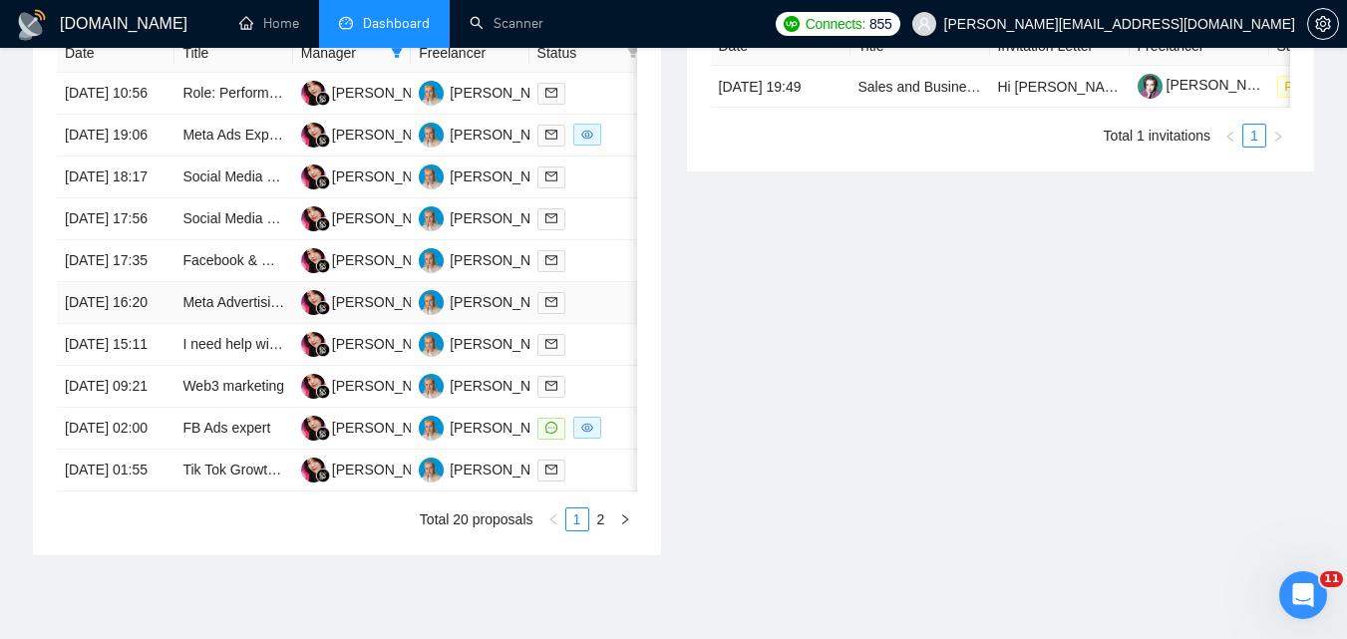
click at [592, 314] on div at bounding box center [588, 302] width 102 height 23
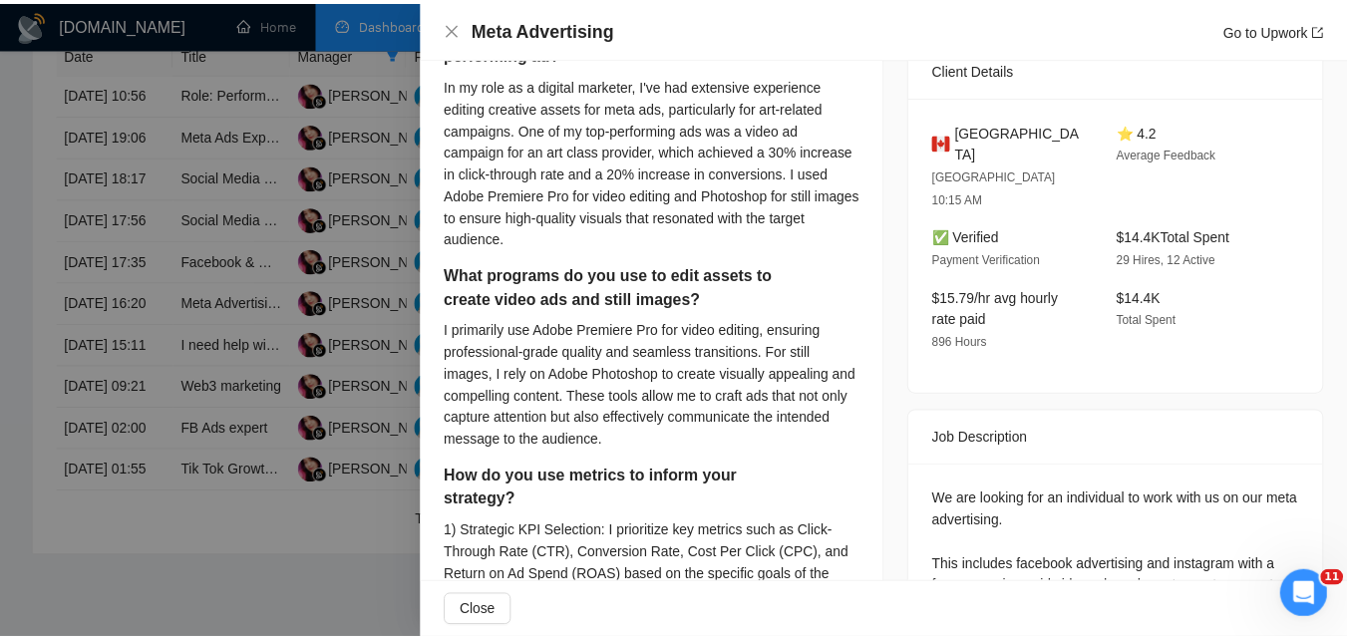
scroll to position [686, 0]
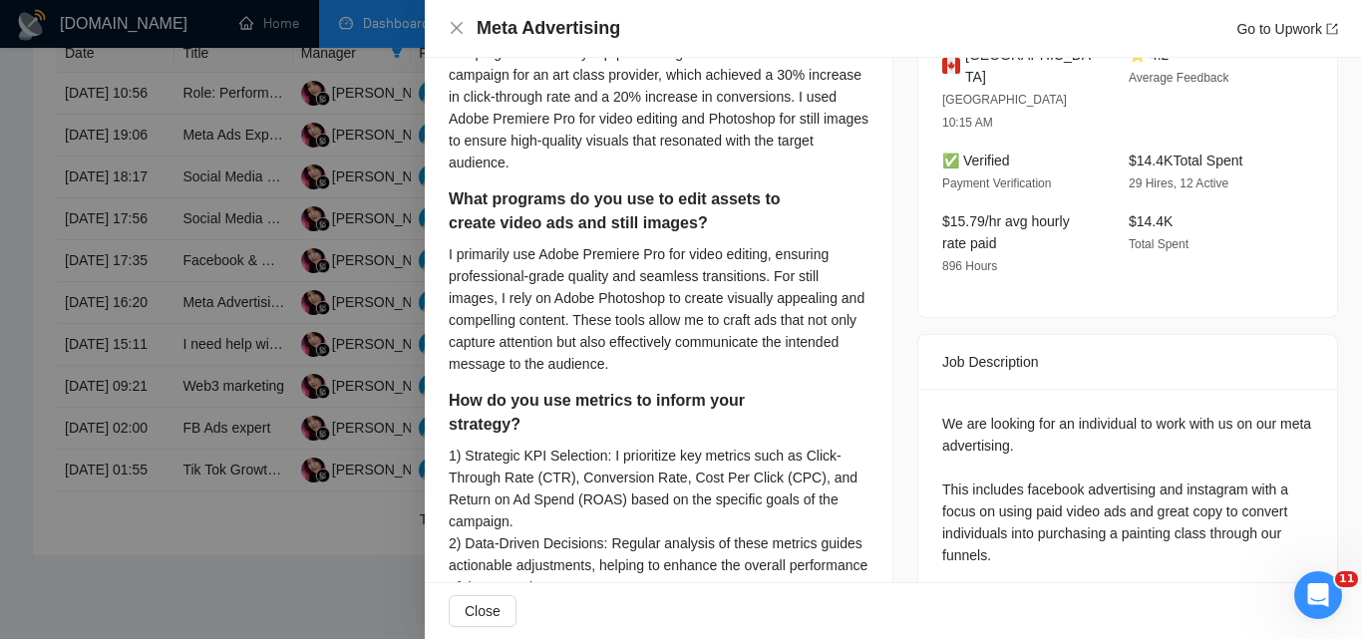
click at [337, 243] on div at bounding box center [681, 319] width 1362 height 639
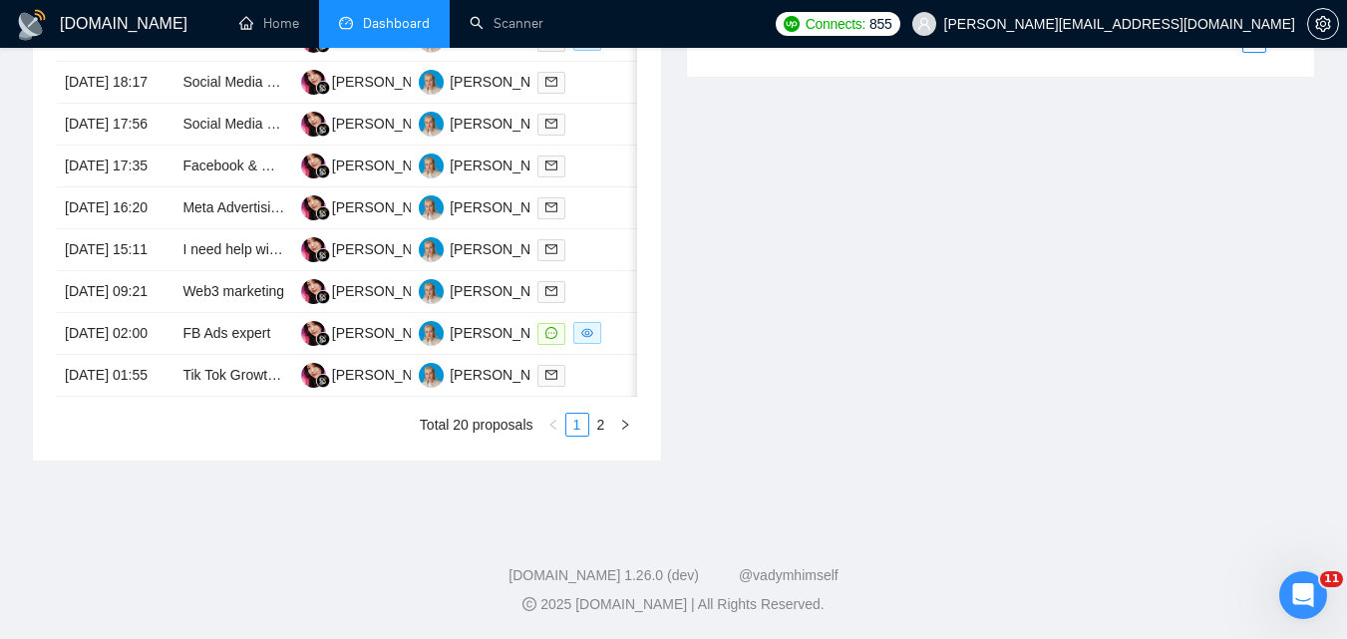
scroll to position [1068, 0]
click at [606, 461] on div "Date Title Manager Freelancer Status [DATE] 10:56 Role: Performance-Based Media…" at bounding box center [347, 187] width 628 height 545
click at [599, 436] on link "2" at bounding box center [601, 425] width 22 height 22
click at [222, 341] on link "Job Post Advertisement on Facebook Pakistani University Pages" at bounding box center [382, 333] width 401 height 16
